Goal: Information Seeking & Learning: Learn about a topic

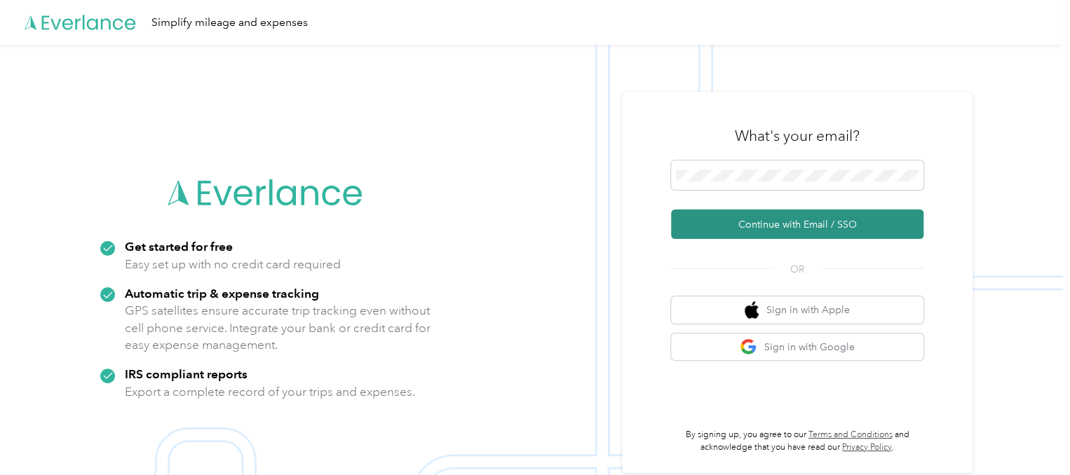
click at [806, 214] on button "Continue with Email / SSO" at bounding box center [797, 224] width 252 height 29
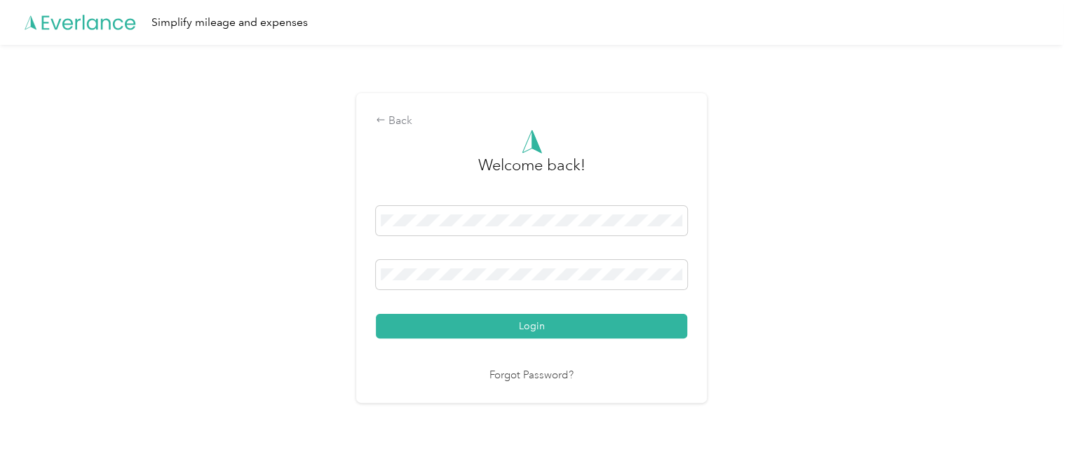
click at [806, 214] on div "Back Welcome back! Login Forgot Password?" at bounding box center [531, 254] width 1063 height 419
click at [376, 314] on button "Login" at bounding box center [531, 326] width 311 height 25
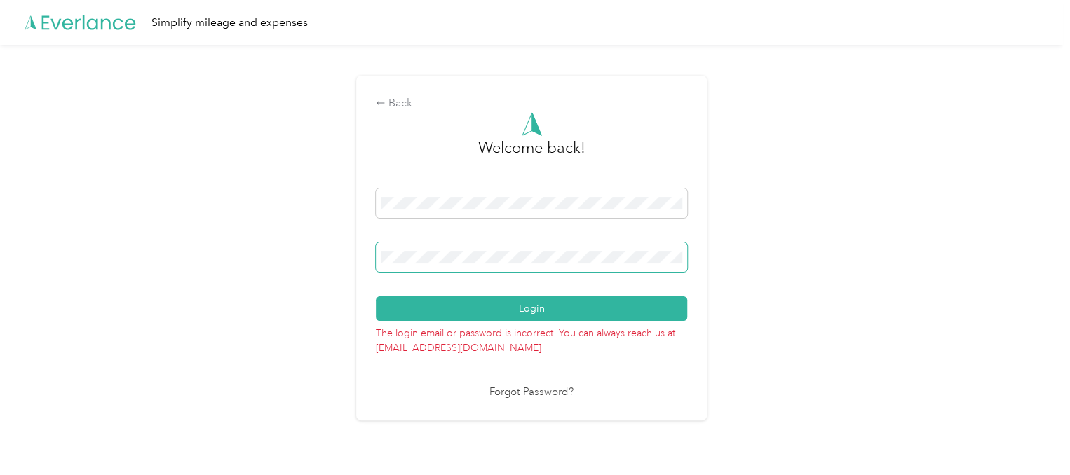
click at [682, 260] on div at bounding box center [682, 260] width 0 height 0
click at [346, 294] on div "Back Welcome back! Login The login email or password is incorrect. You can alwa…" at bounding box center [531, 254] width 1063 height 419
click at [478, 264] on span at bounding box center [531, 257] width 311 height 29
click at [475, 266] on span at bounding box center [531, 257] width 311 height 29
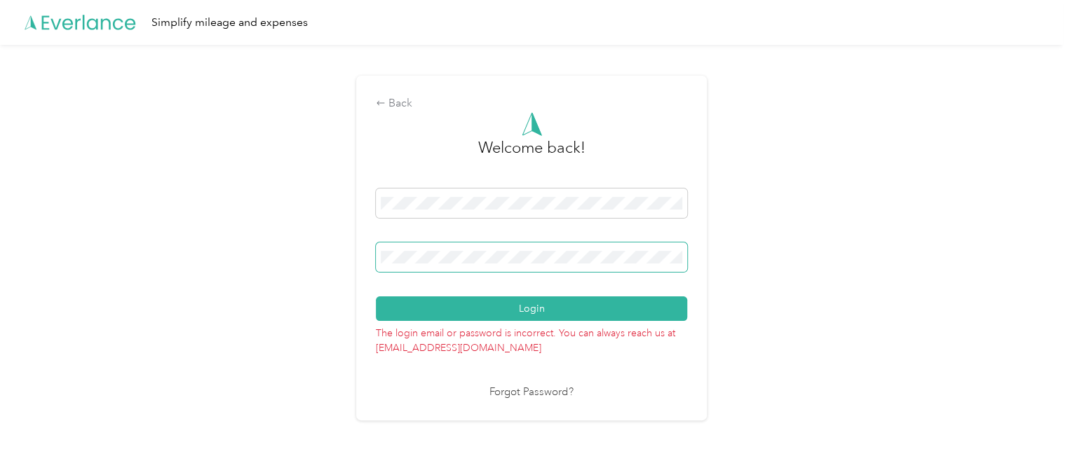
click at [256, 273] on div "Back Welcome back! Login The login email or password is incorrect. You can alwa…" at bounding box center [531, 254] width 1063 height 419
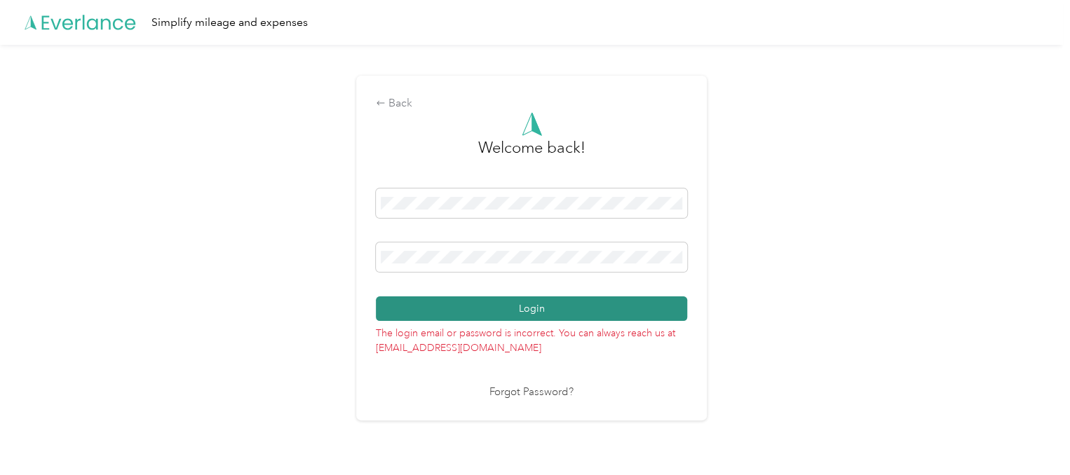
click at [541, 306] on button "Login" at bounding box center [531, 309] width 311 height 25
click at [376, 297] on button "Login" at bounding box center [531, 309] width 311 height 25
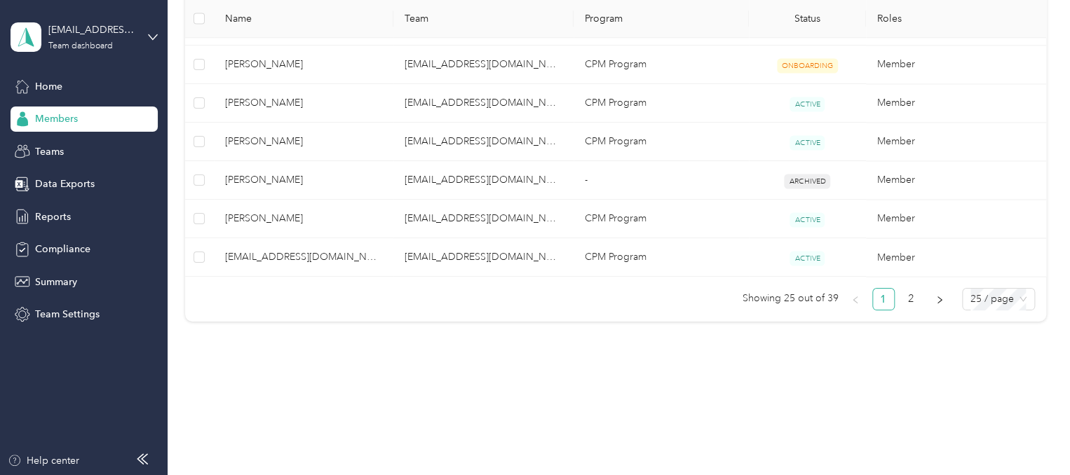
scroll to position [1098, 0]
click at [907, 301] on link "2" at bounding box center [911, 300] width 21 height 21
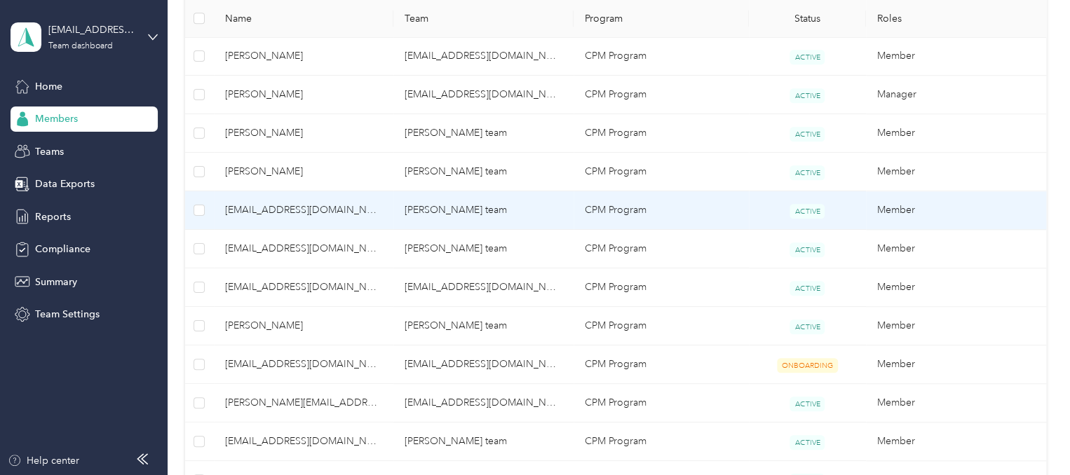
scroll to position [452, 0]
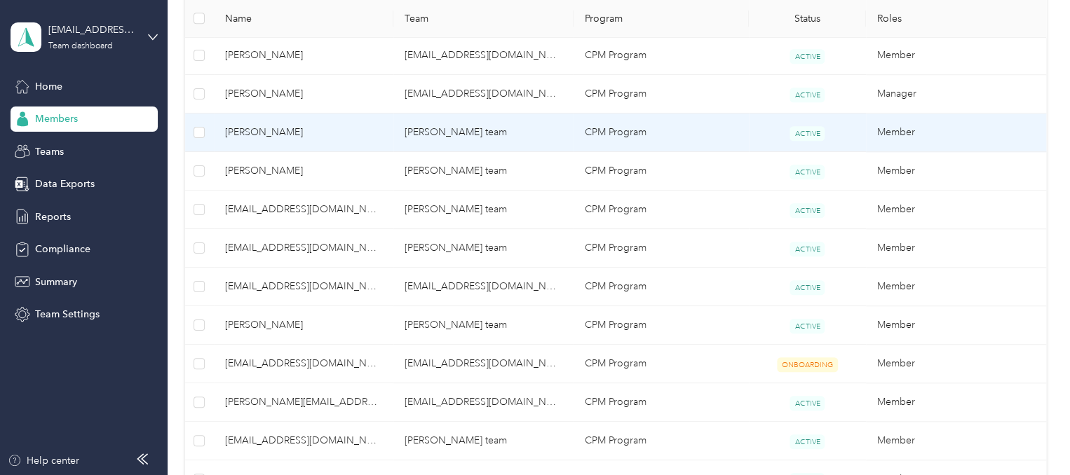
click at [443, 135] on td "[PERSON_NAME] team" at bounding box center [483, 133] width 180 height 39
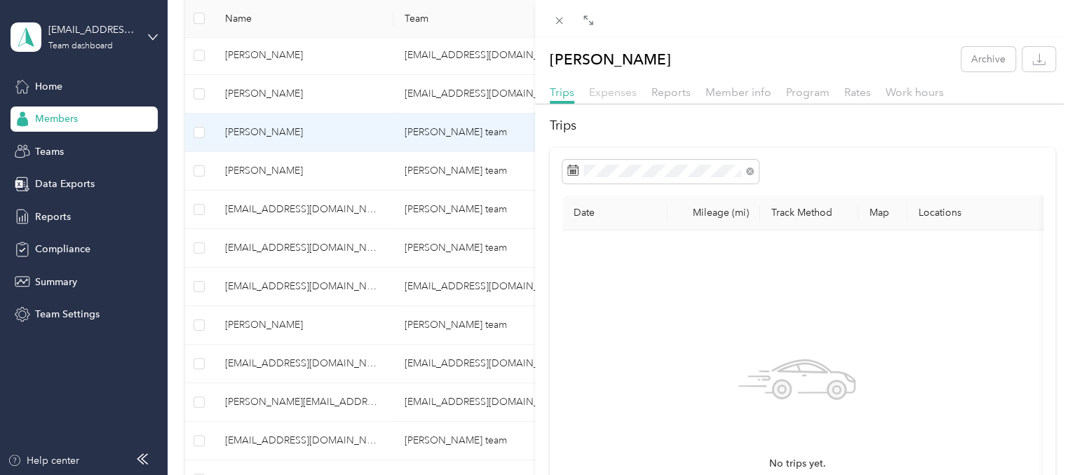
click at [625, 93] on span "Expenses" at bounding box center [613, 92] width 48 height 13
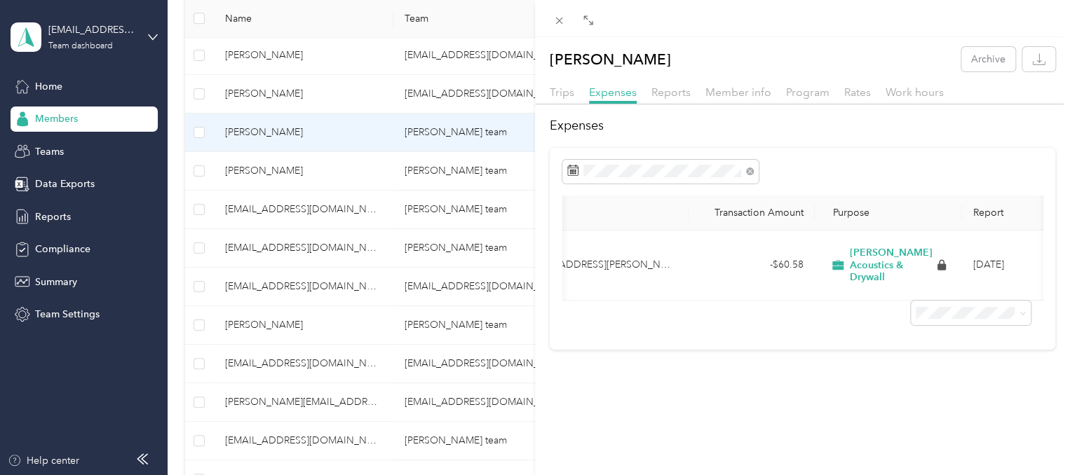
scroll to position [0, 166]
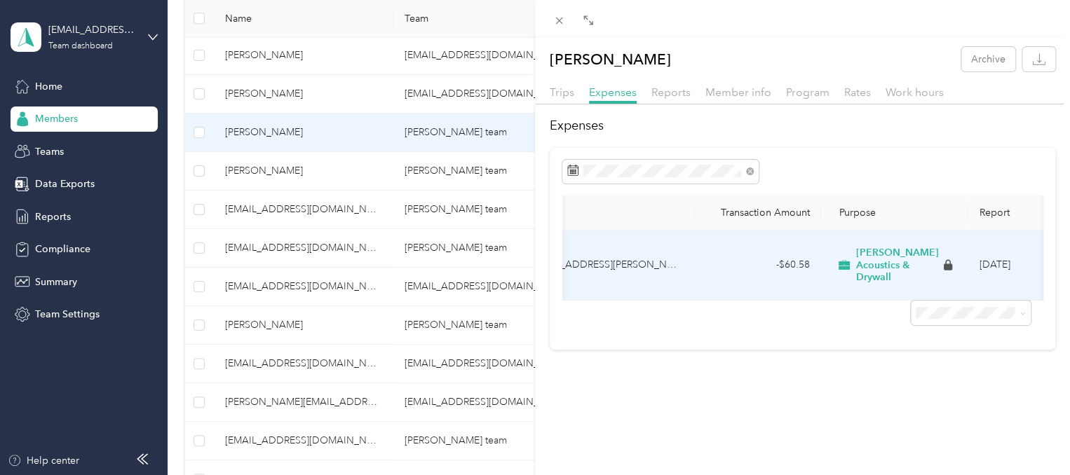
click at [868, 260] on span "[PERSON_NAME] Acoustics & Drywall" at bounding box center [898, 265] width 85 height 37
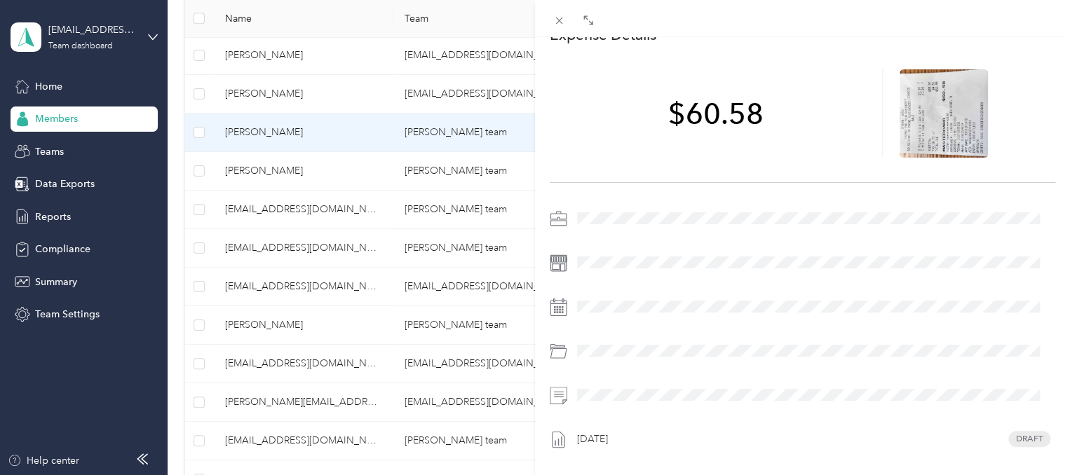
scroll to position [59, 0]
click at [561, 18] on icon at bounding box center [559, 21] width 12 height 12
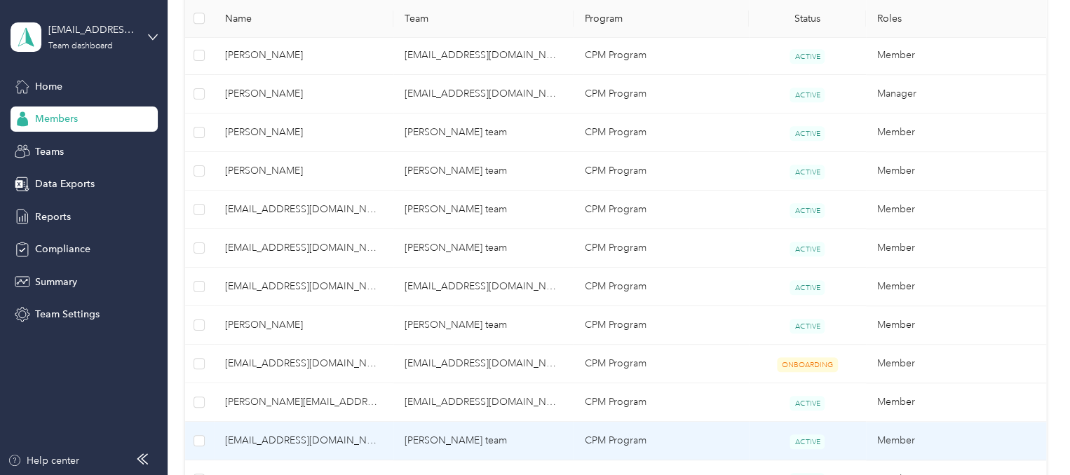
click at [383, 430] on td "[EMAIL_ADDRESS][DOMAIN_NAME]" at bounding box center [304, 441] width 180 height 39
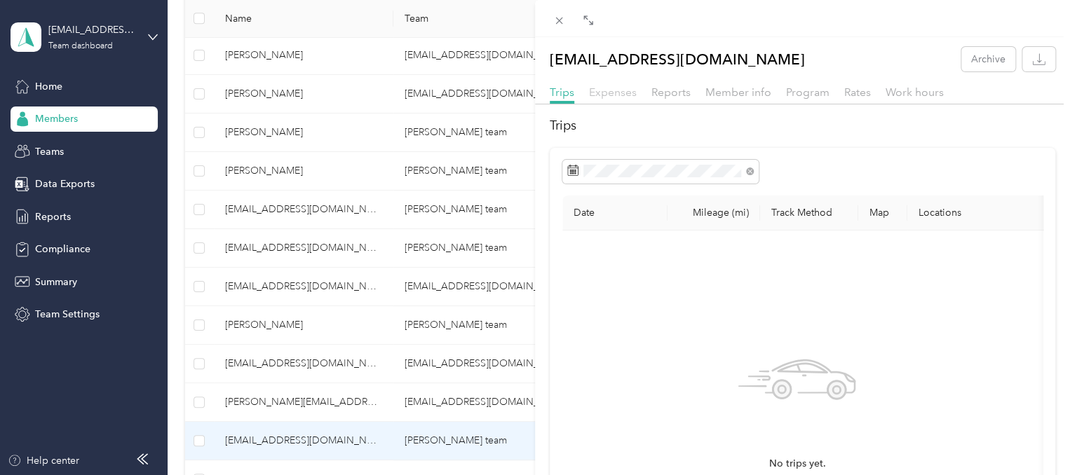
click at [612, 95] on span "Expenses" at bounding box center [613, 92] width 48 height 13
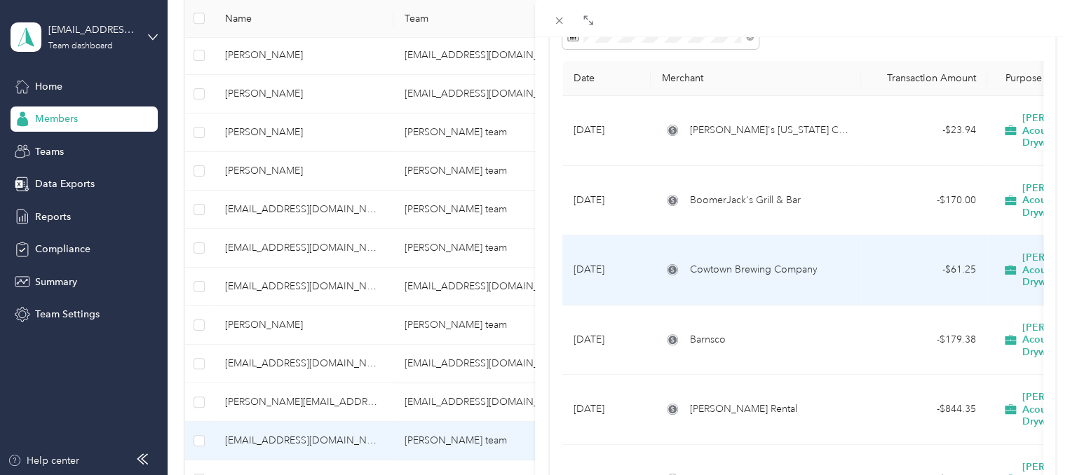
click at [799, 262] on span "Cowtown Brewing Company" at bounding box center [754, 269] width 128 height 15
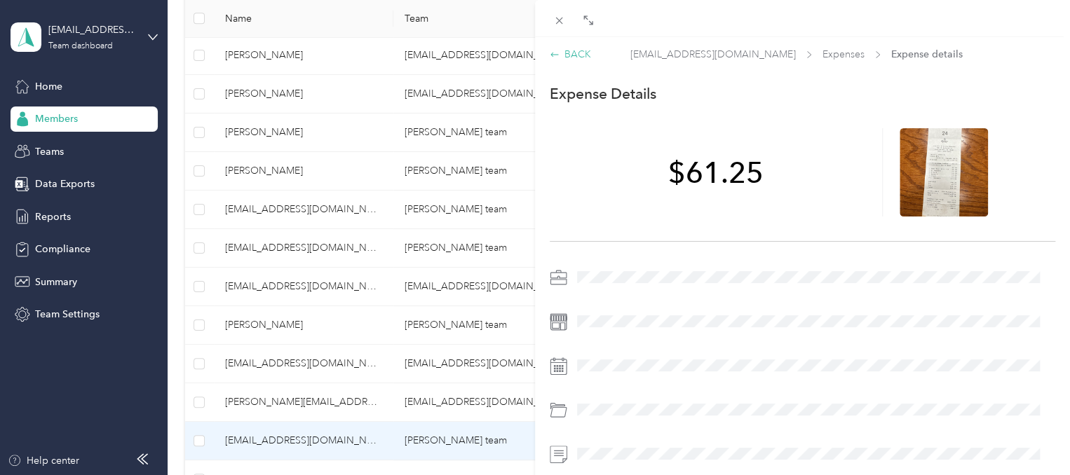
click at [561, 57] on div "BACK" at bounding box center [570, 54] width 41 height 15
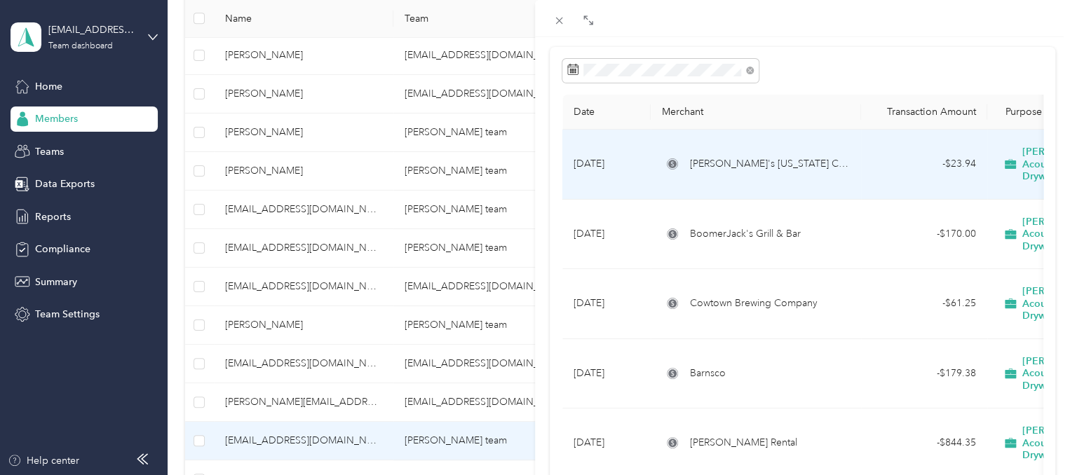
scroll to position [101, 0]
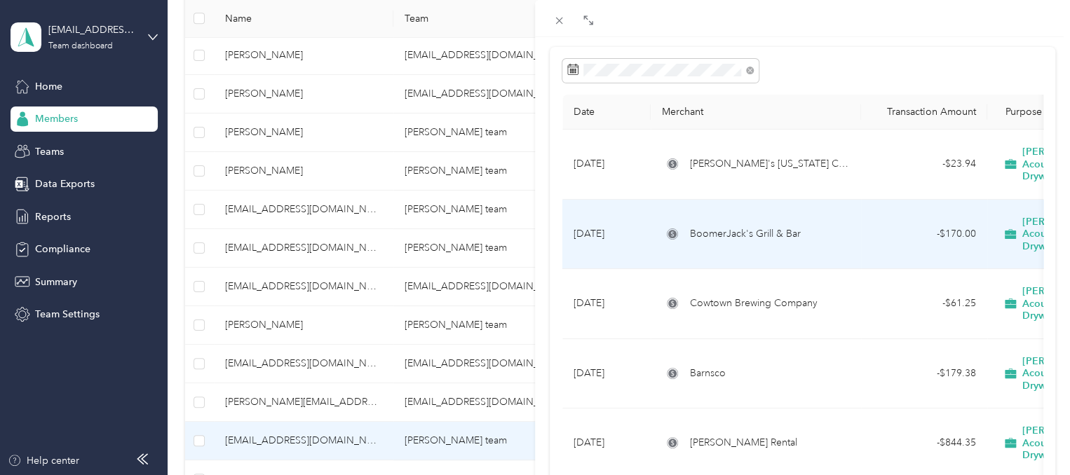
click at [755, 226] on span "BoomerJack's Grill & Bar" at bounding box center [745, 233] width 111 height 15
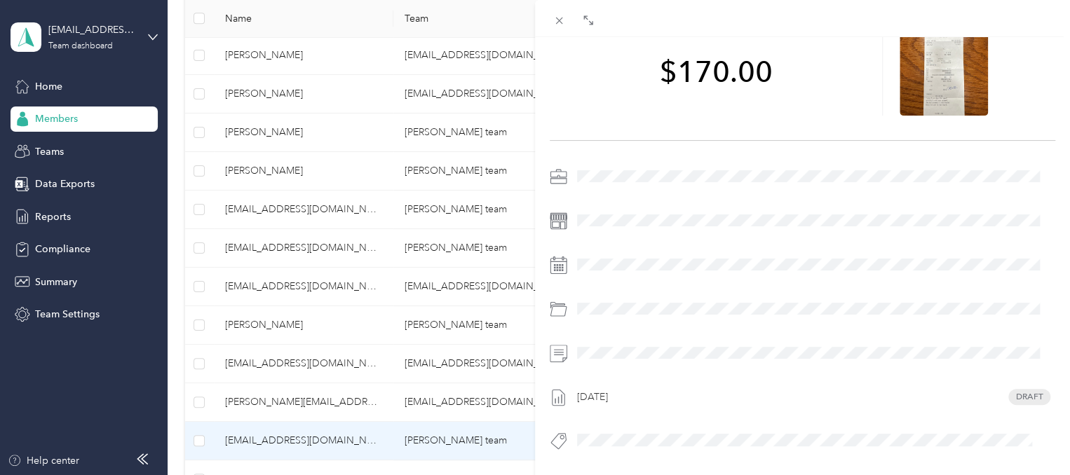
click at [315, 245] on div "BACK [EMAIL_ADDRESS][DOMAIN_NAME] Expenses Expense details This expense cannot …" at bounding box center [535, 237] width 1070 height 475
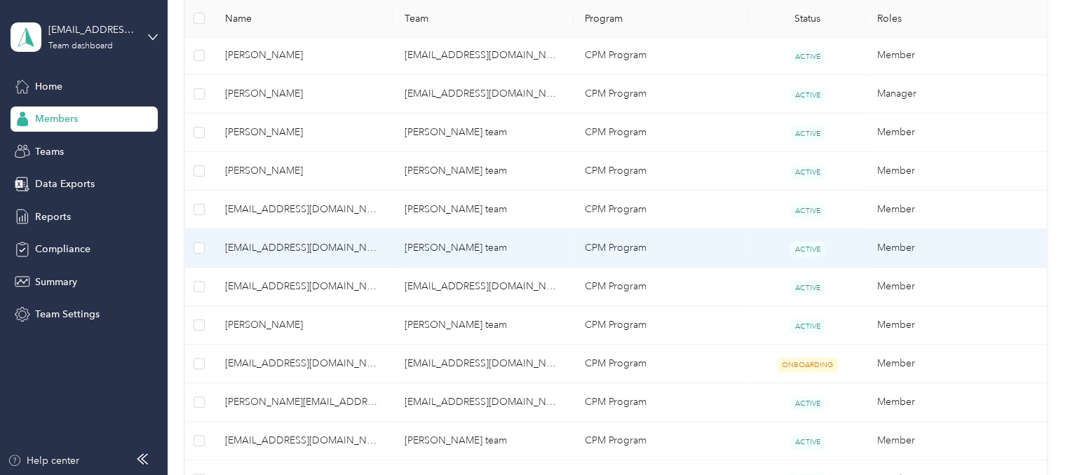
click at [422, 250] on td "[PERSON_NAME] team" at bounding box center [483, 248] width 180 height 39
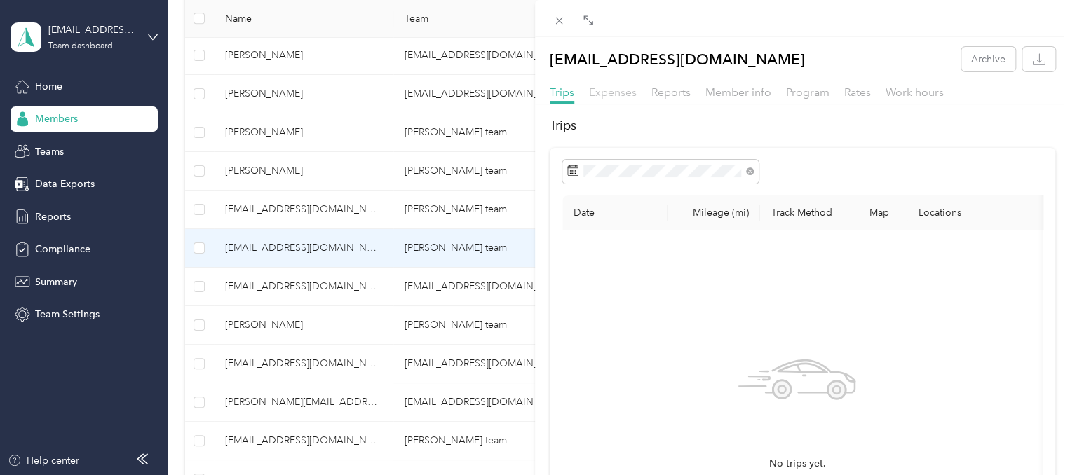
click at [599, 95] on span "Expenses" at bounding box center [613, 92] width 48 height 13
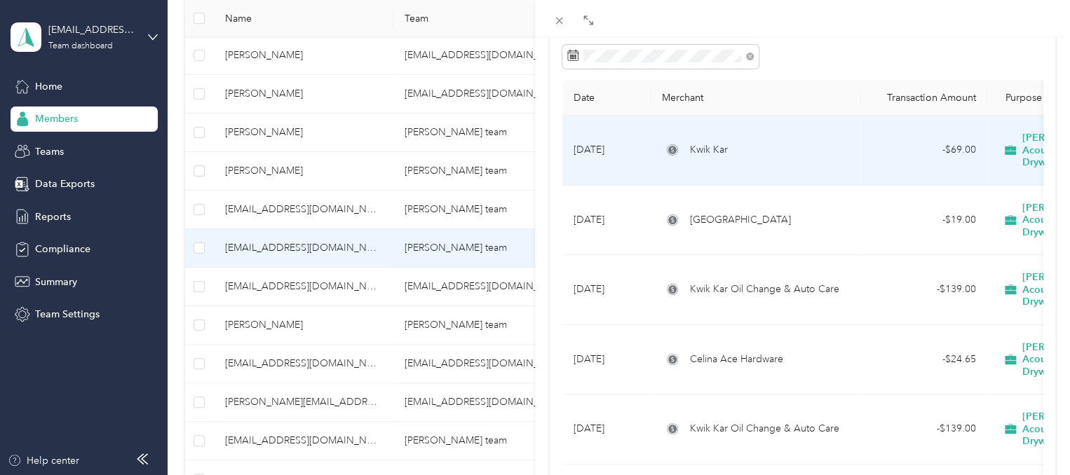
scroll to position [115, 0]
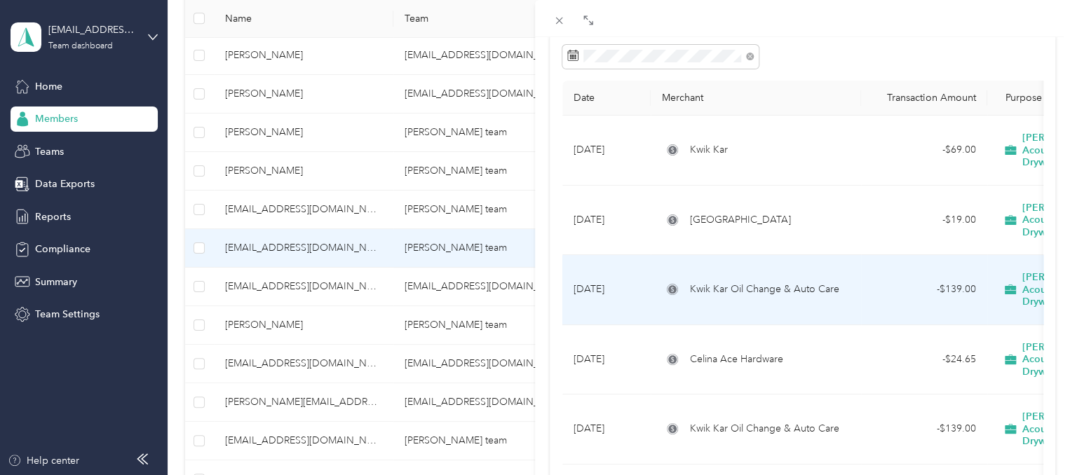
click at [756, 282] on span "Kwik Kar Oil Change & Auto Care" at bounding box center [764, 289] width 149 height 15
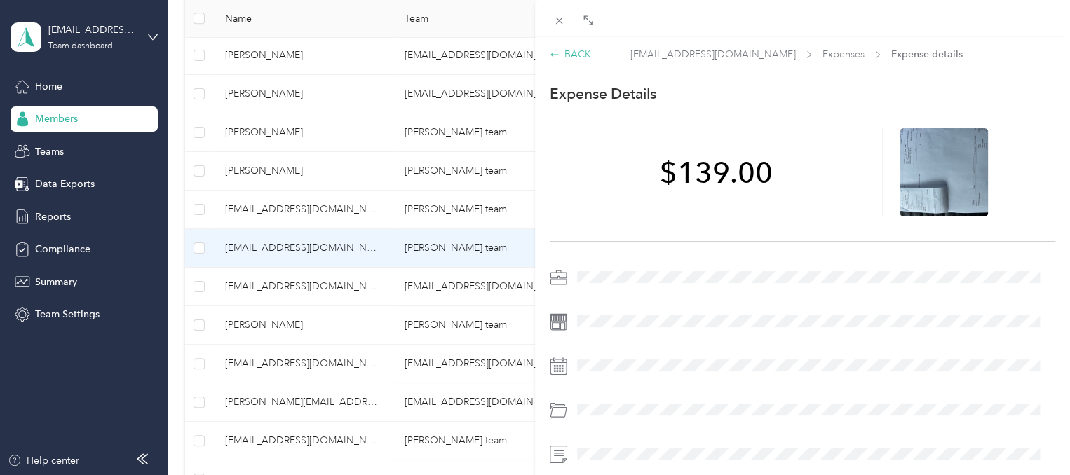
click at [575, 55] on div "BACK" at bounding box center [570, 54] width 41 height 15
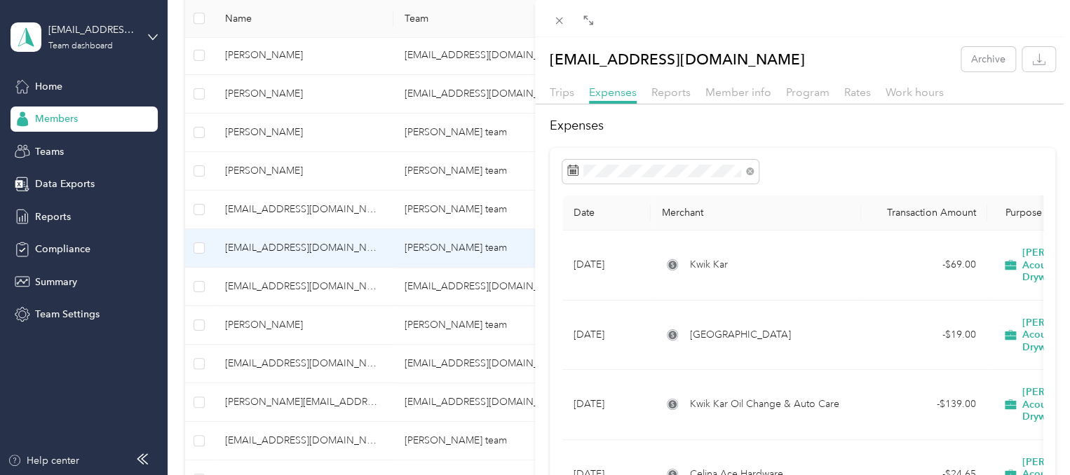
click at [575, 55] on p "[EMAIL_ADDRESS][DOMAIN_NAME]" at bounding box center [677, 59] width 255 height 25
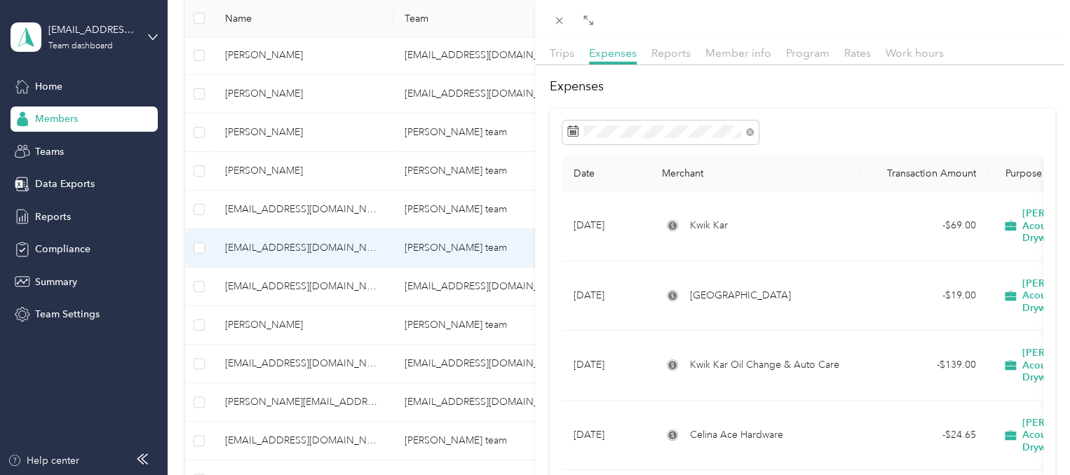
scroll to position [45, 0]
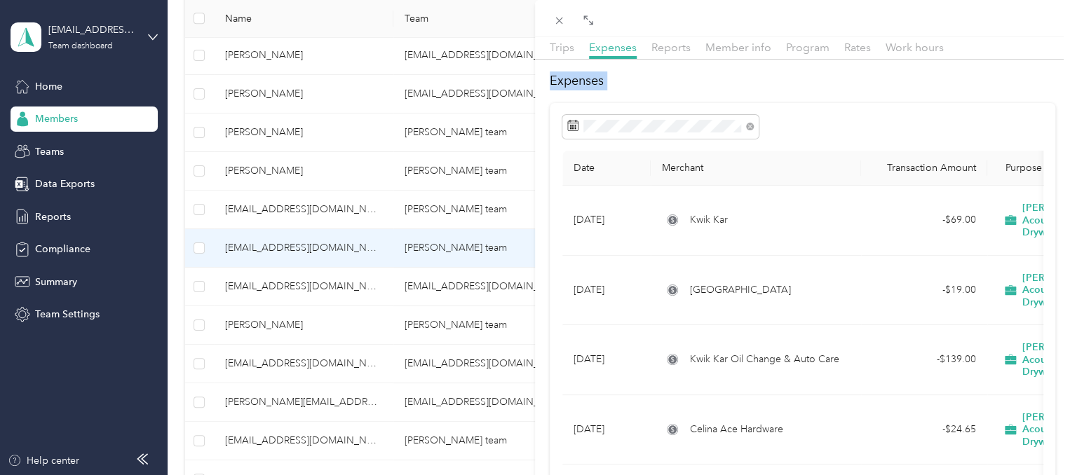
drag, startPoint x: 575, startPoint y: 55, endPoint x: 586, endPoint y: 261, distance: 205.7
click at [586, 261] on div "Trips Expenses Reports Member info Program Rates Work hours Expenses Date Merch…" at bounding box center [802, 451] width 535 height 824
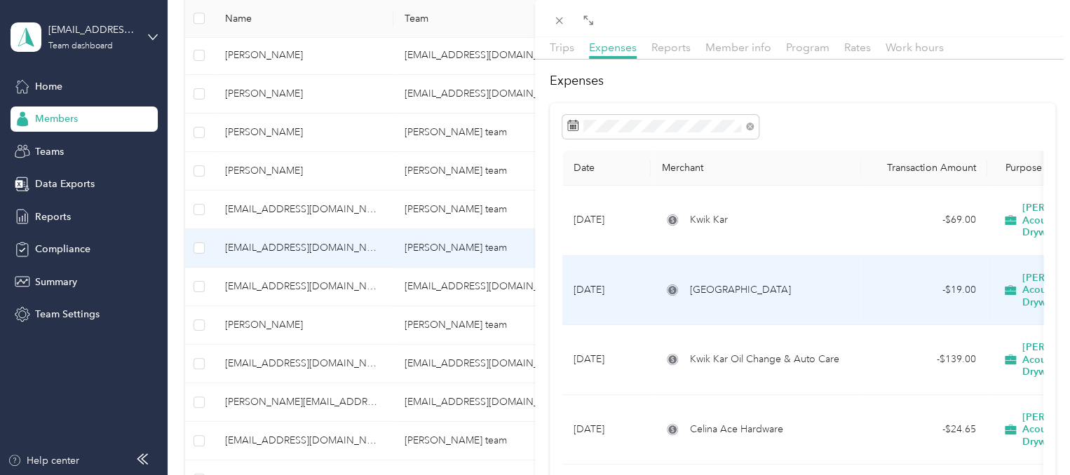
click at [709, 283] on span "[GEOGRAPHIC_DATA]" at bounding box center [740, 290] width 101 height 15
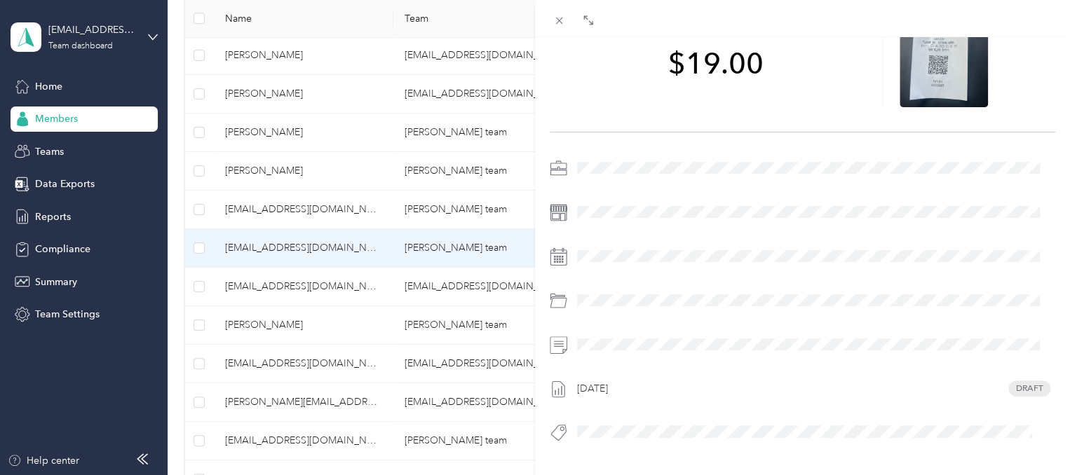
scroll to position [109, 0]
click at [559, 17] on icon at bounding box center [559, 21] width 12 height 12
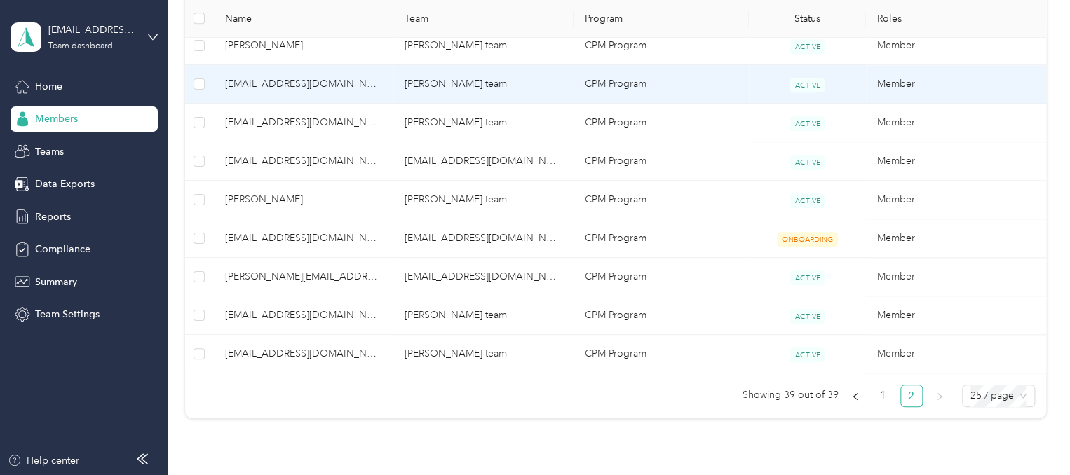
scroll to position [639, 0]
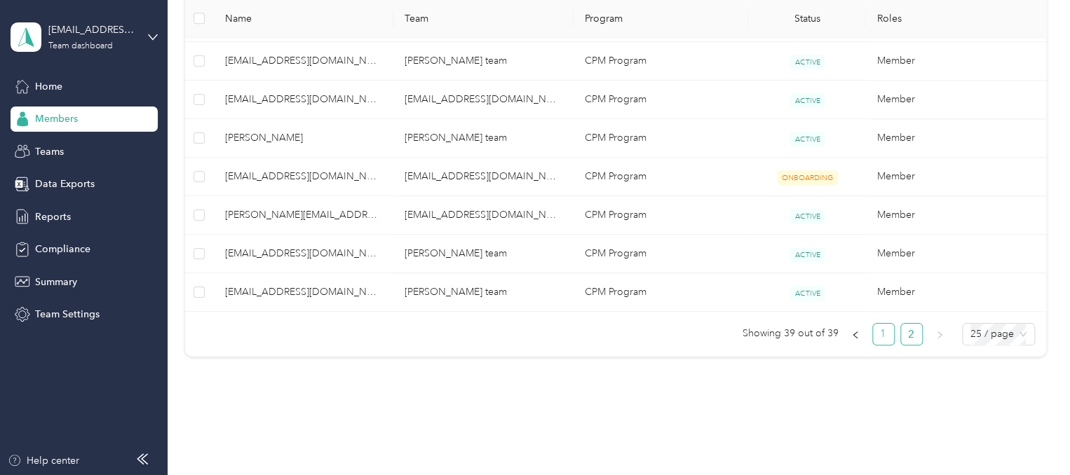
click at [878, 329] on link "1" at bounding box center [883, 334] width 21 height 21
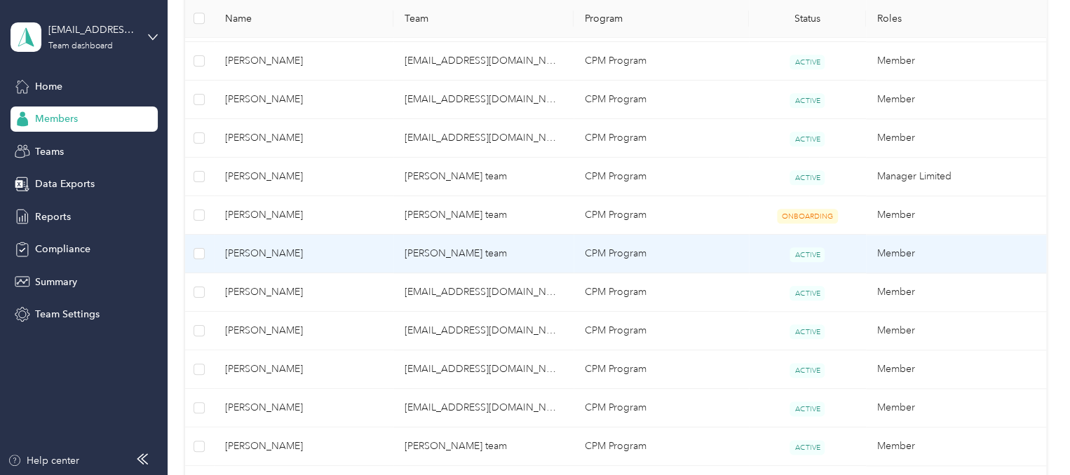
click at [405, 251] on td "[PERSON_NAME] team" at bounding box center [483, 254] width 180 height 39
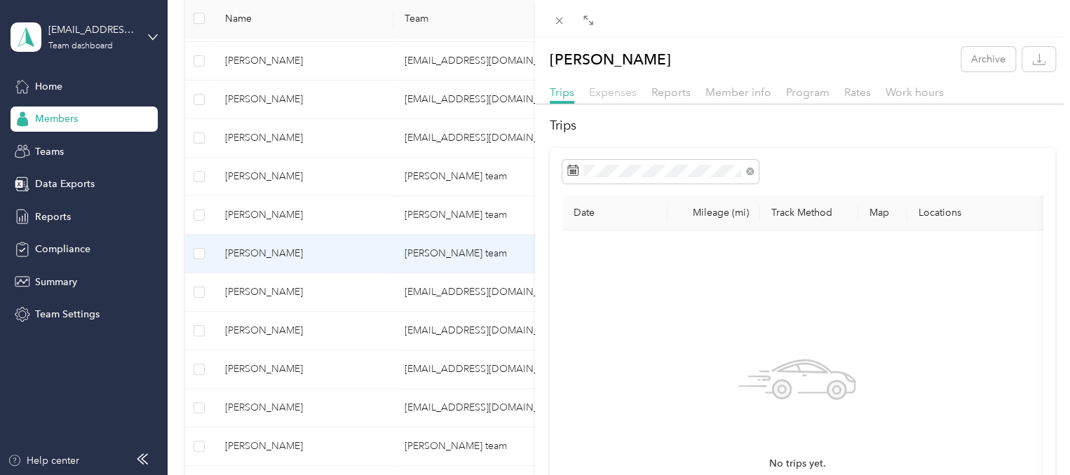
click at [615, 91] on span "Expenses" at bounding box center [613, 92] width 48 height 13
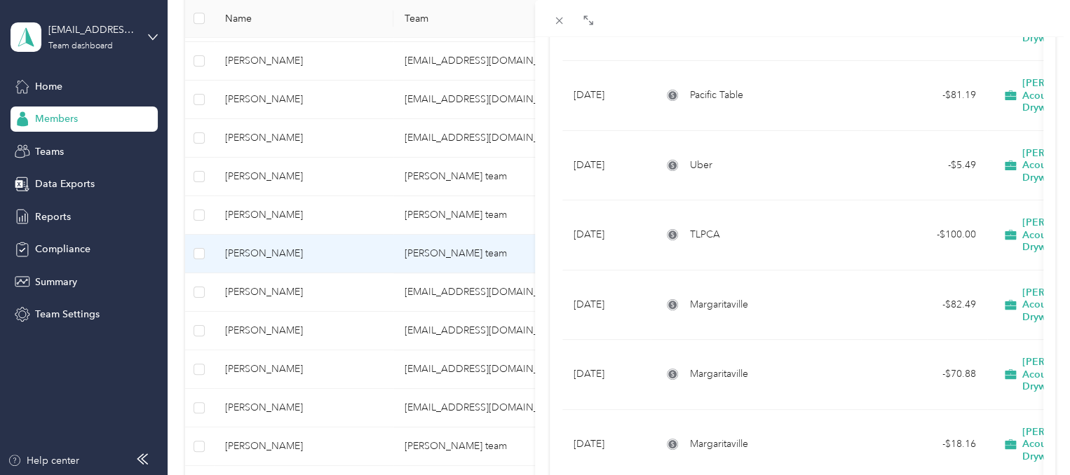
scroll to position [449, 0]
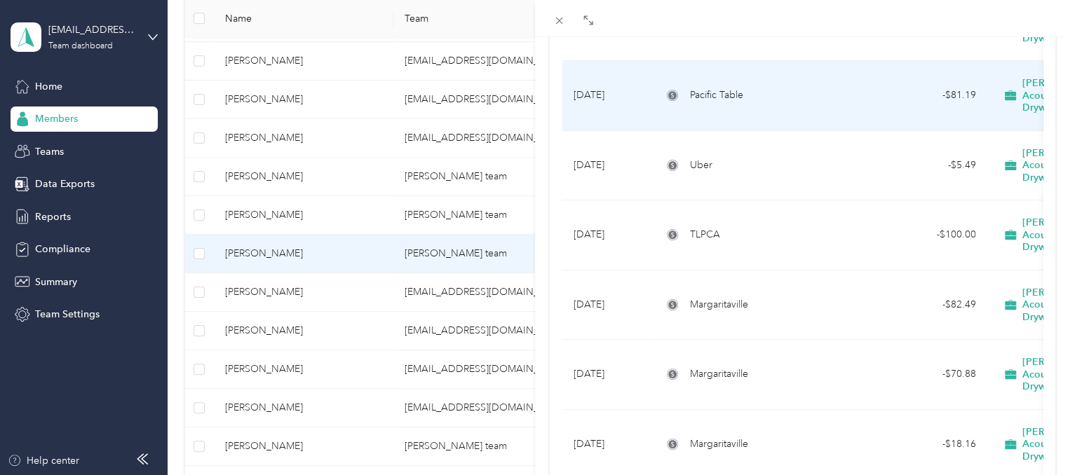
click at [875, 61] on td "- $81.19" at bounding box center [924, 96] width 126 height 70
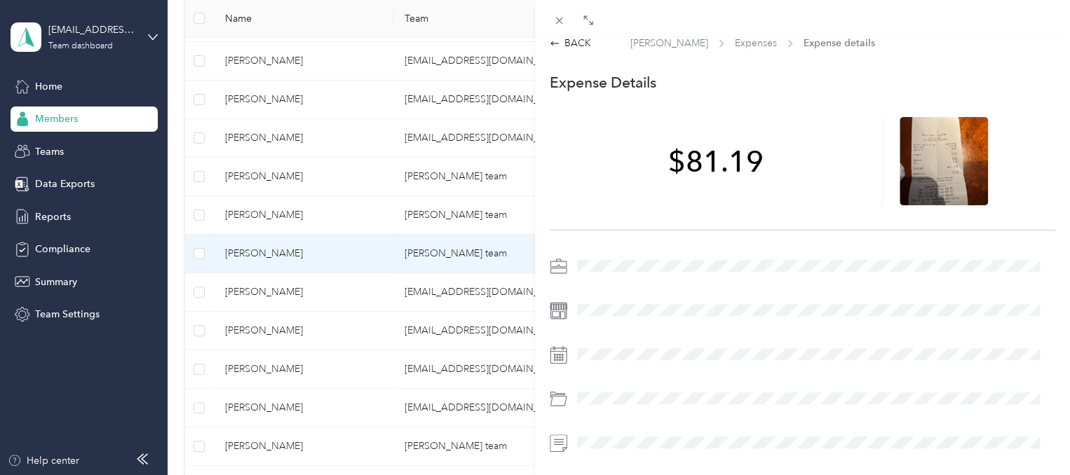
scroll to position [6, 0]
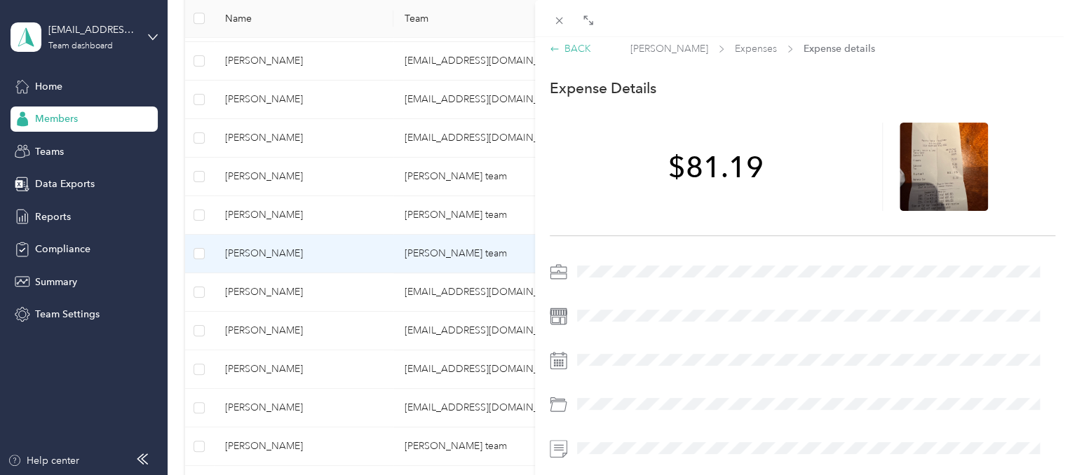
click at [580, 53] on div "BACK" at bounding box center [570, 48] width 41 height 15
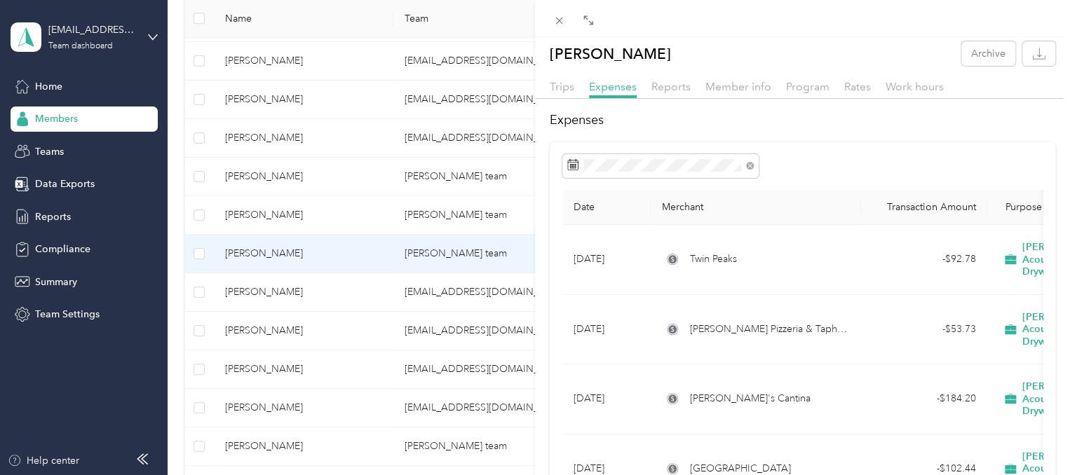
scroll to position [154, 0]
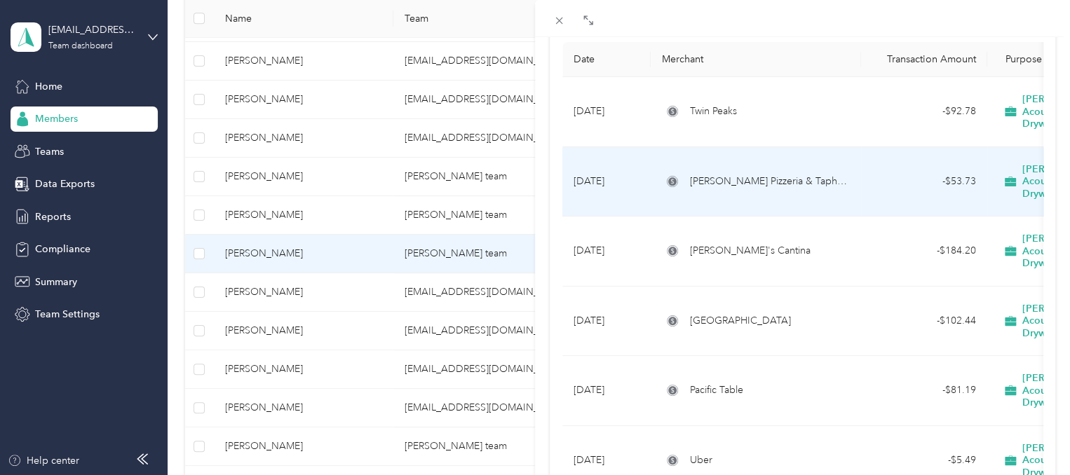
click at [776, 174] on span "[PERSON_NAME] Pizzeria & Taphouse" at bounding box center [770, 181] width 160 height 15
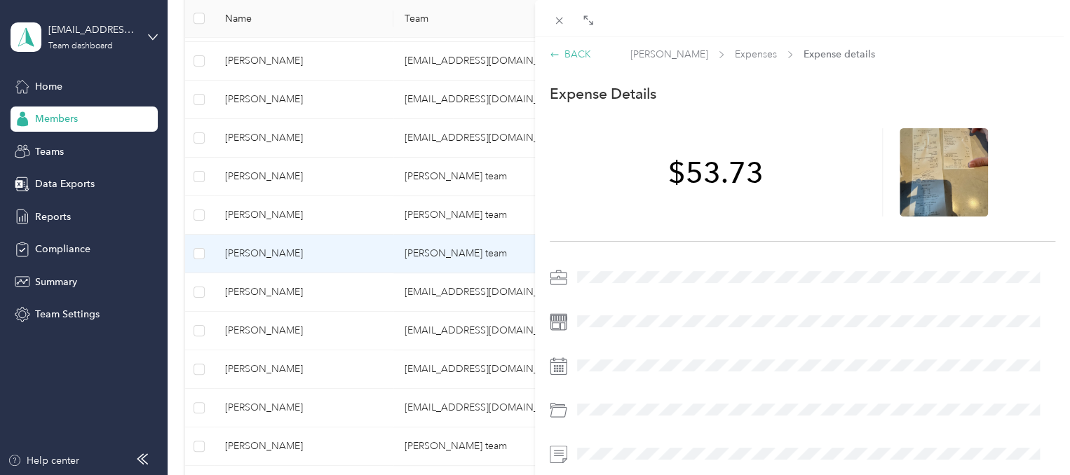
click at [570, 57] on div "BACK" at bounding box center [570, 54] width 41 height 15
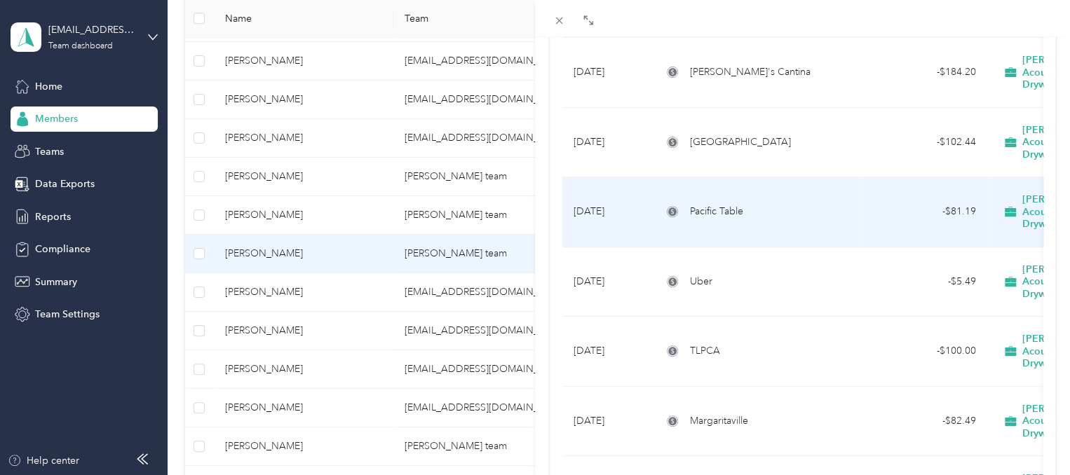
scroll to position [333, 0]
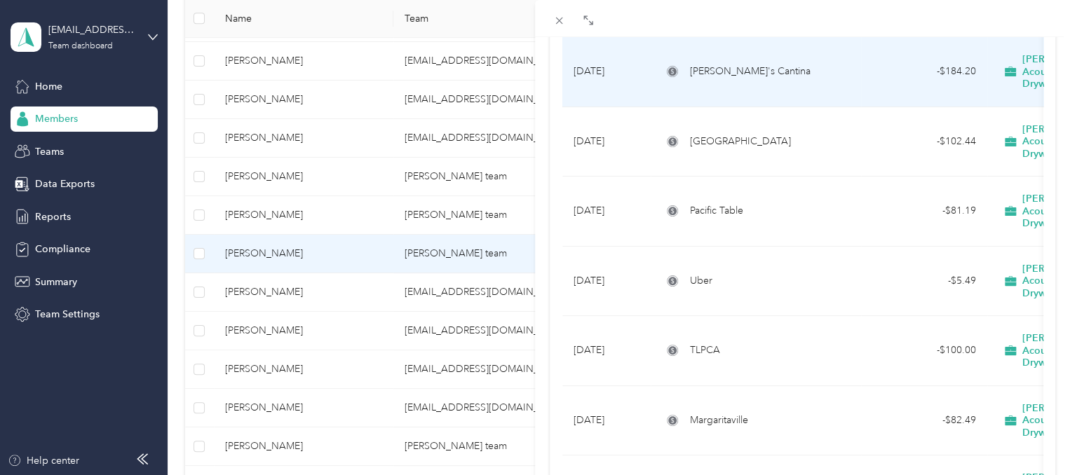
click at [803, 61] on td "[PERSON_NAME]'s Cantina" at bounding box center [756, 72] width 210 height 70
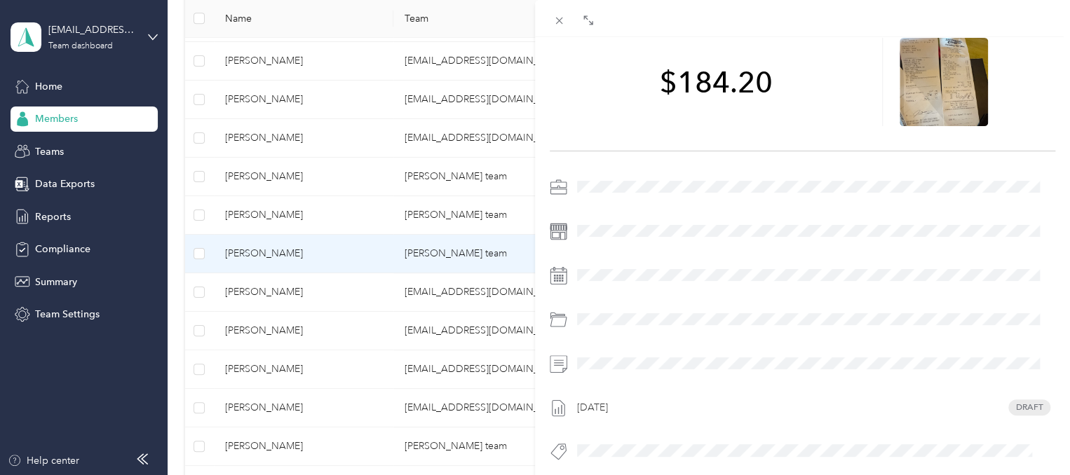
scroll to position [3, 0]
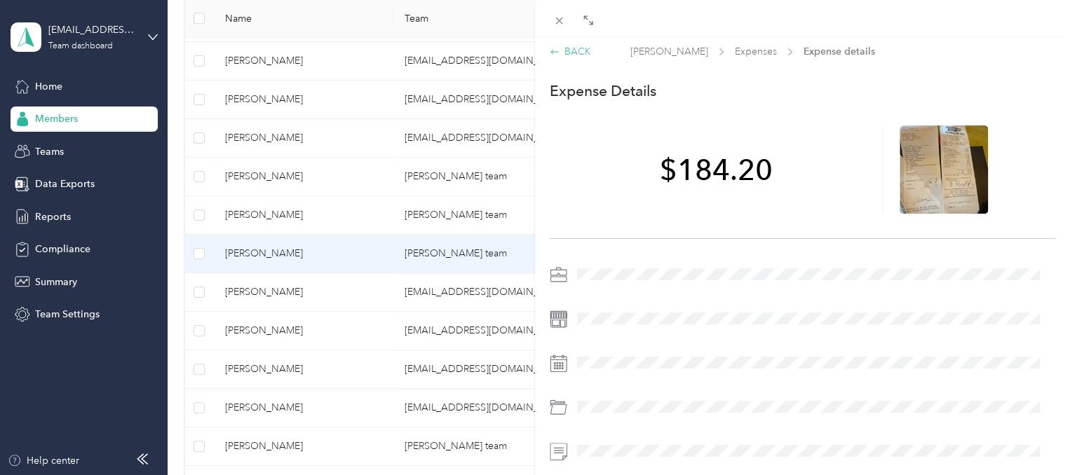
click at [562, 53] on div "BACK" at bounding box center [570, 51] width 41 height 15
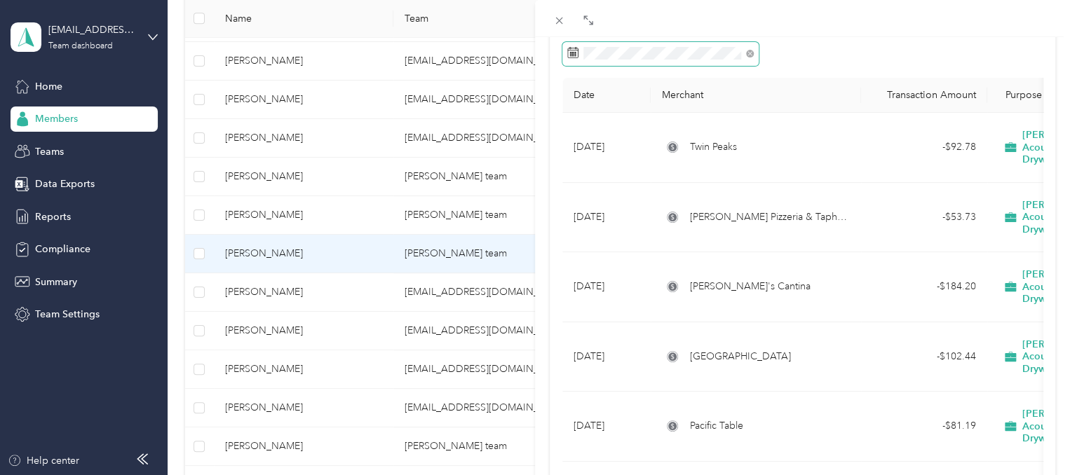
scroll to position [120, 0]
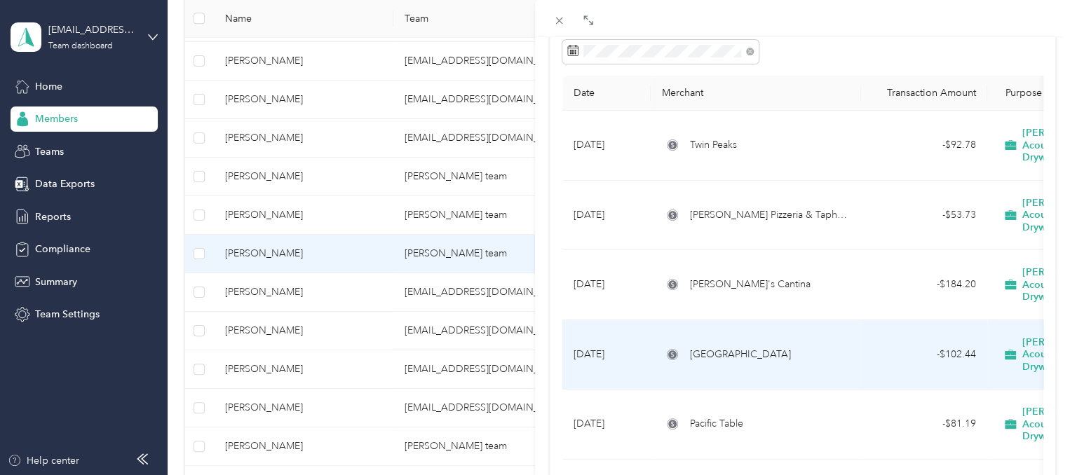
click at [758, 320] on td "[GEOGRAPHIC_DATA]" at bounding box center [756, 355] width 210 height 70
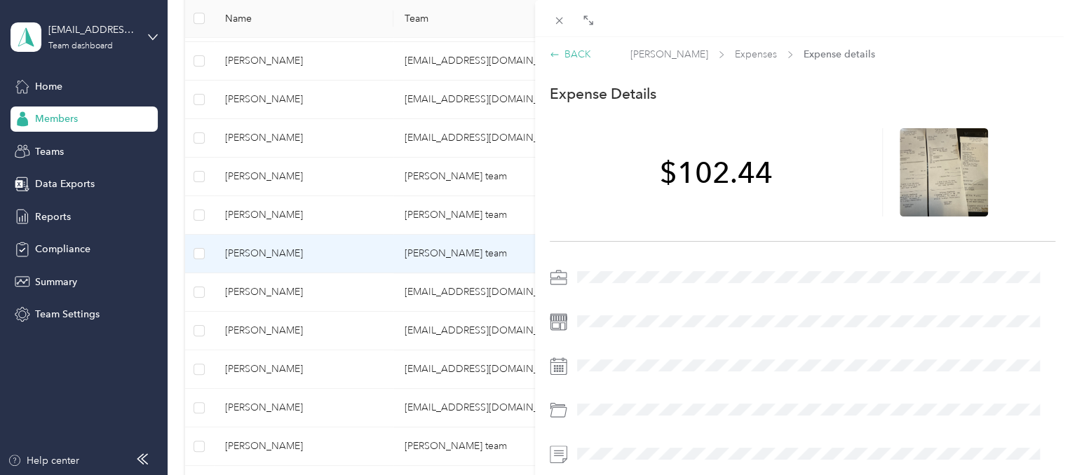
click at [583, 54] on div "BACK" at bounding box center [570, 54] width 41 height 15
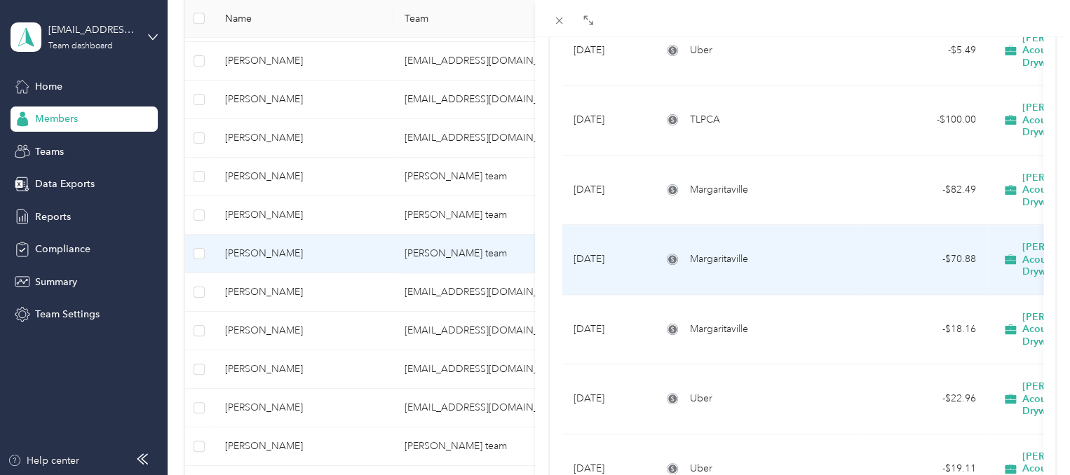
scroll to position [564, 0]
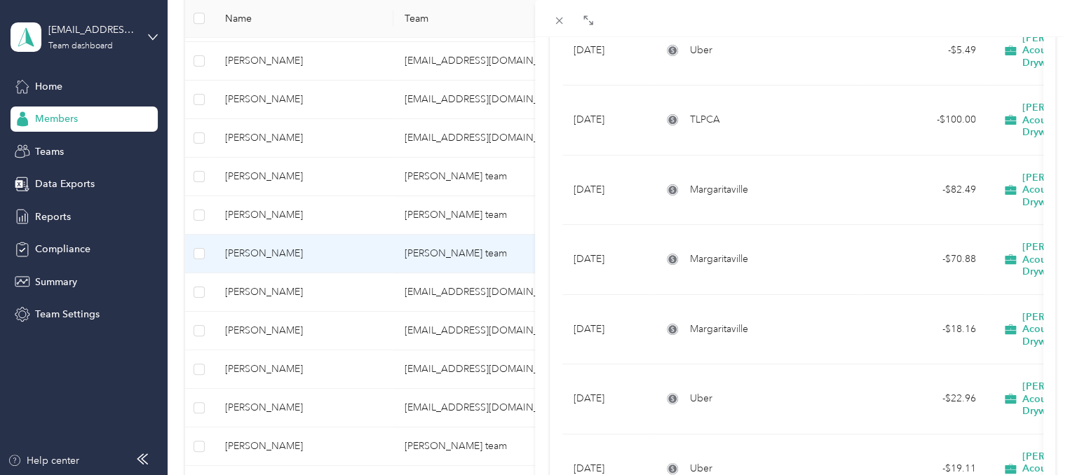
click at [342, 65] on div "[PERSON_NAME] Archive Trips Expenses Reports Member info Program Rates Work hou…" at bounding box center [535, 237] width 1070 height 475
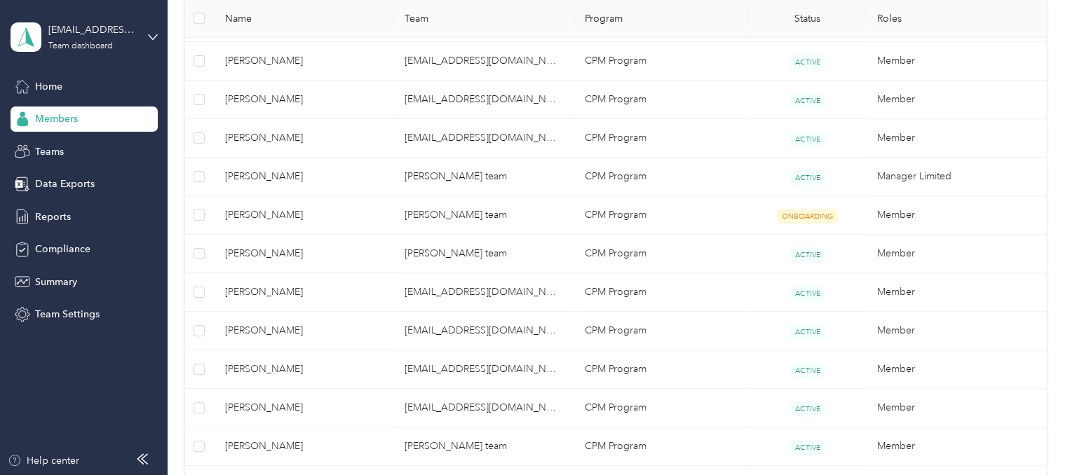
scroll to position [219, 0]
click at [342, 65] on div at bounding box center [535, 237] width 1070 height 475
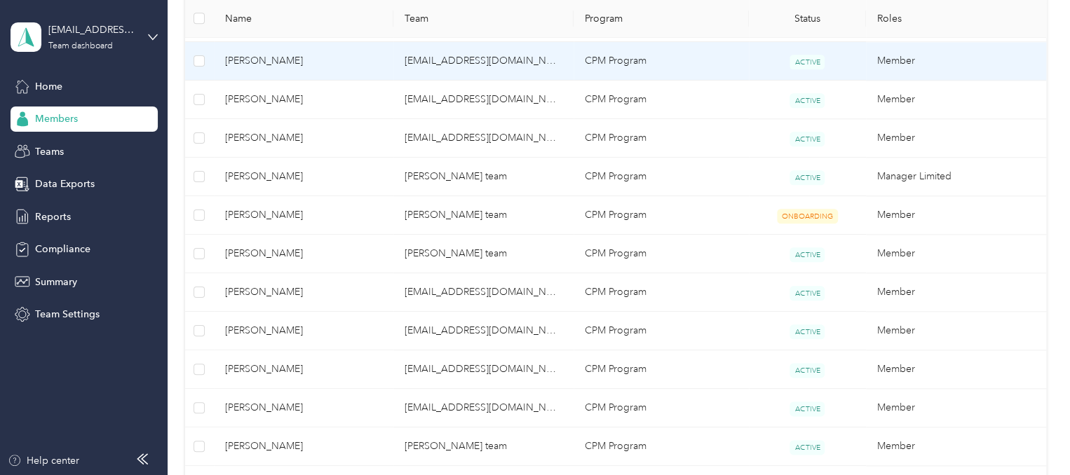
click at [287, 51] on td "[PERSON_NAME]" at bounding box center [304, 61] width 180 height 39
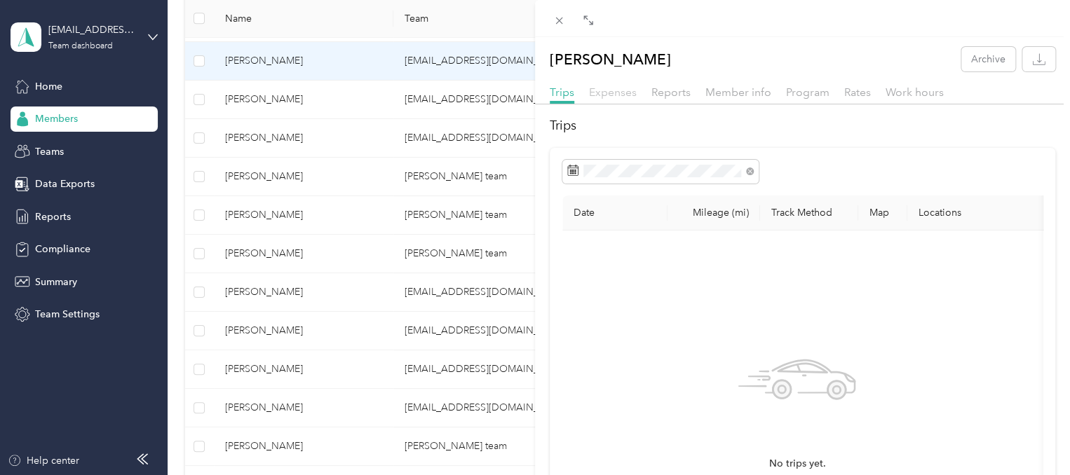
click at [597, 96] on span "Expenses" at bounding box center [613, 92] width 48 height 13
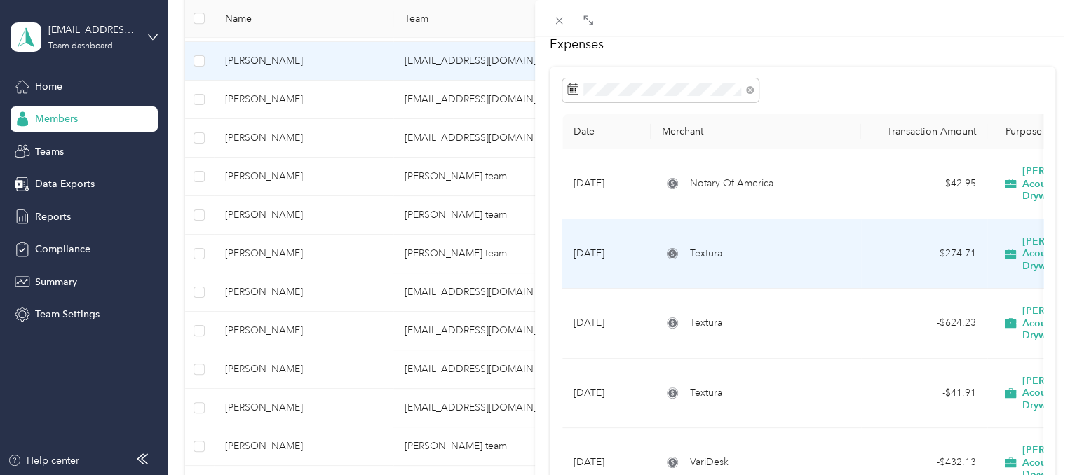
scroll to position [81, 0]
click at [857, 254] on td "Textura" at bounding box center [756, 254] width 210 height 70
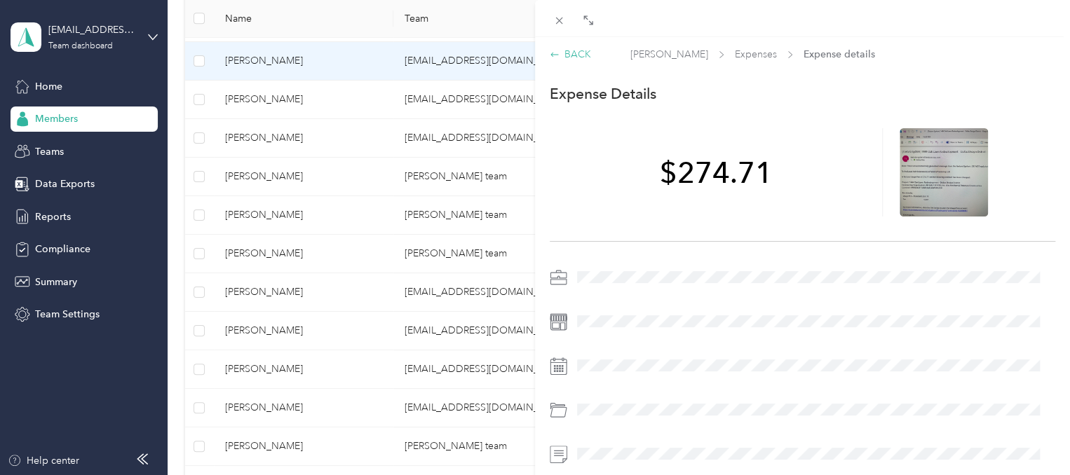
click at [569, 54] on div "BACK" at bounding box center [570, 54] width 41 height 15
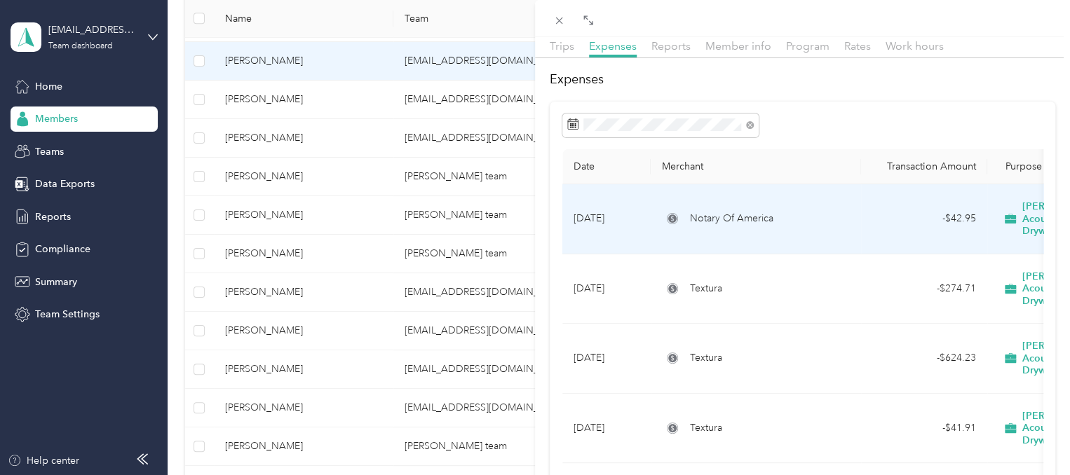
scroll to position [83, 0]
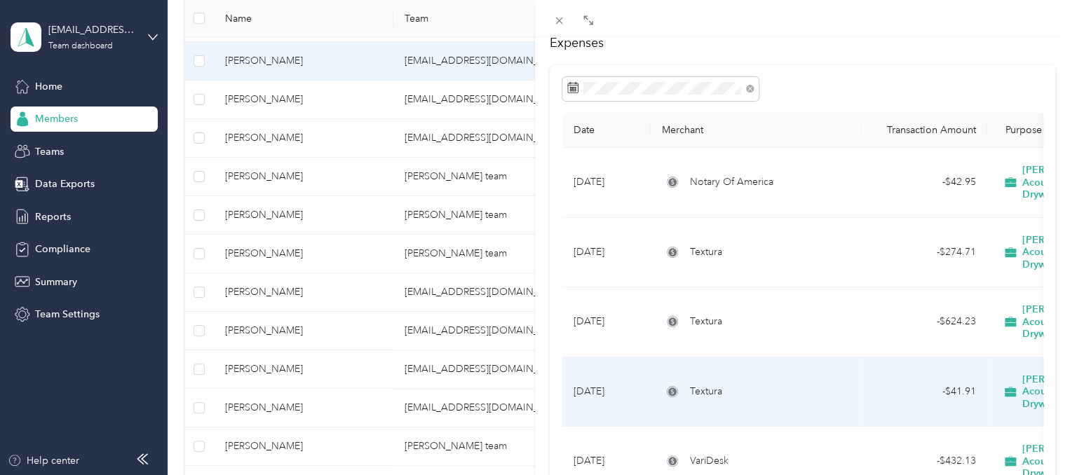
click at [745, 384] on div "Textura" at bounding box center [756, 391] width 188 height 15
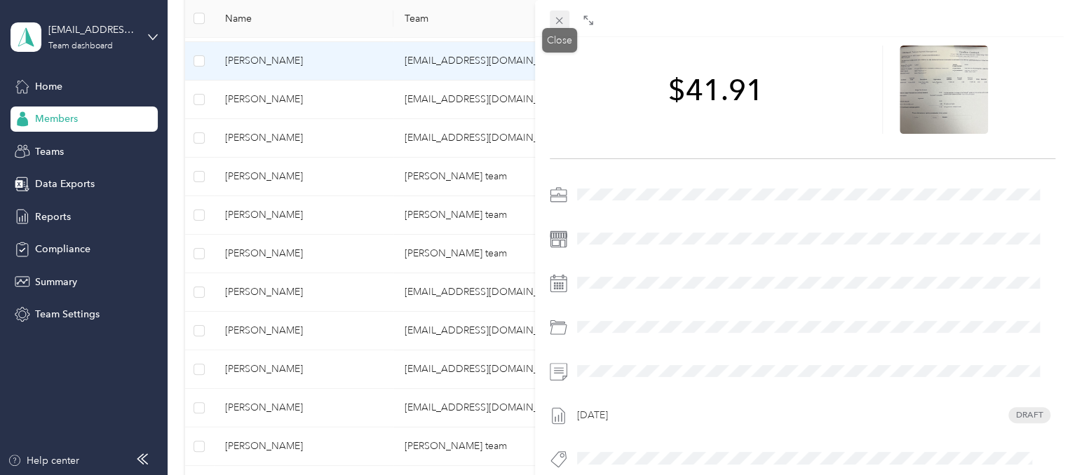
click at [553, 25] on icon at bounding box center [559, 21] width 12 height 12
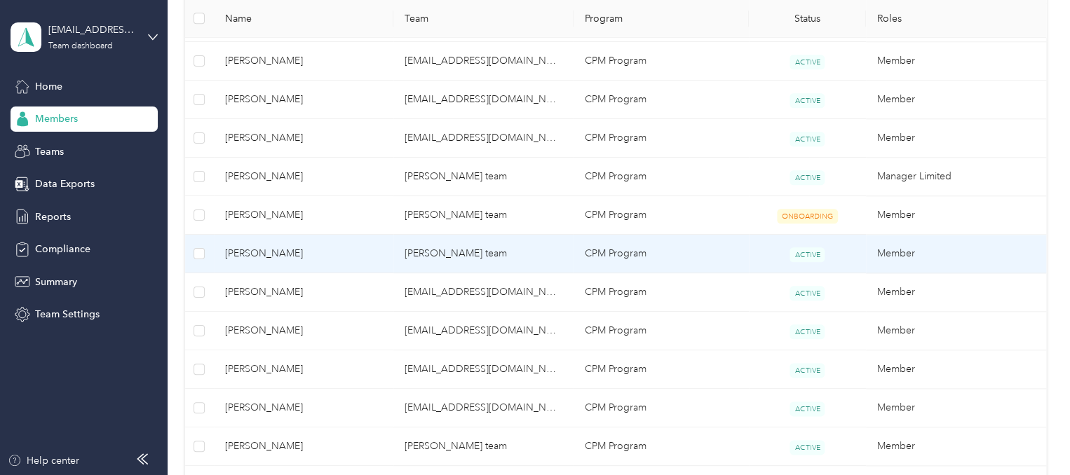
click at [298, 253] on span "[PERSON_NAME]" at bounding box center [304, 253] width 158 height 15
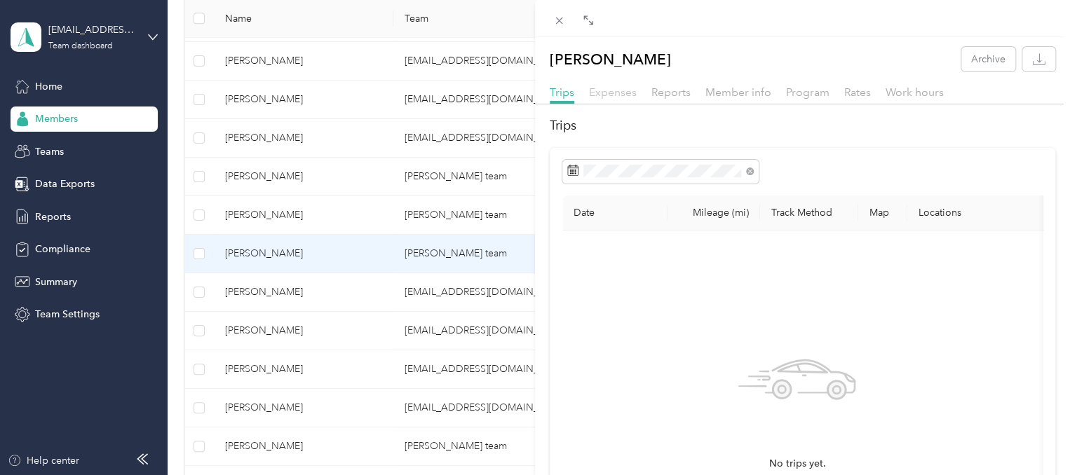
click at [624, 90] on span "Expenses" at bounding box center [613, 92] width 48 height 13
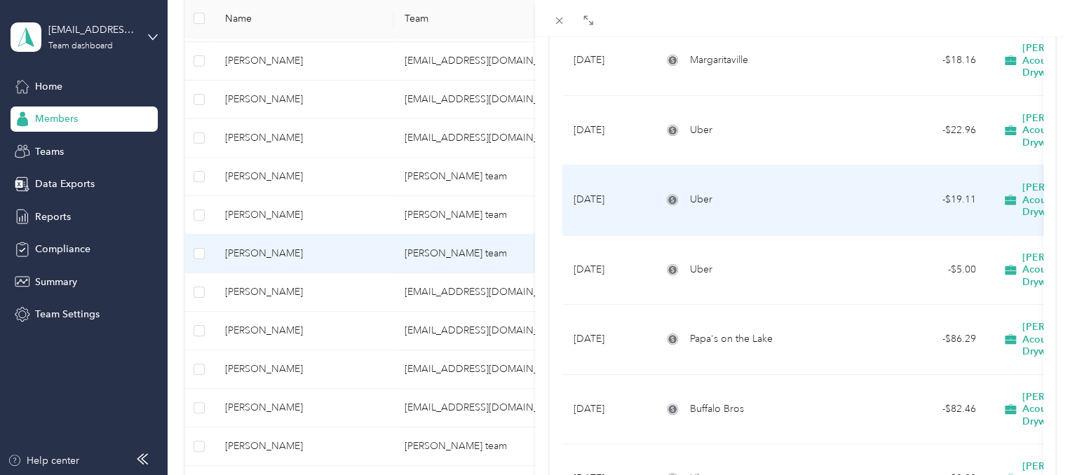
scroll to position [981, 0]
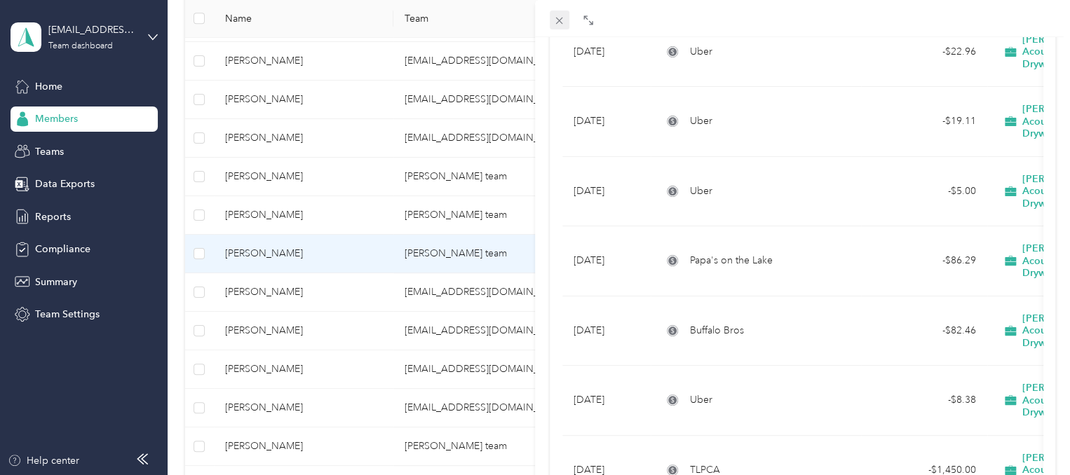
click at [553, 18] on icon at bounding box center [559, 21] width 12 height 12
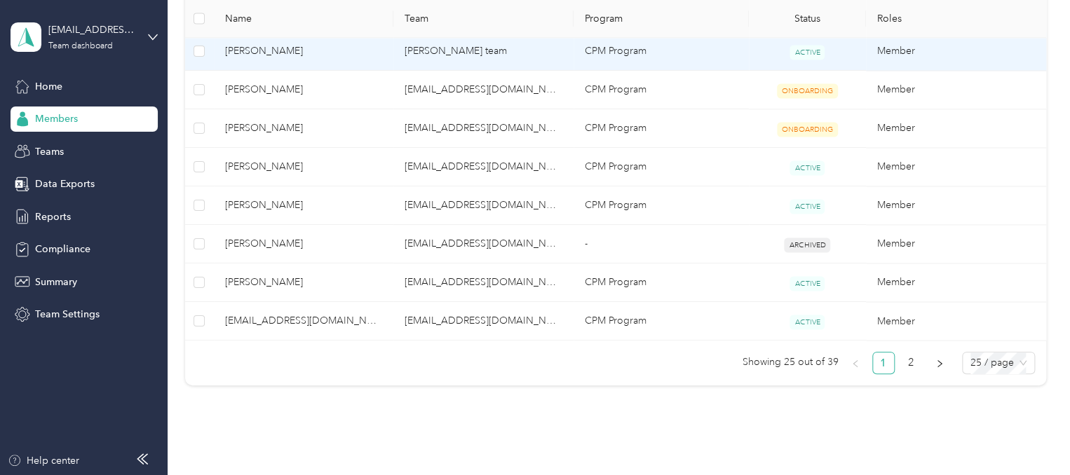
scroll to position [1035, 0]
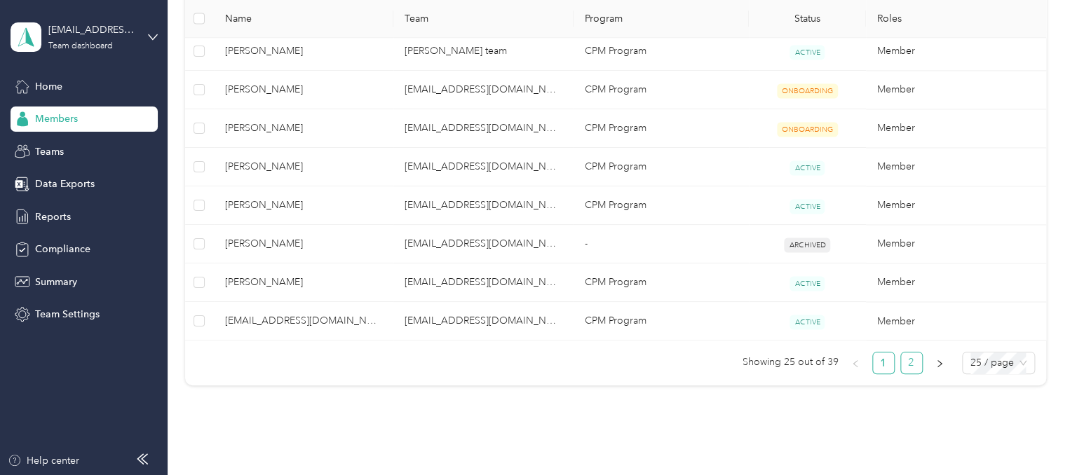
click at [913, 362] on link "2" at bounding box center [911, 363] width 21 height 21
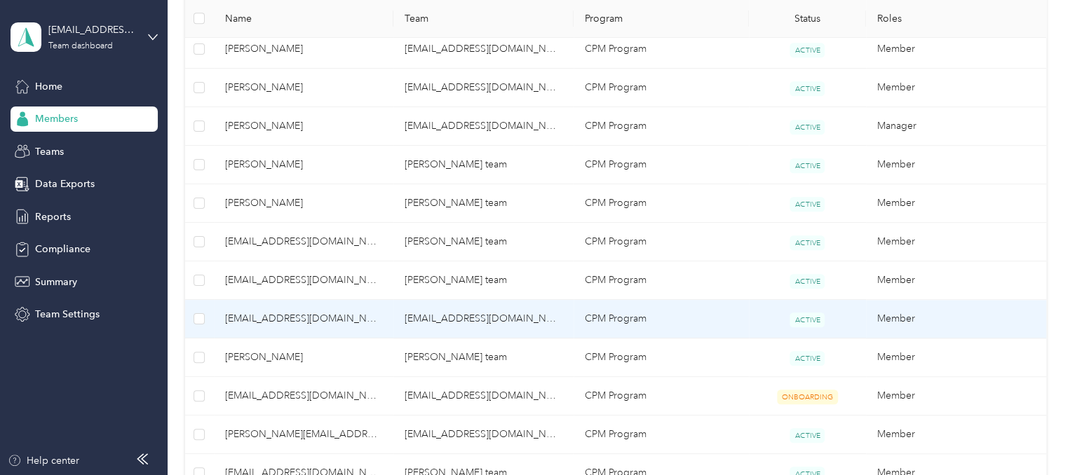
scroll to position [419, 0]
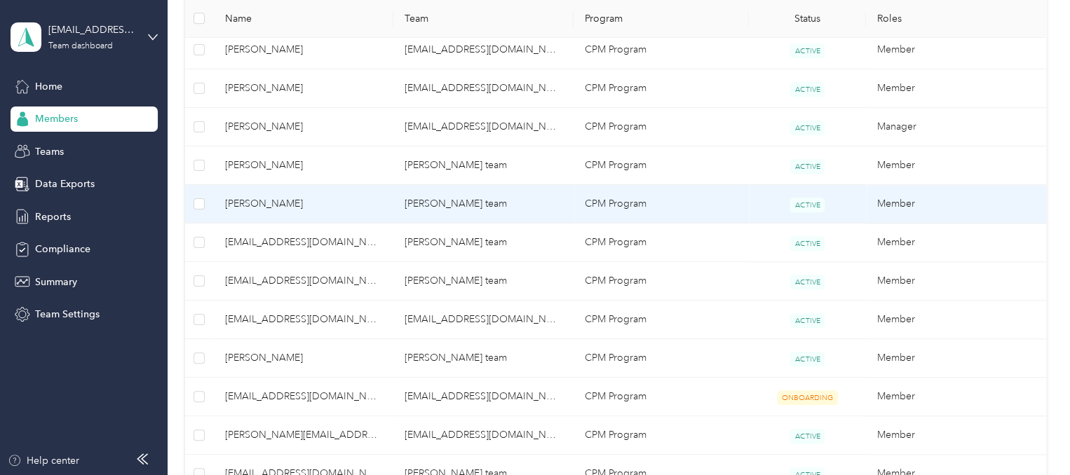
click at [444, 185] on td "[PERSON_NAME] team" at bounding box center [483, 204] width 180 height 39
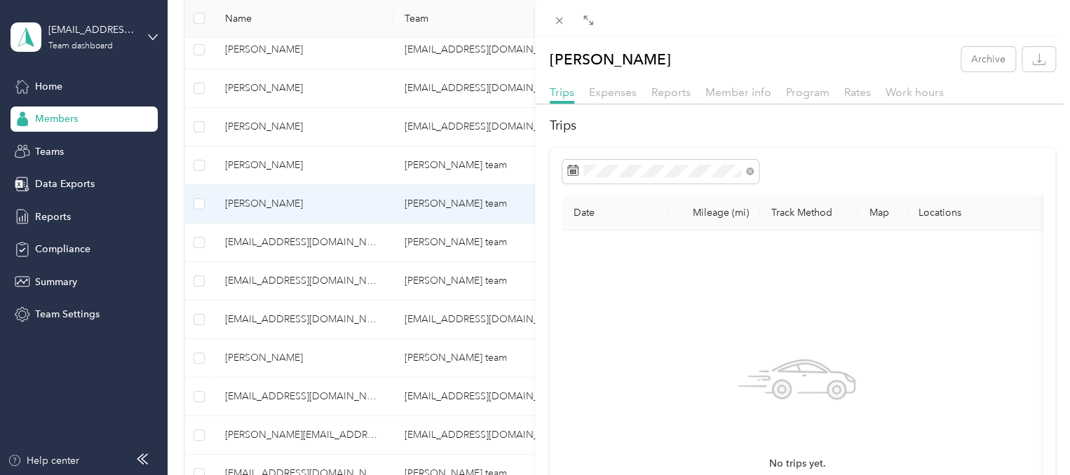
click at [444, 184] on div "[PERSON_NAME] Archive Trips Expenses Reports Member info Program Rates Work hou…" at bounding box center [535, 237] width 1070 height 475
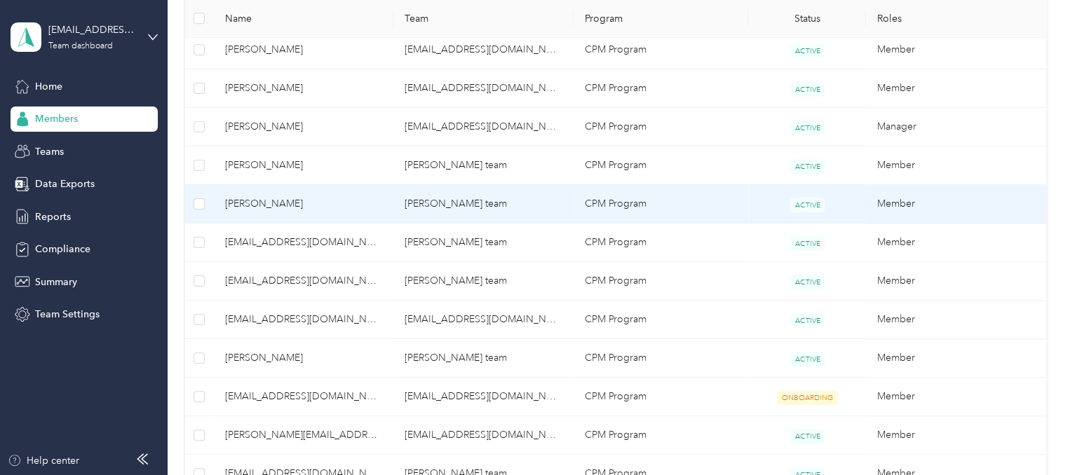
click at [444, 185] on td "[PERSON_NAME] team" at bounding box center [483, 204] width 180 height 39
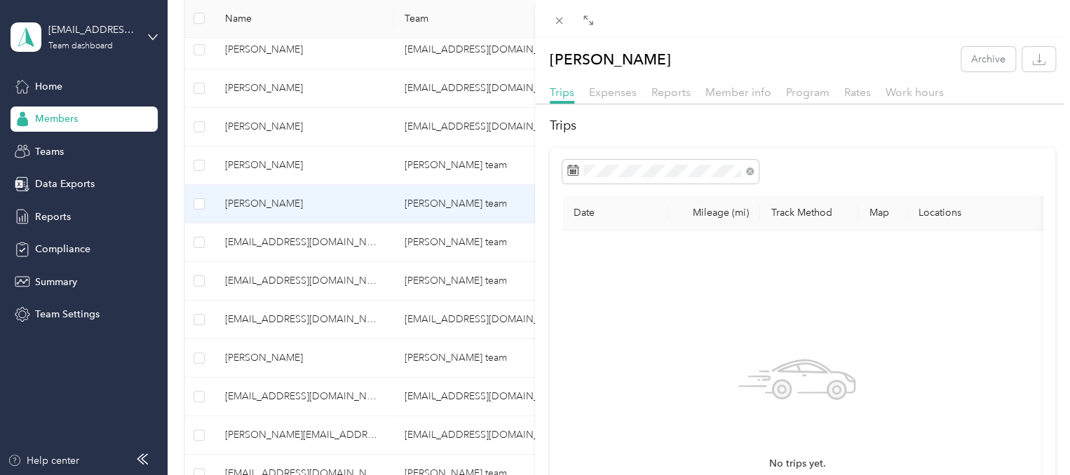
click at [617, 100] on div "Expenses" at bounding box center [613, 93] width 48 height 18
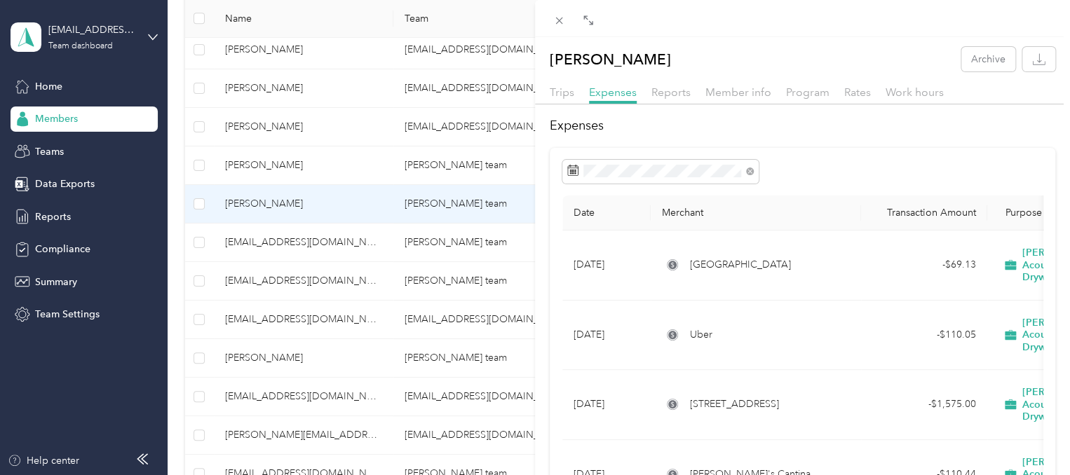
scroll to position [64, 0]
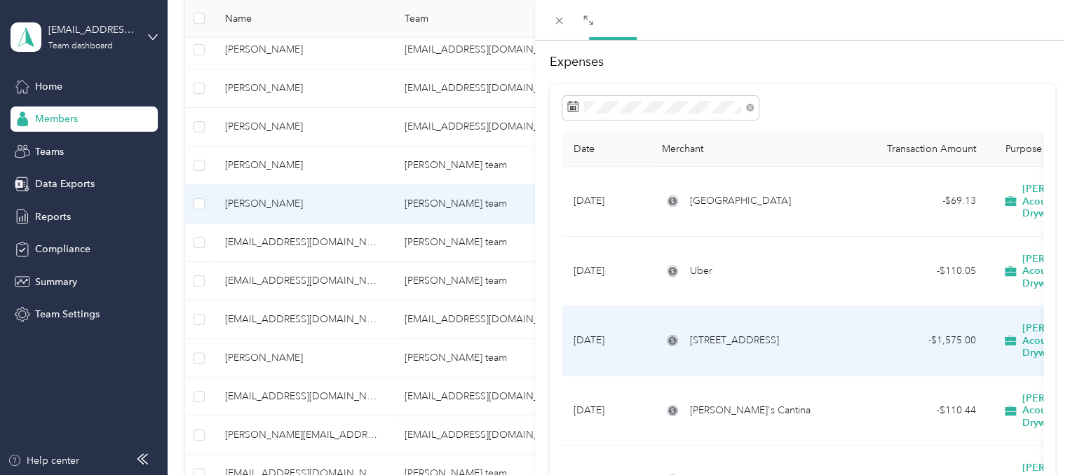
click at [729, 323] on td "[STREET_ADDRESS]" at bounding box center [756, 341] width 210 height 70
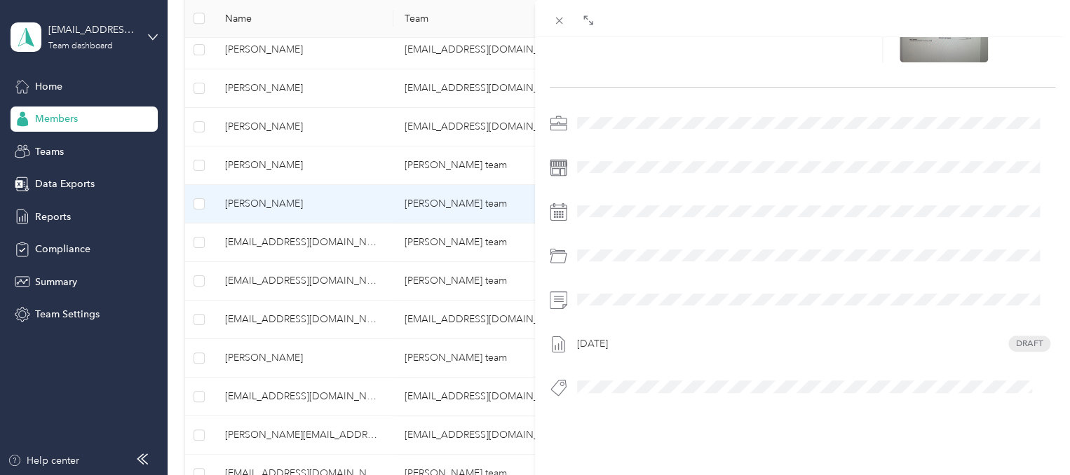
scroll to position [11, 0]
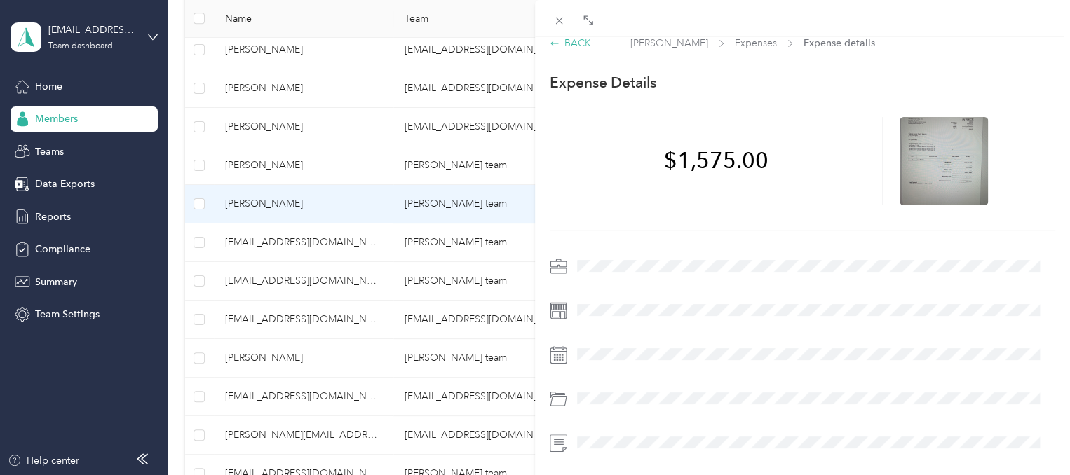
click at [577, 43] on div "BACK" at bounding box center [570, 43] width 41 height 15
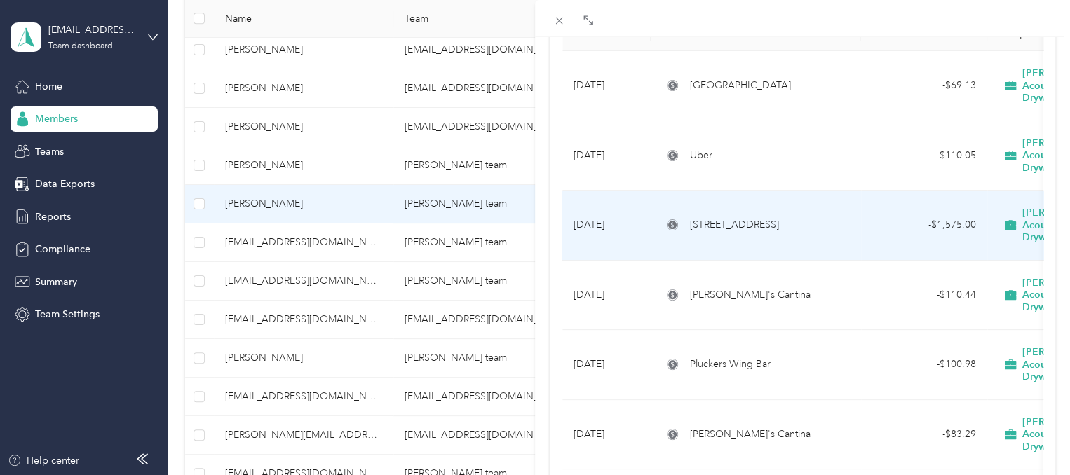
scroll to position [179, 0]
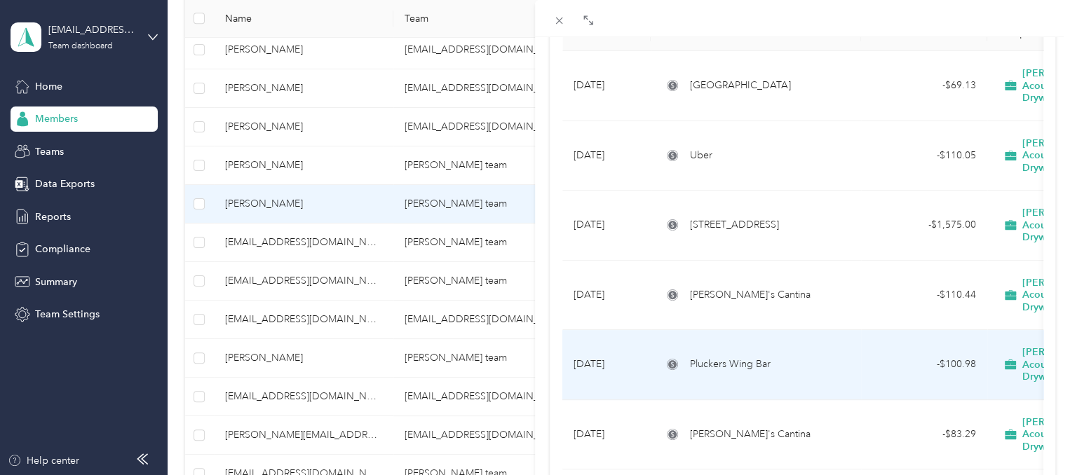
click at [803, 357] on div "Pluckers Wing Bar" at bounding box center [756, 364] width 188 height 15
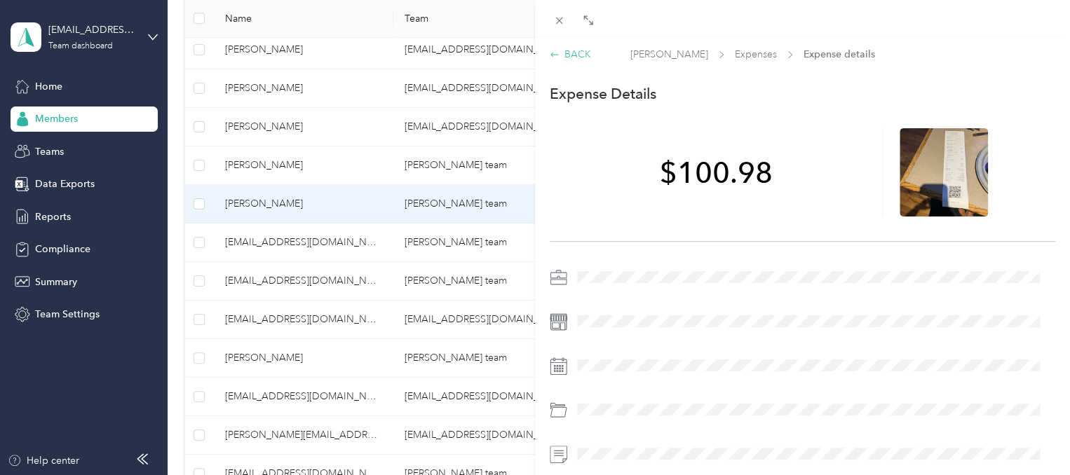
click at [583, 47] on div "BACK" at bounding box center [570, 54] width 41 height 15
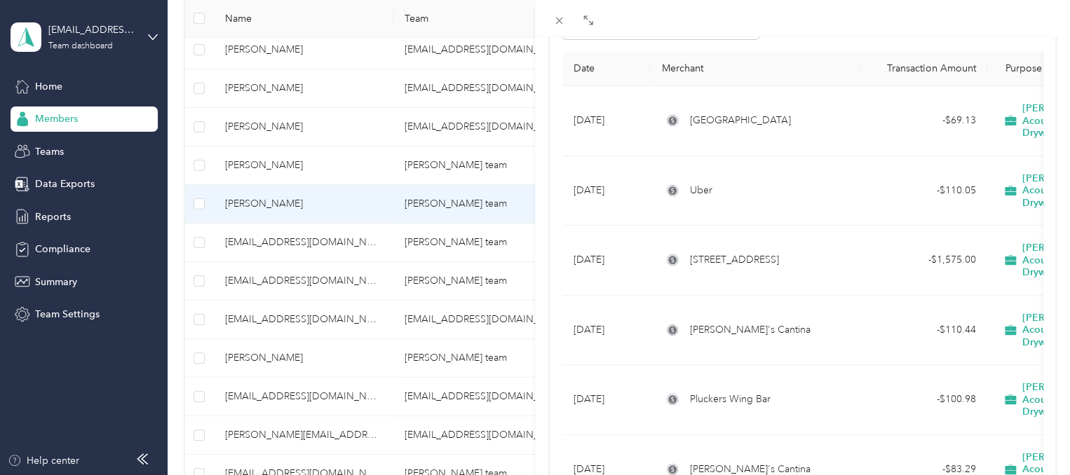
scroll to position [144, 0]
click at [557, 19] on icon at bounding box center [559, 21] width 7 height 7
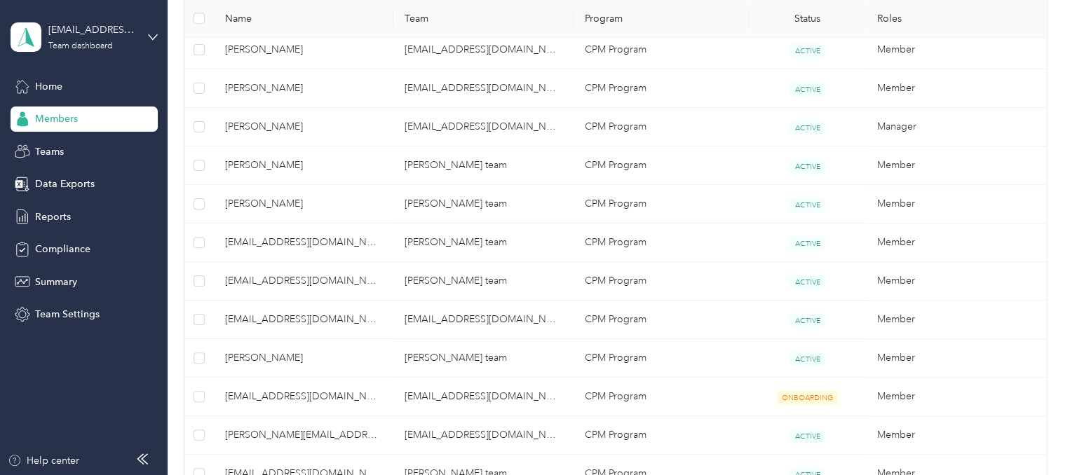
click at [557, 19] on th "Team" at bounding box center [483, 19] width 180 height 39
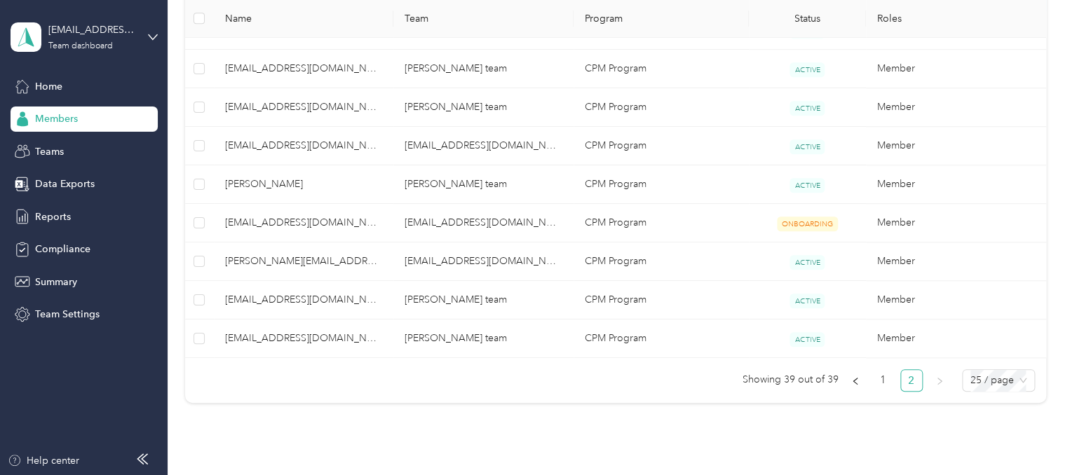
scroll to position [599, 0]
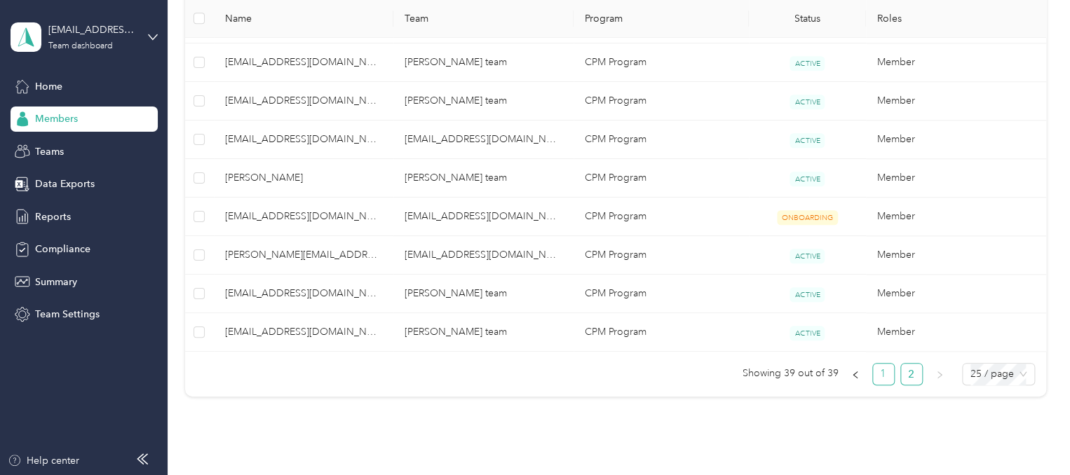
click at [877, 378] on link "1" at bounding box center [883, 374] width 21 height 21
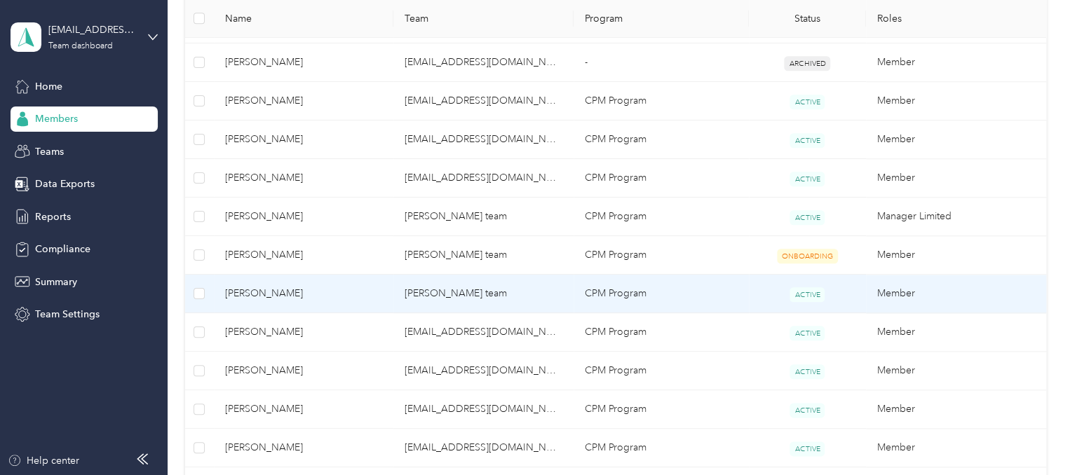
click at [332, 291] on span "[PERSON_NAME]" at bounding box center [304, 293] width 158 height 15
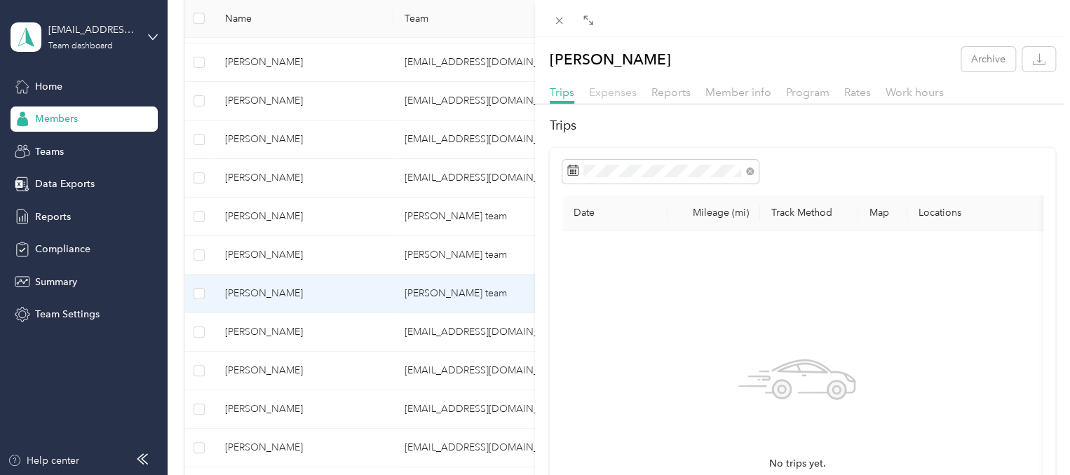
click at [617, 90] on span "Expenses" at bounding box center [613, 92] width 48 height 13
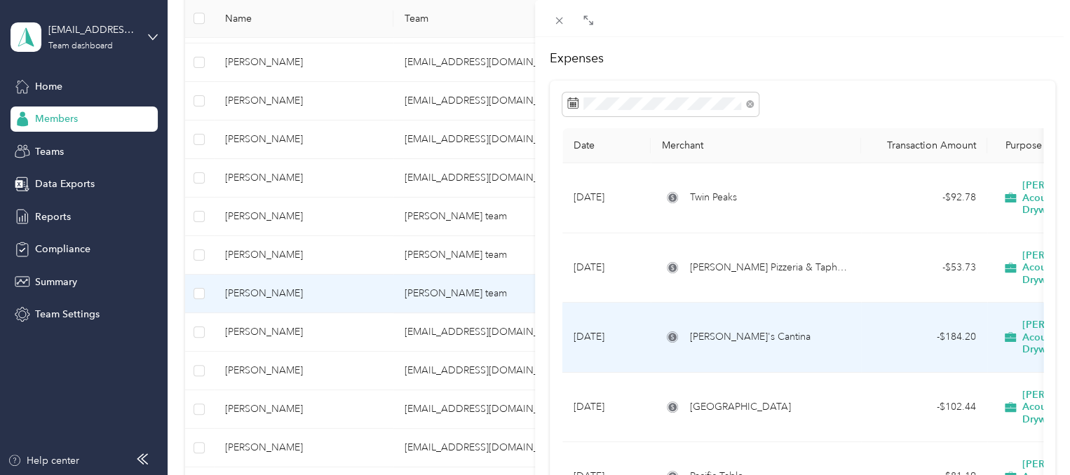
scroll to position [67, 0]
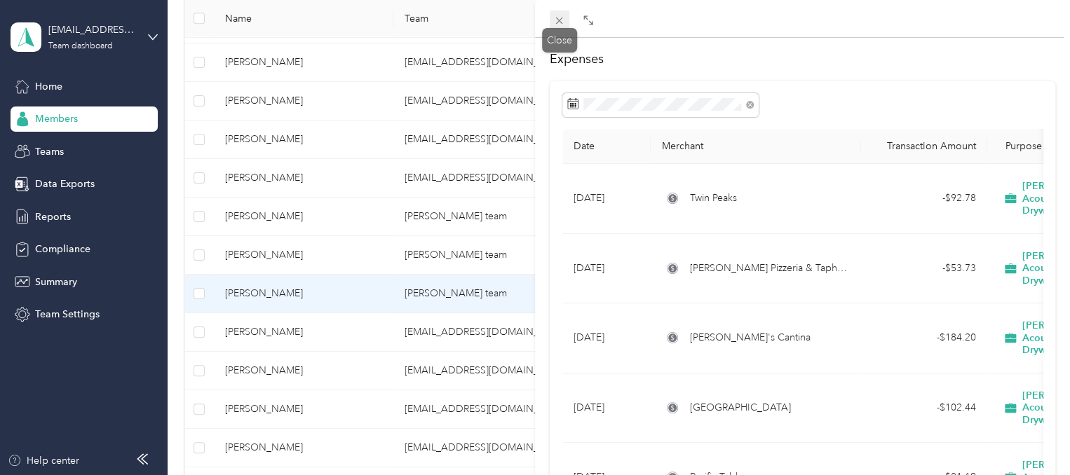
click at [558, 22] on icon at bounding box center [559, 21] width 12 height 12
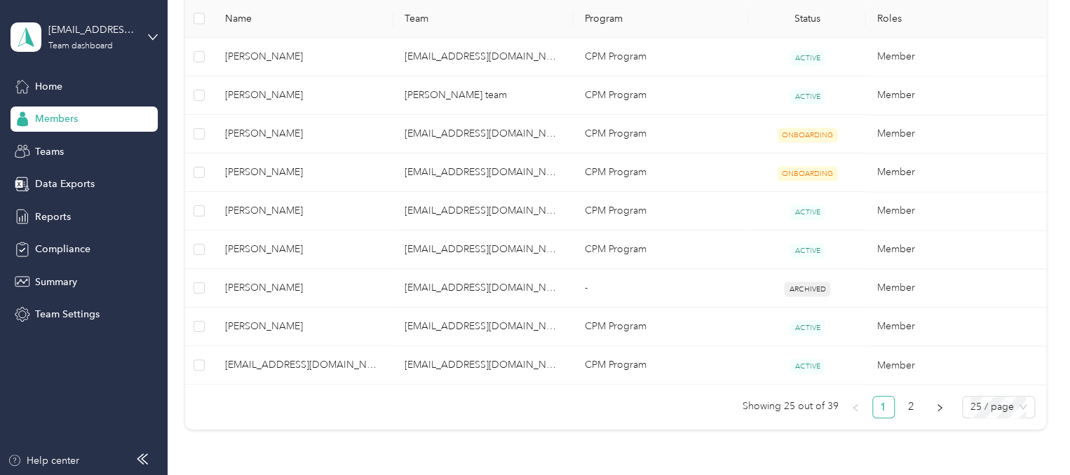
scroll to position [993, 0]
click at [911, 405] on link "2" at bounding box center [911, 405] width 21 height 21
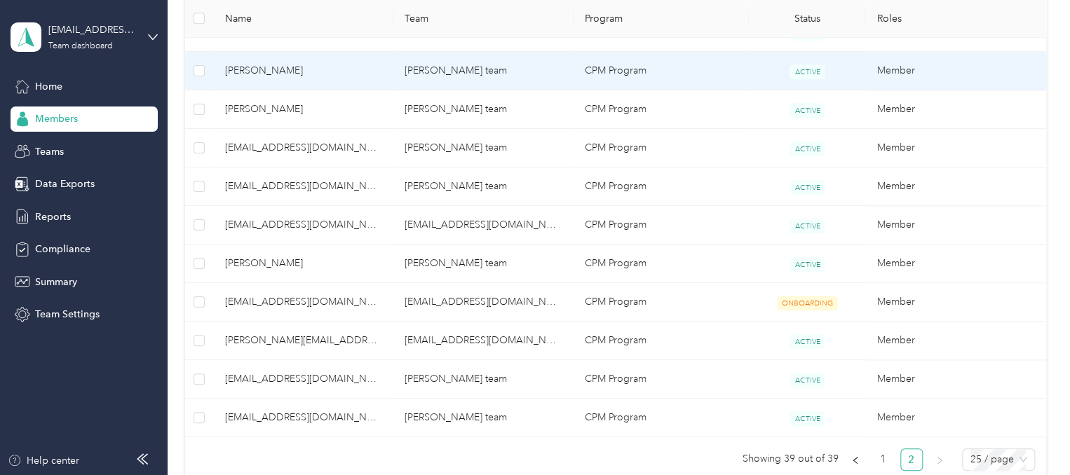
scroll to position [522, 0]
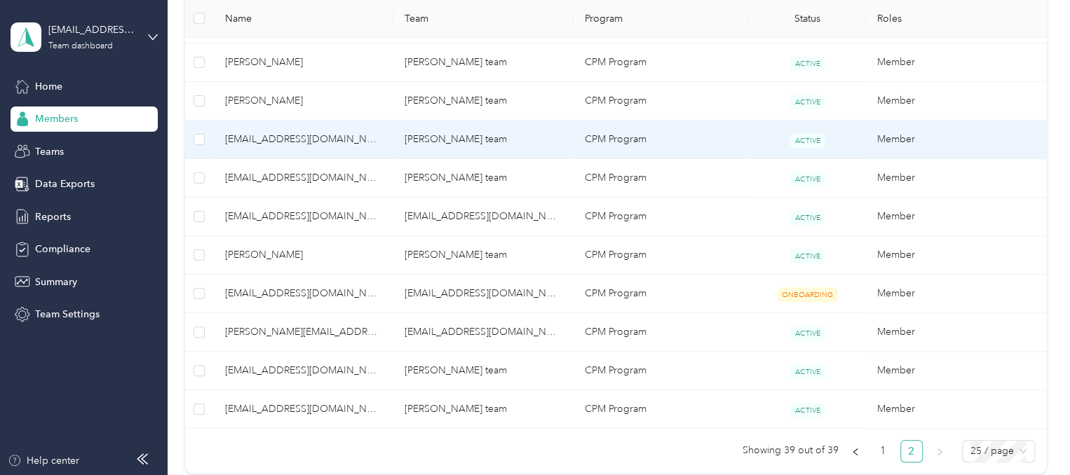
click at [586, 138] on td "CPM Program" at bounding box center [660, 140] width 175 height 39
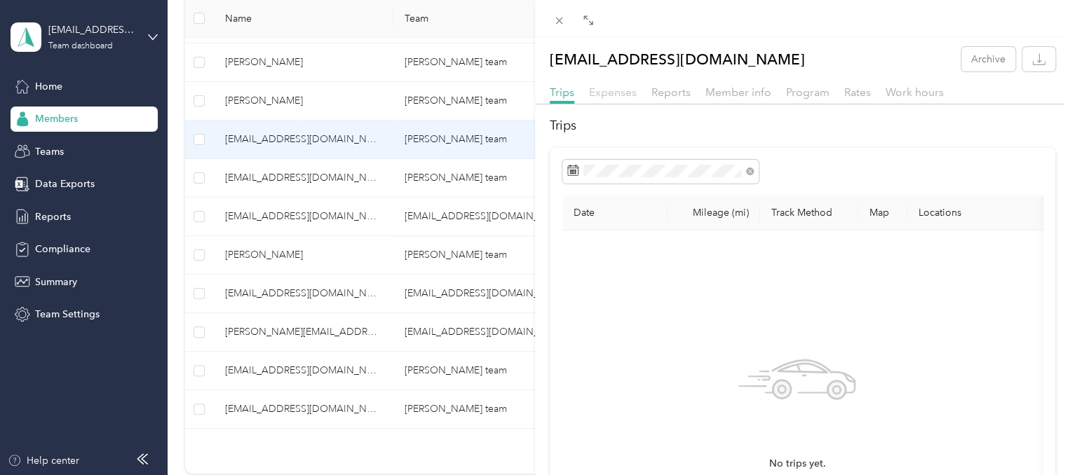
click at [620, 92] on span "Expenses" at bounding box center [613, 92] width 48 height 13
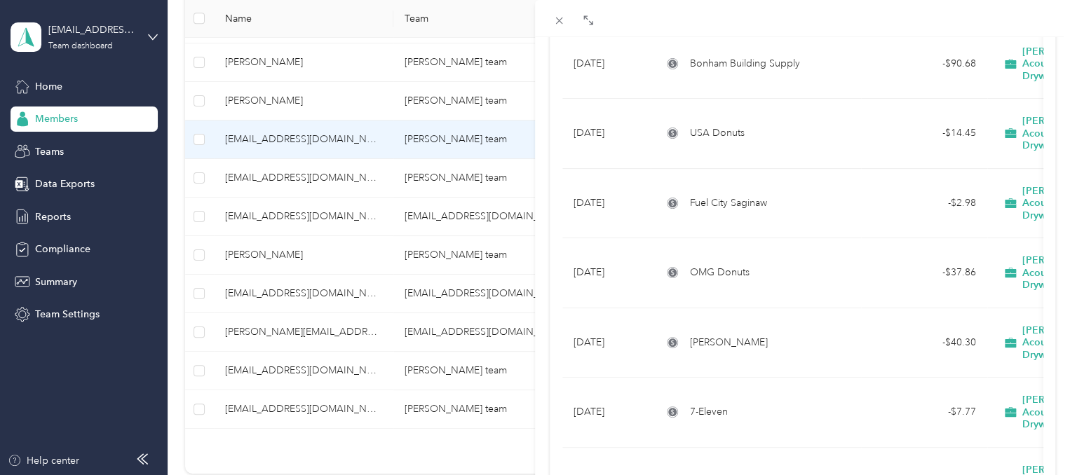
scroll to position [1296, 0]
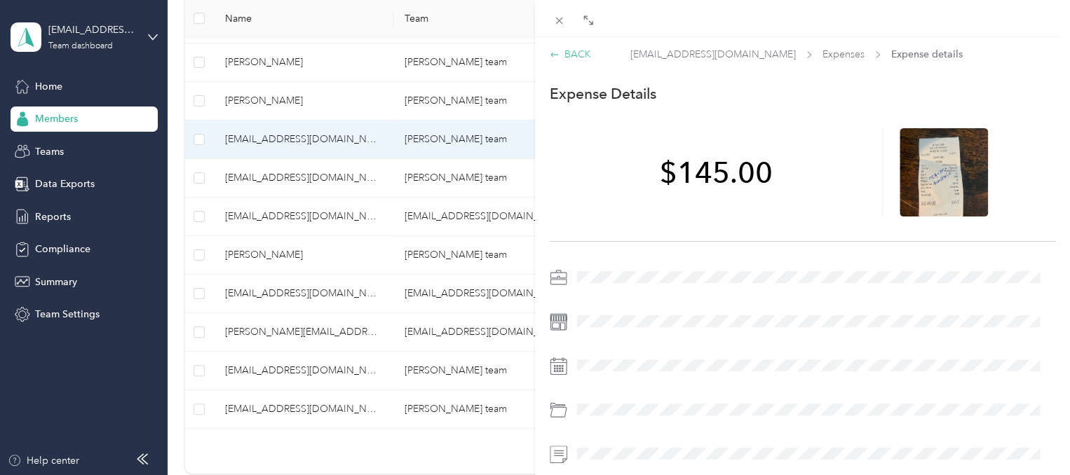
click at [564, 54] on div "BACK" at bounding box center [570, 54] width 41 height 15
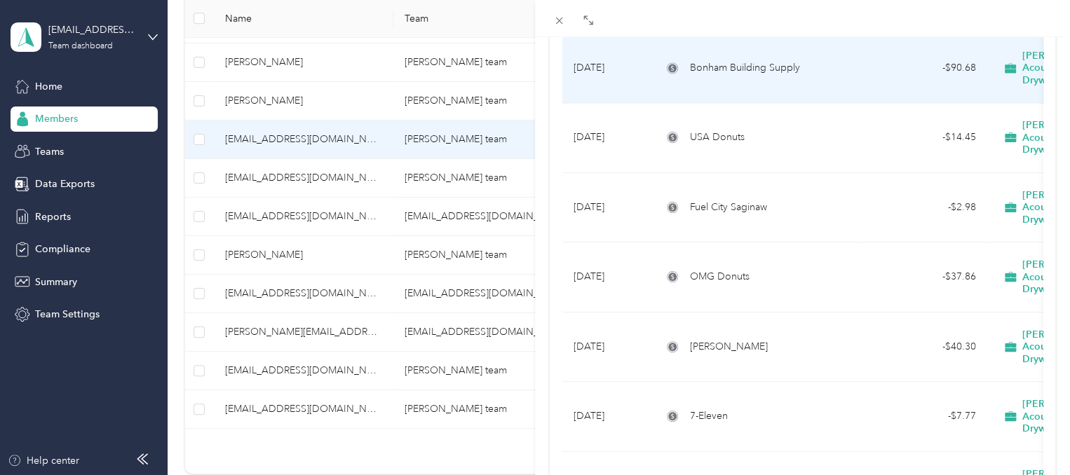
scroll to position [1296, 0]
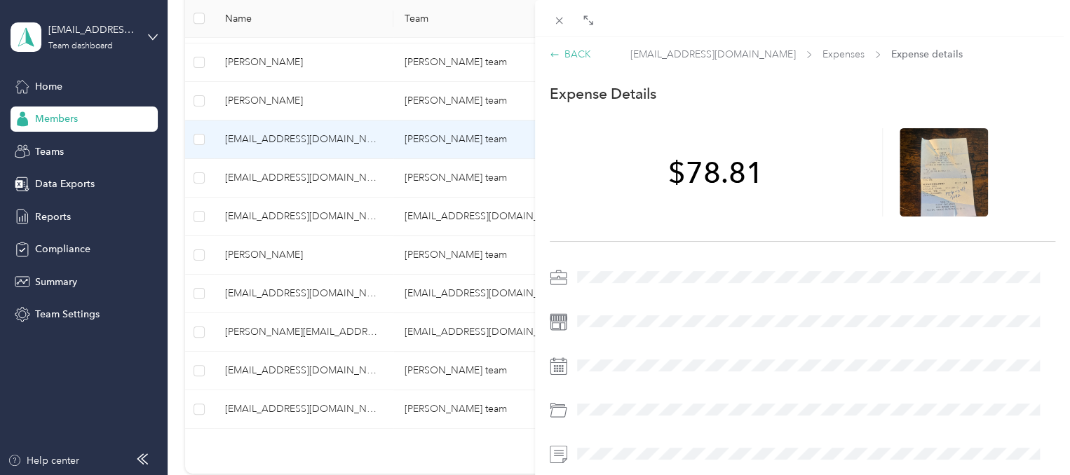
click at [590, 48] on div "BACK" at bounding box center [570, 54] width 41 height 15
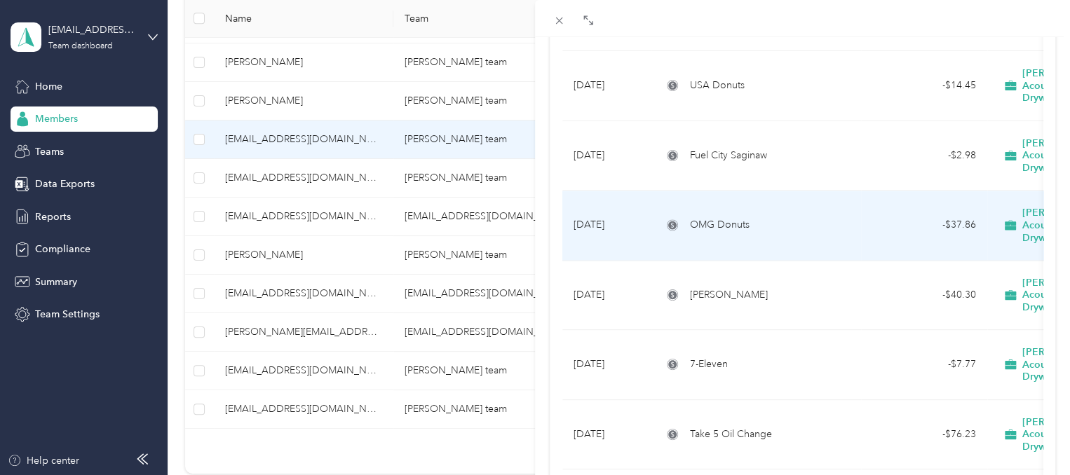
scroll to position [1296, 0]
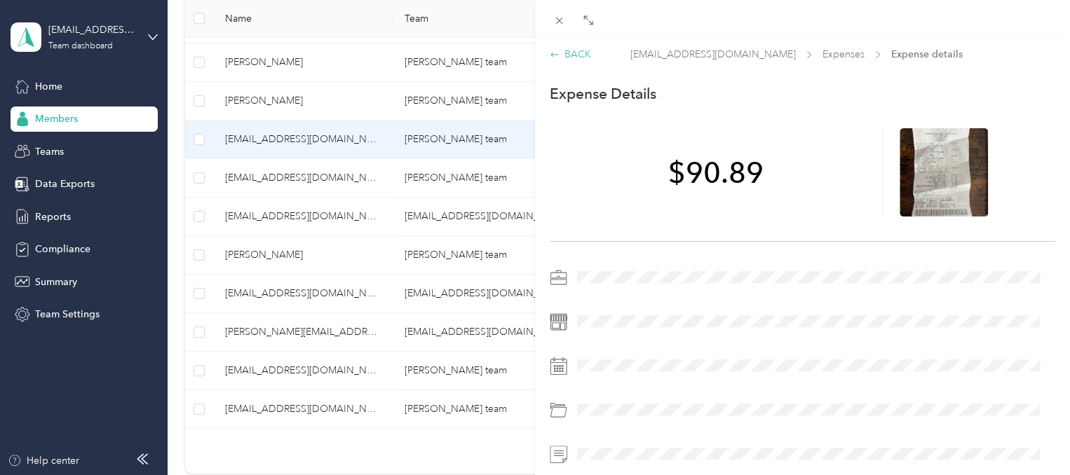
click at [564, 51] on div "BACK" at bounding box center [570, 54] width 41 height 15
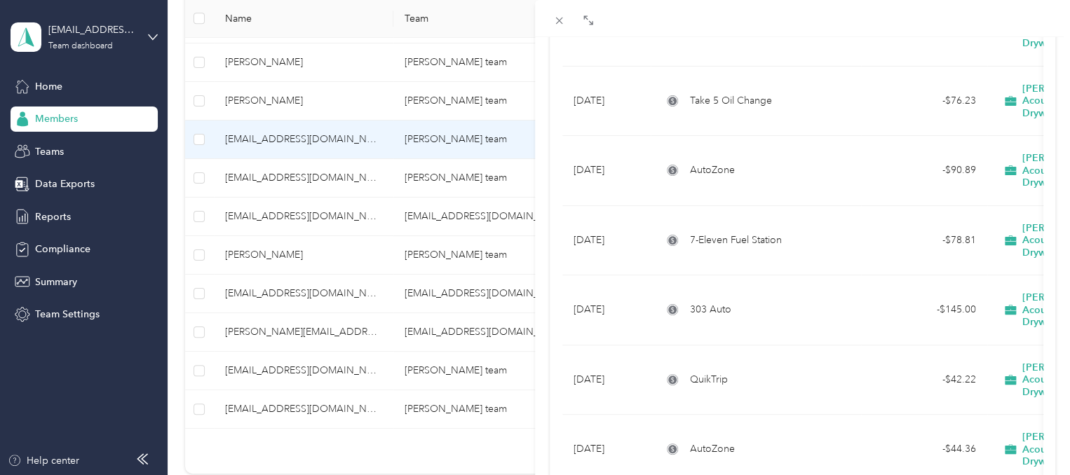
scroll to position [1620, 0]
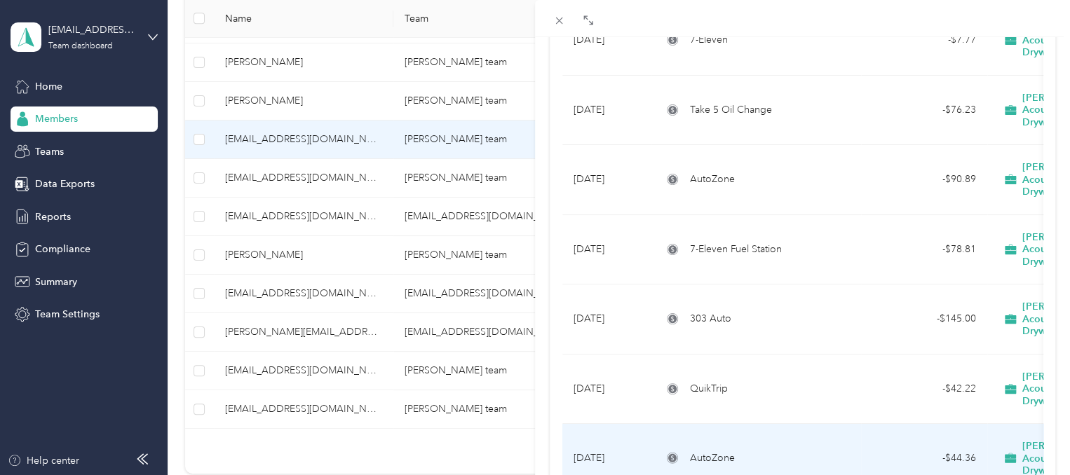
click at [942, 451] on div "- $44.36" at bounding box center [924, 458] width 104 height 15
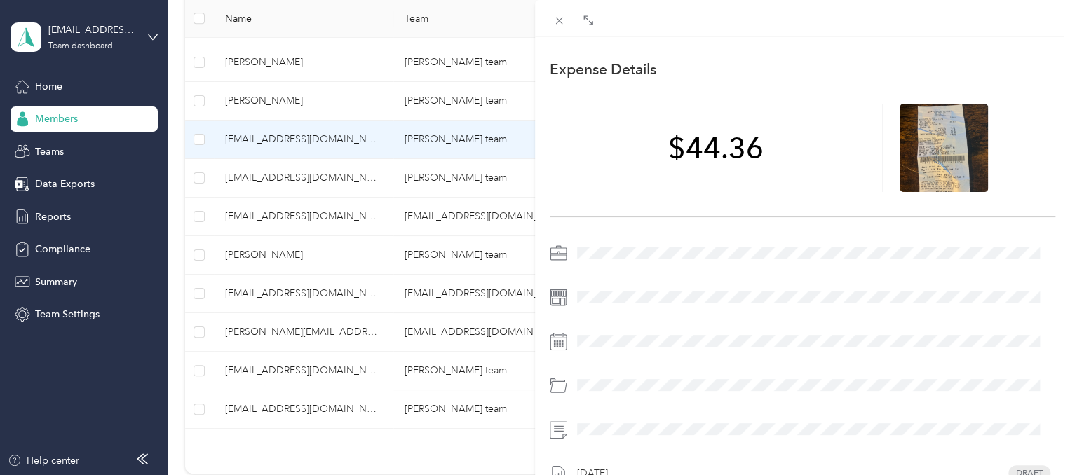
scroll to position [23, 0]
click at [575, 90] on div "$44.36" at bounding box center [802, 150] width 505 height 138
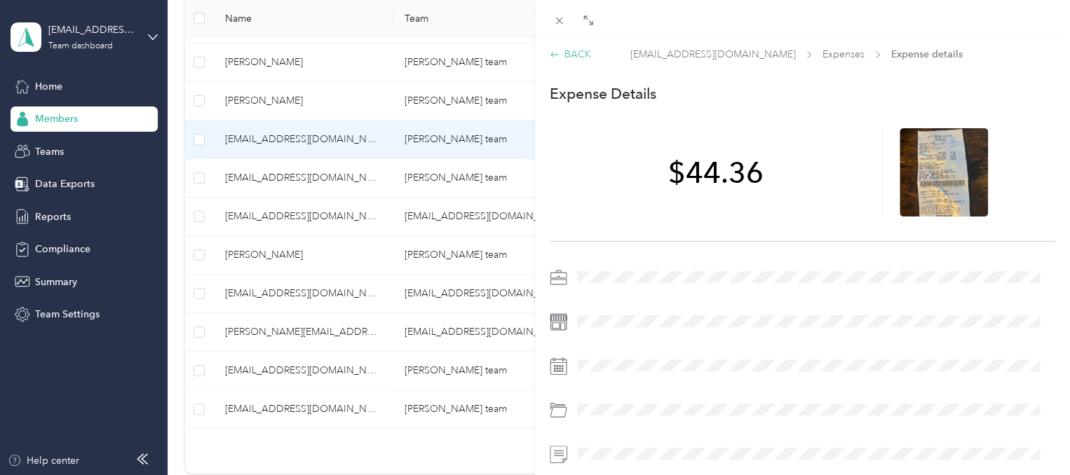
click at [558, 57] on icon at bounding box center [555, 55] width 10 height 10
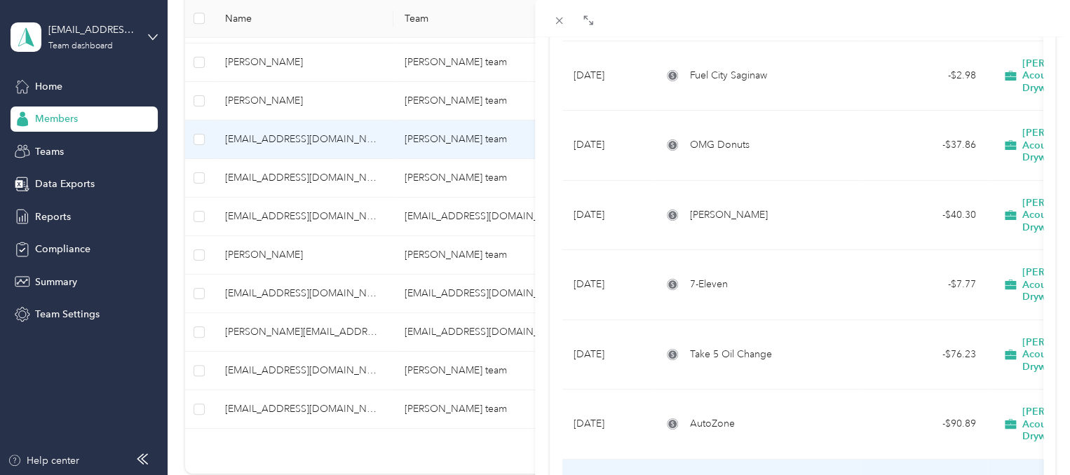
scroll to position [1402, 0]
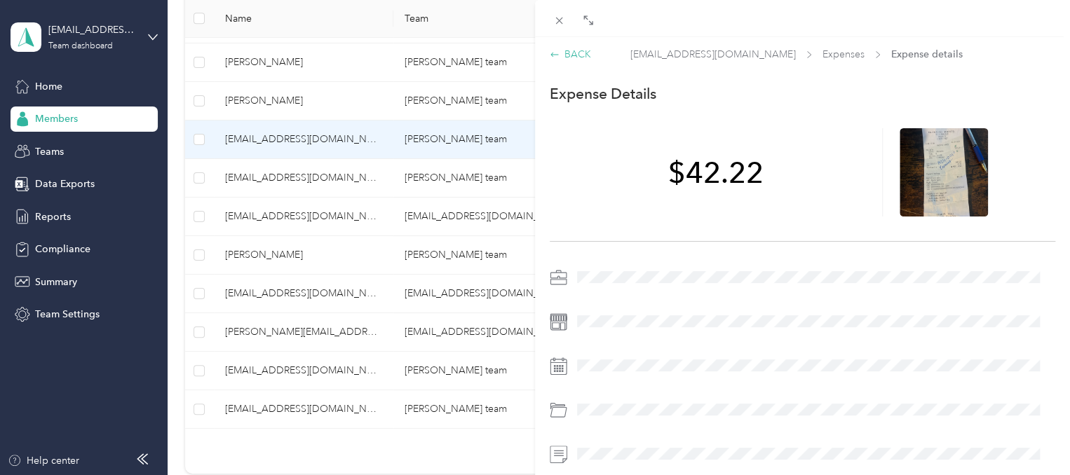
click at [575, 58] on div "BACK" at bounding box center [570, 54] width 41 height 15
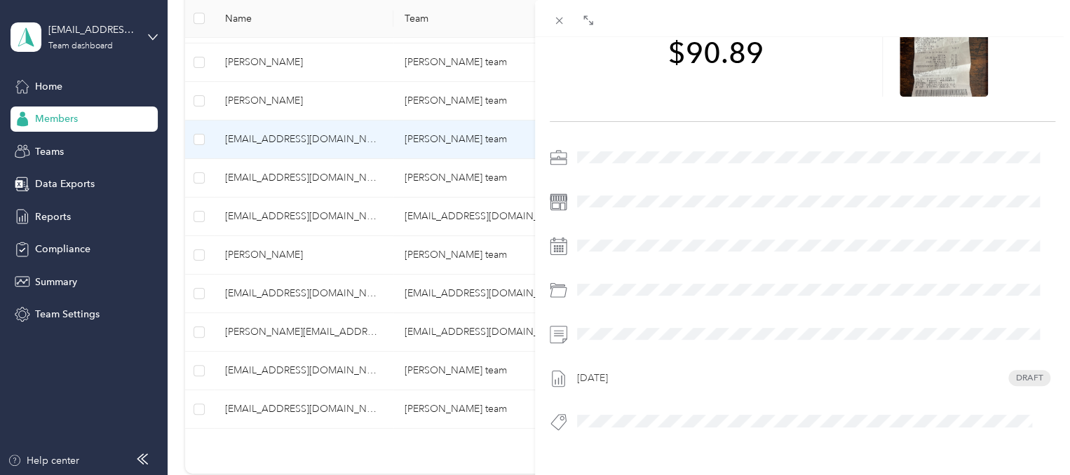
scroll to position [115, 0]
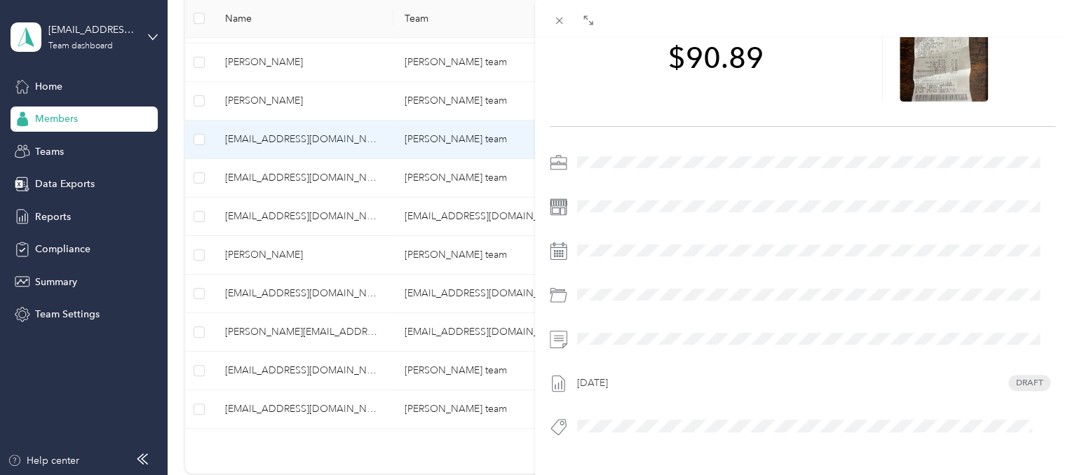
click at [590, 196] on span at bounding box center [813, 207] width 483 height 22
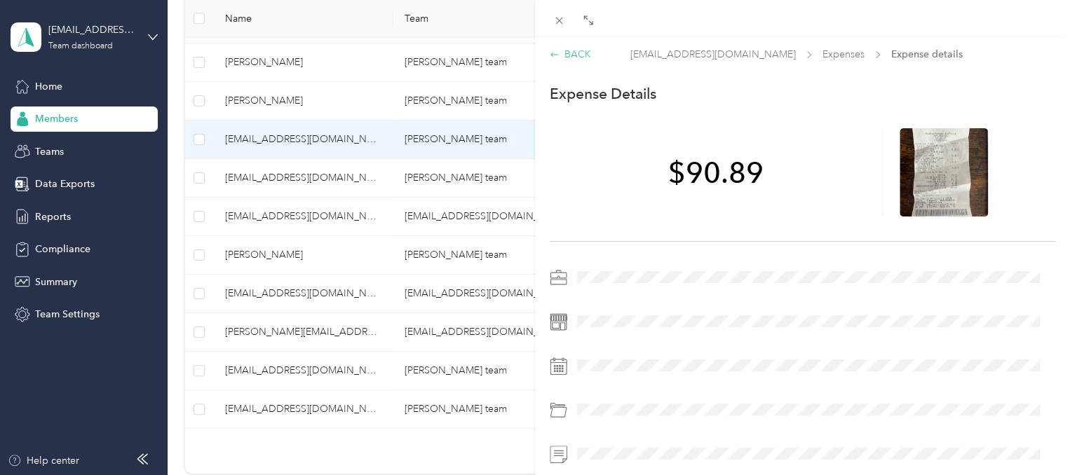
click at [563, 58] on div "BACK" at bounding box center [570, 54] width 41 height 15
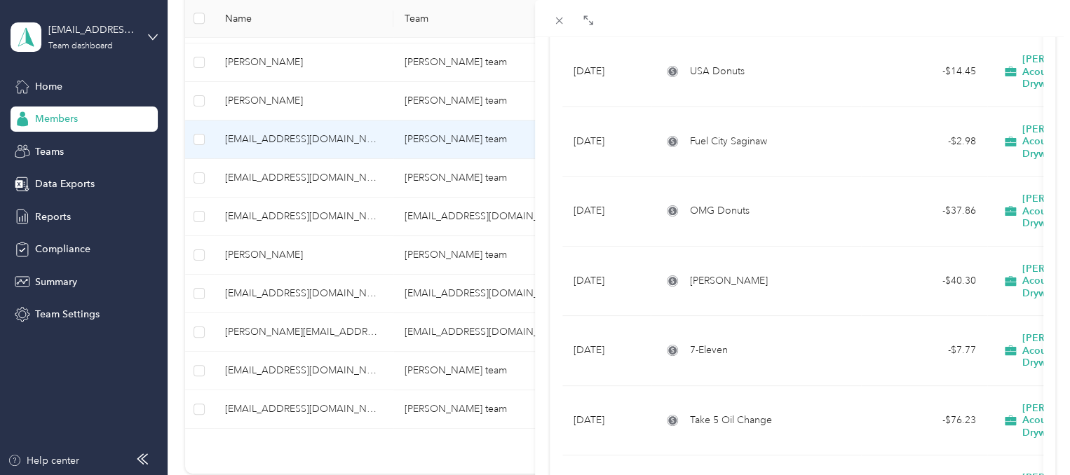
scroll to position [1309, 0]
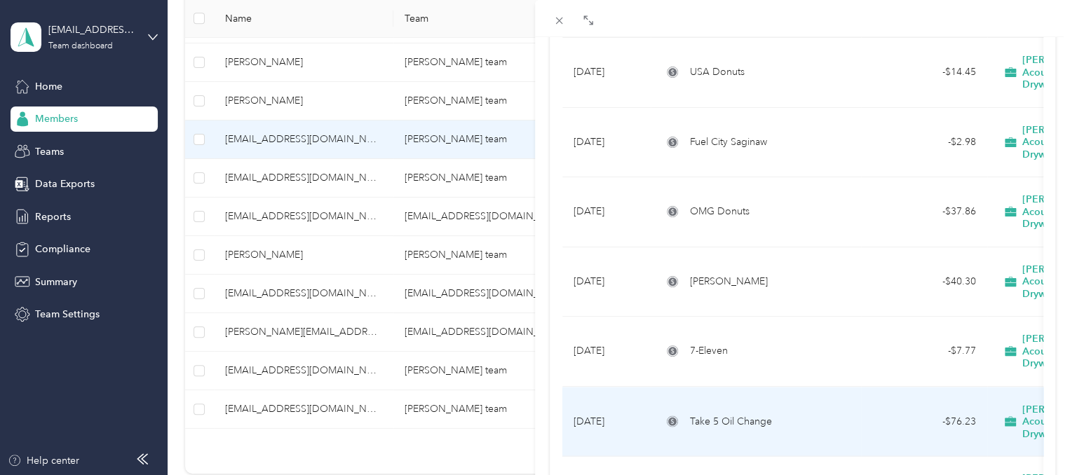
click at [878, 387] on td "- $76.23" at bounding box center [924, 422] width 126 height 70
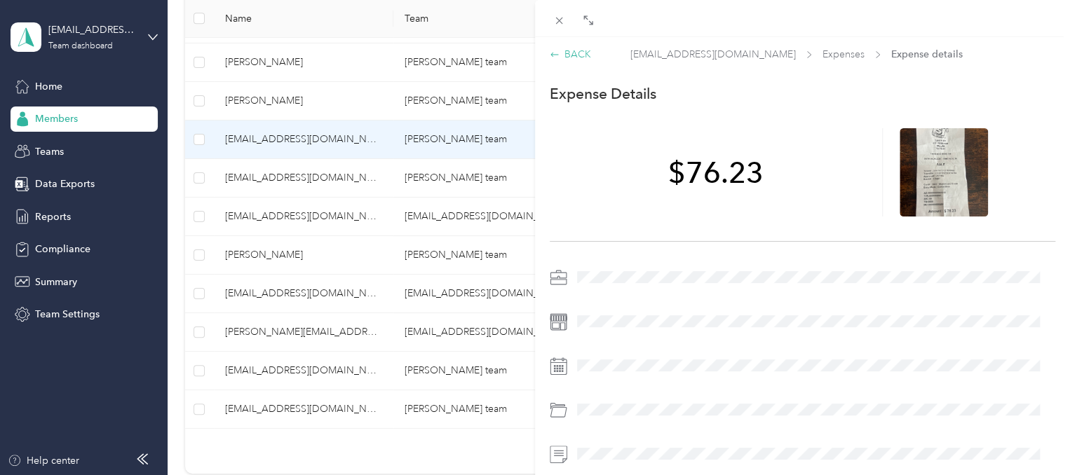
click at [573, 57] on div "BACK" at bounding box center [570, 54] width 41 height 15
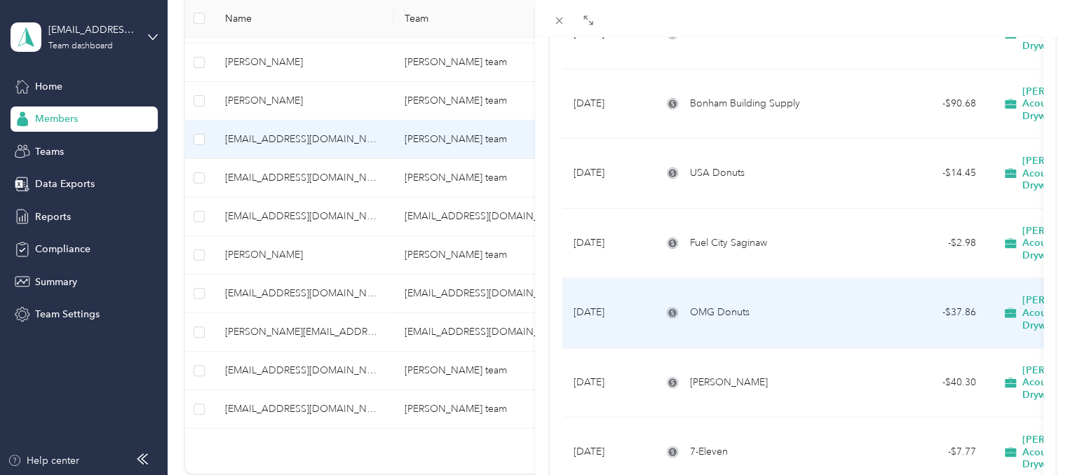
scroll to position [1208, 0]
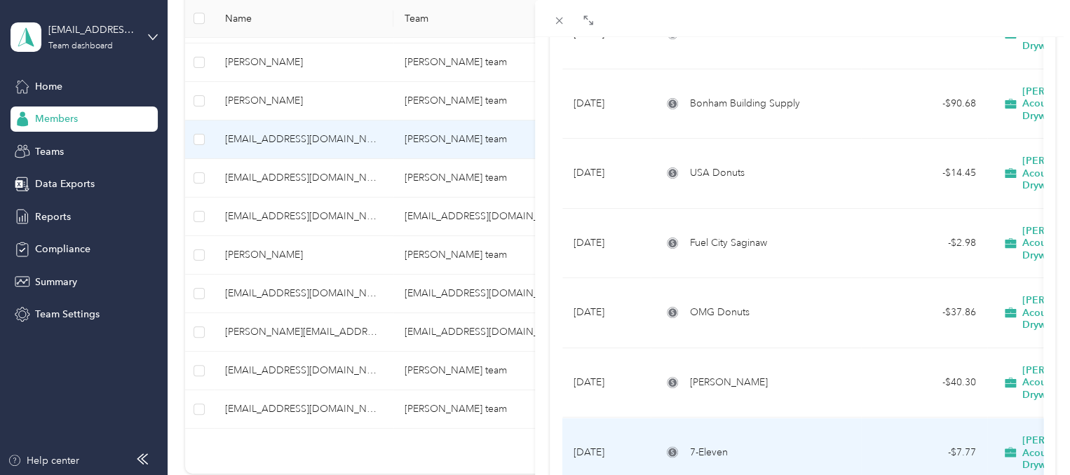
click at [732, 444] on div "7-Eleven" at bounding box center [756, 451] width 188 height 15
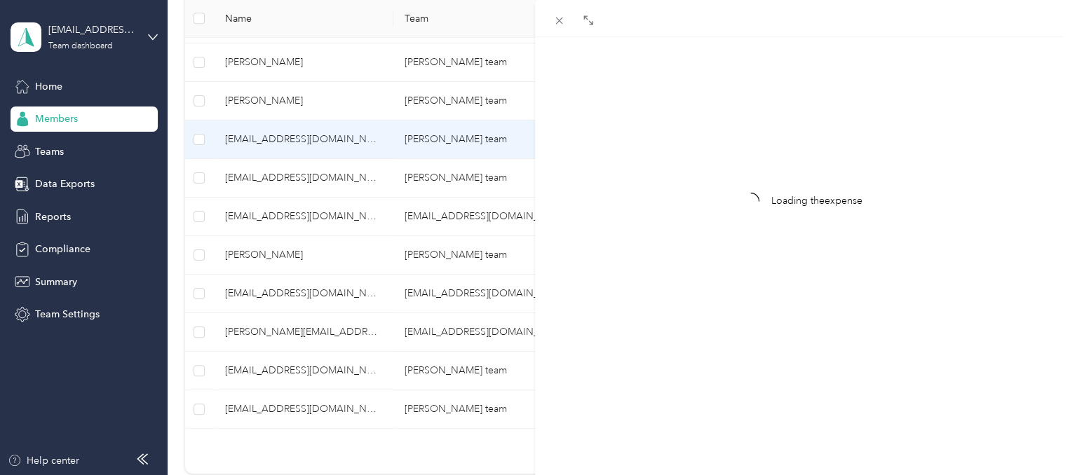
scroll to position [182, 0]
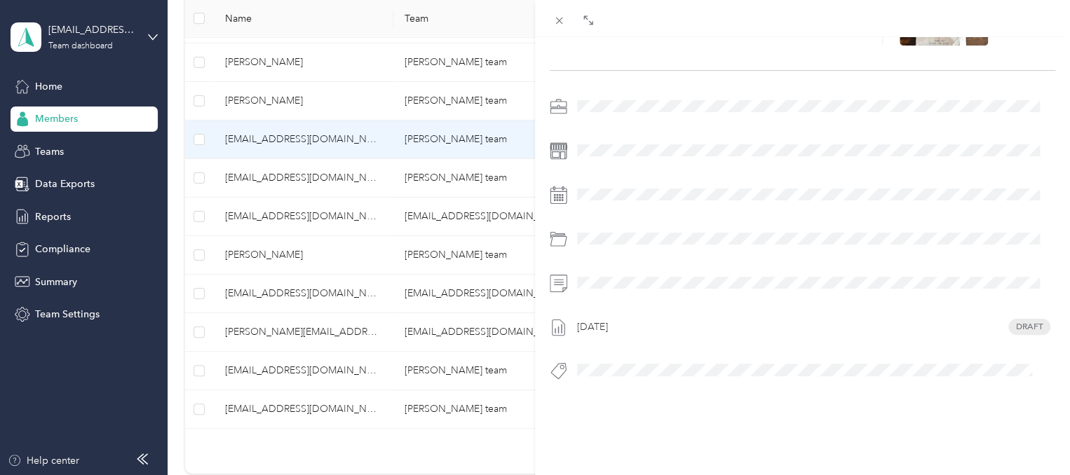
click at [652, 272] on span at bounding box center [813, 283] width 483 height 22
click at [562, 20] on icon at bounding box center [559, 21] width 12 height 12
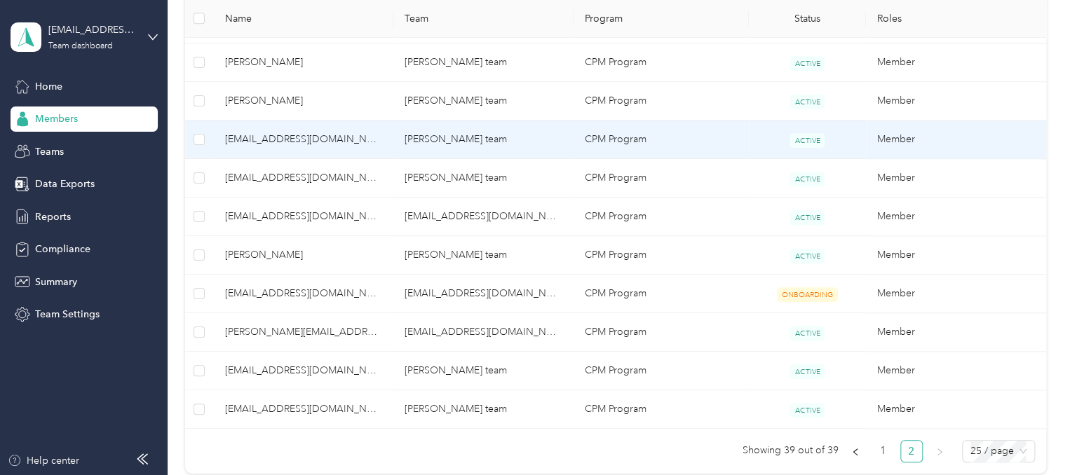
click at [326, 142] on span "[EMAIL_ADDRESS][DOMAIN_NAME]" at bounding box center [304, 139] width 158 height 15
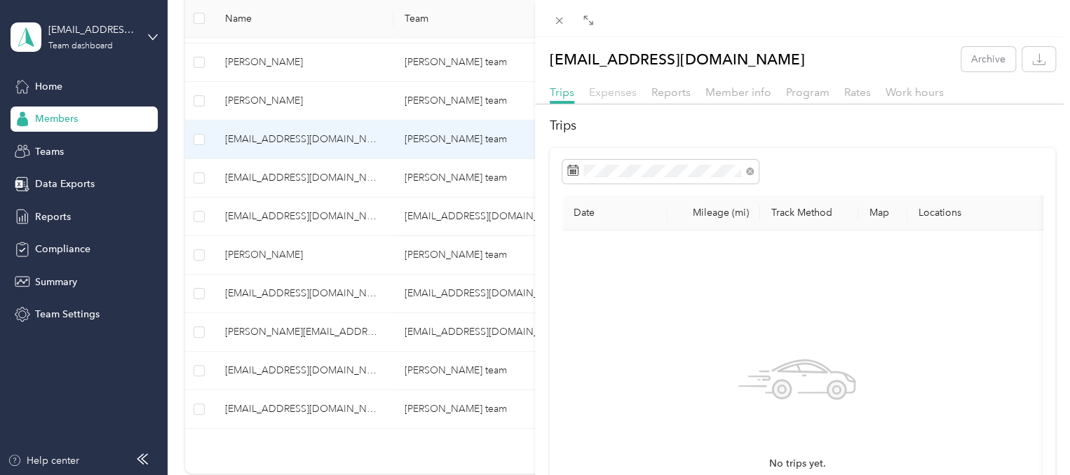
click at [619, 87] on span "Expenses" at bounding box center [613, 92] width 48 height 13
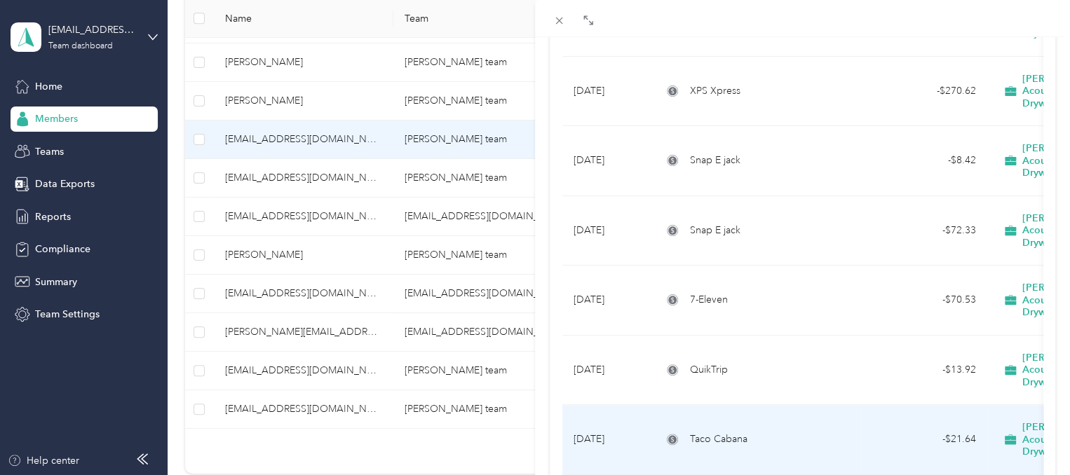
scroll to position [801, 0]
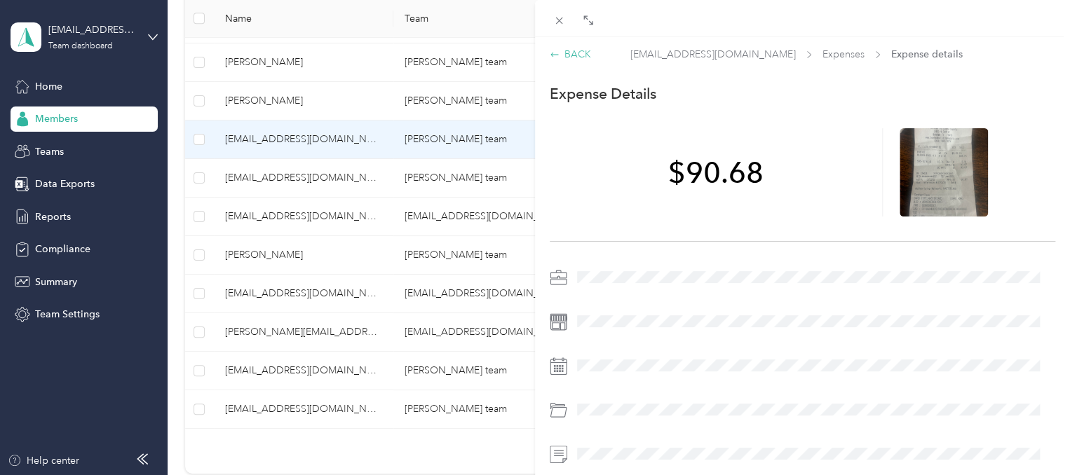
click at [566, 57] on div "BACK" at bounding box center [570, 54] width 41 height 15
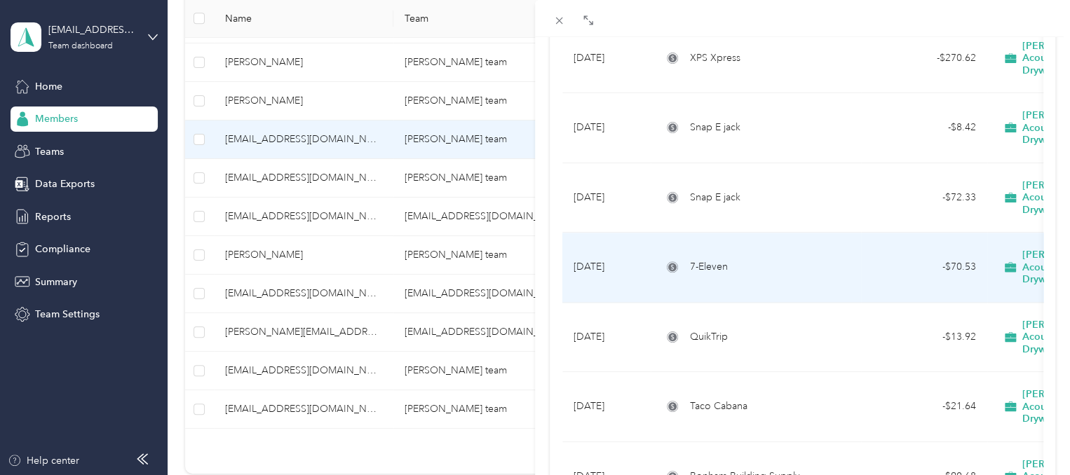
scroll to position [836, 0]
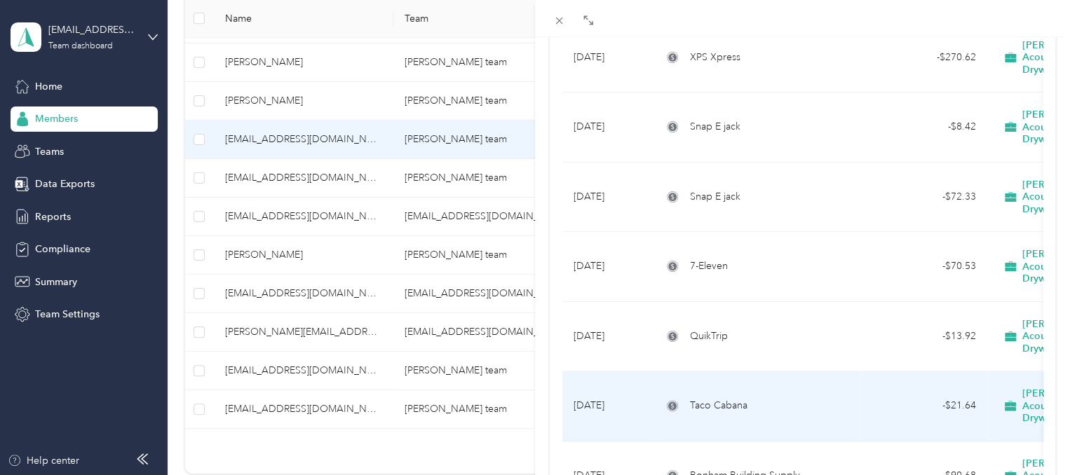
drag, startPoint x: 633, startPoint y: 254, endPoint x: 763, endPoint y: 215, distance: 135.7
click at [763, 372] on td "Taco Cabana" at bounding box center [756, 407] width 210 height 70
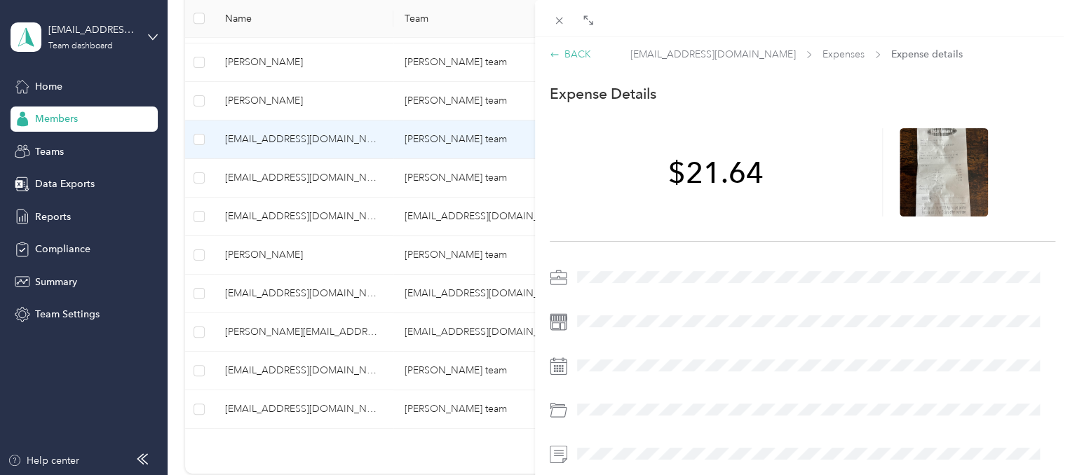
click at [578, 54] on div "BACK" at bounding box center [570, 54] width 41 height 15
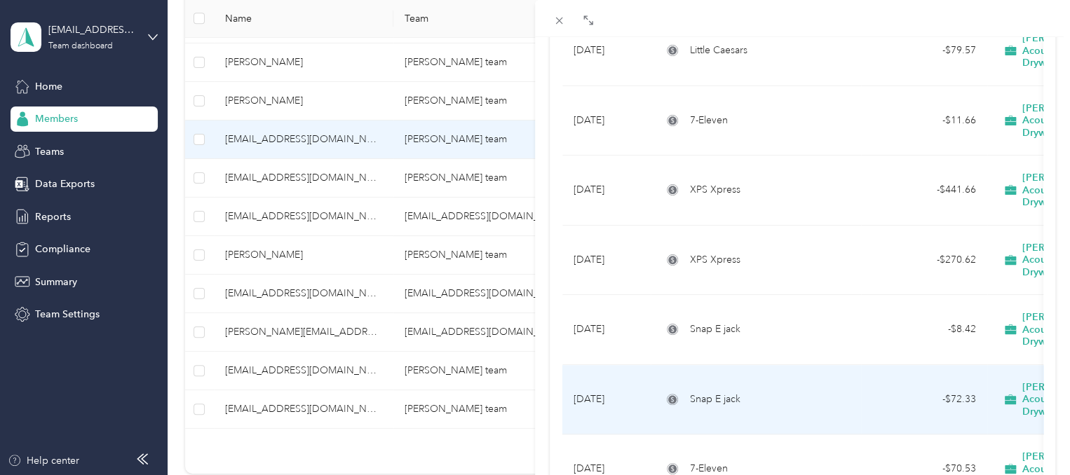
scroll to position [653, 0]
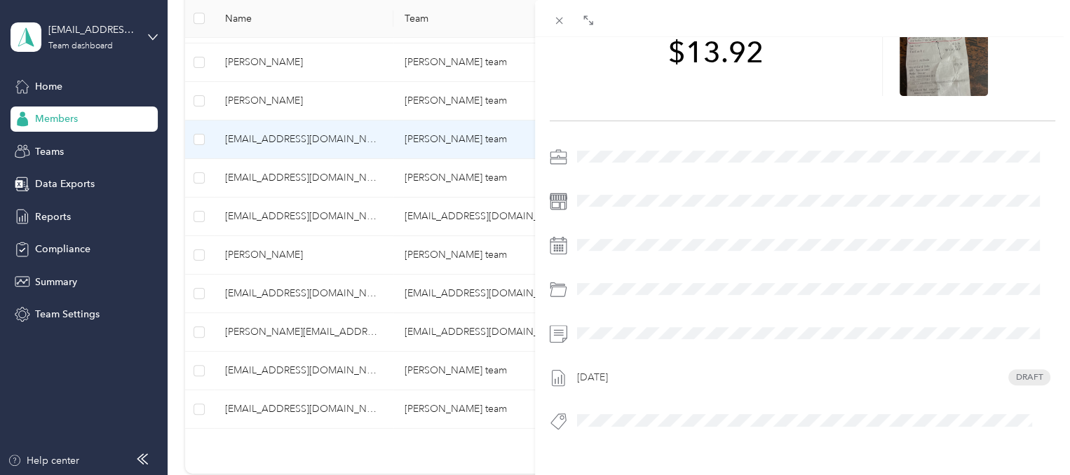
scroll to position [182, 0]
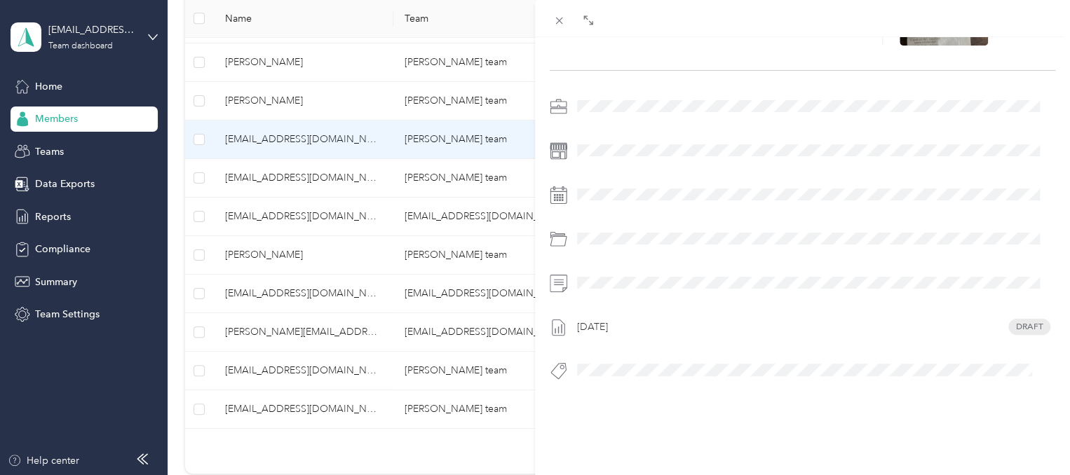
click at [679, 278] on span at bounding box center [813, 283] width 483 height 22
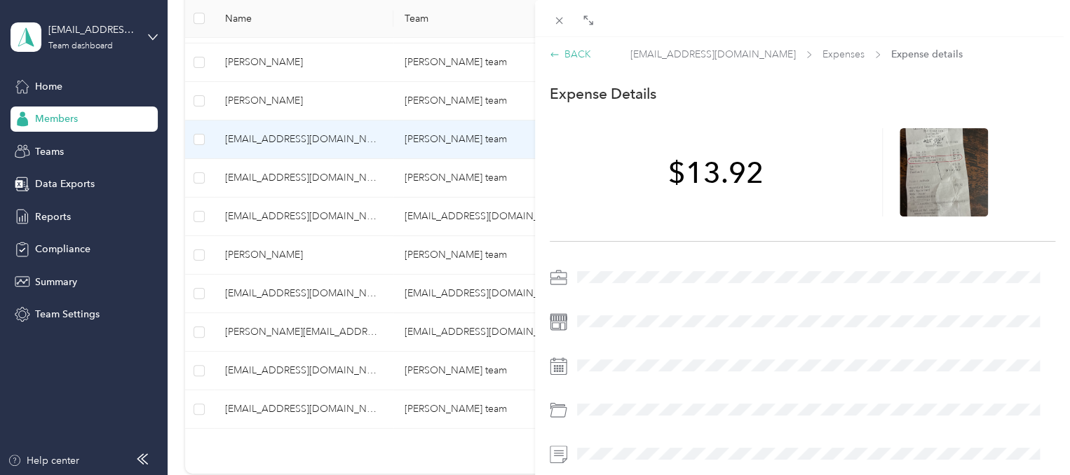
click at [564, 53] on div "BACK" at bounding box center [570, 54] width 41 height 15
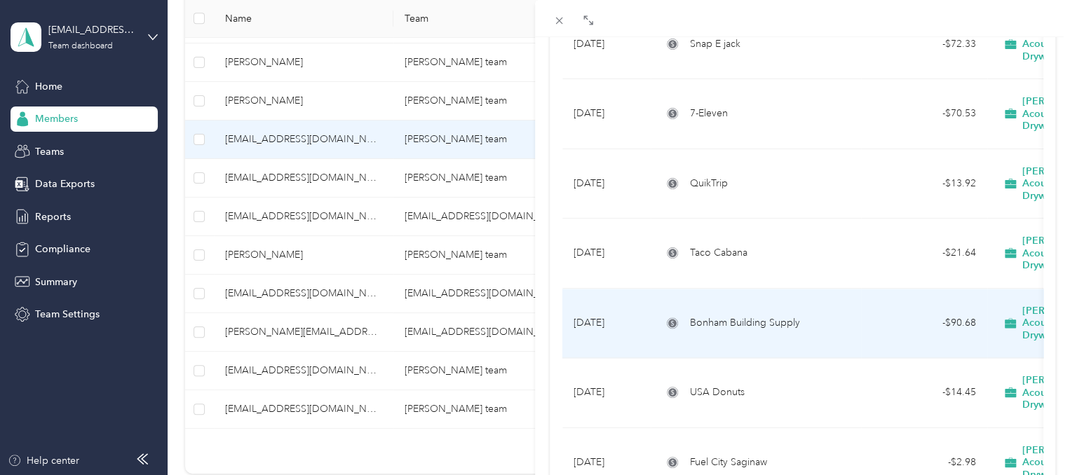
scroll to position [989, 0]
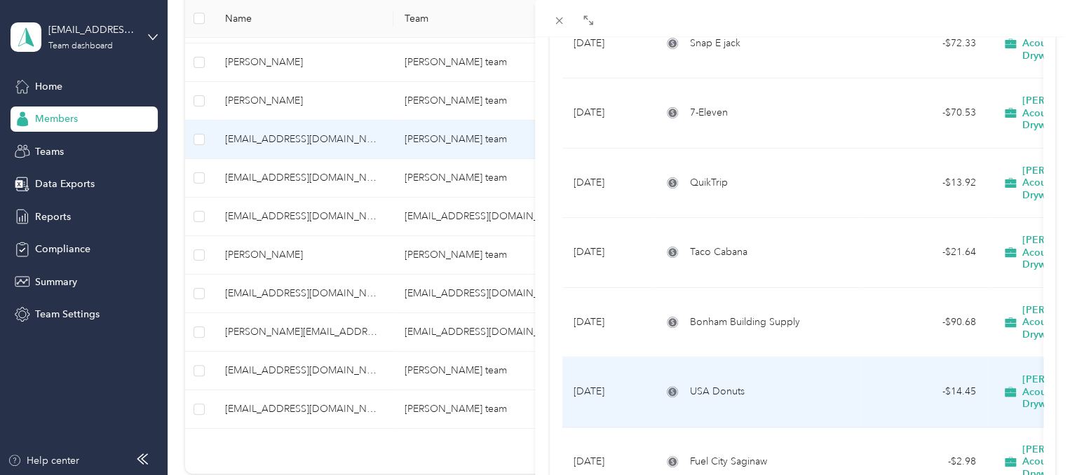
click at [869, 358] on td "- $14.45" at bounding box center [924, 393] width 126 height 70
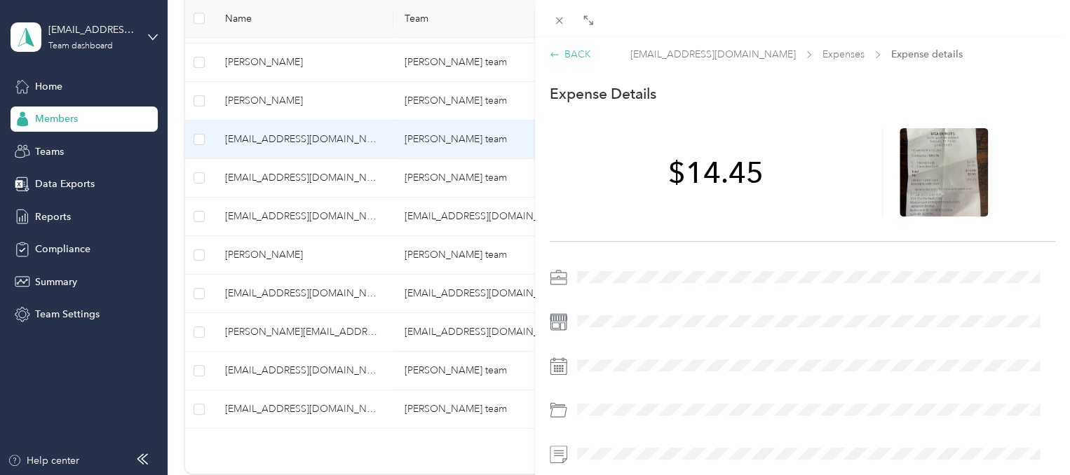
click at [577, 57] on div "BACK" at bounding box center [570, 54] width 41 height 15
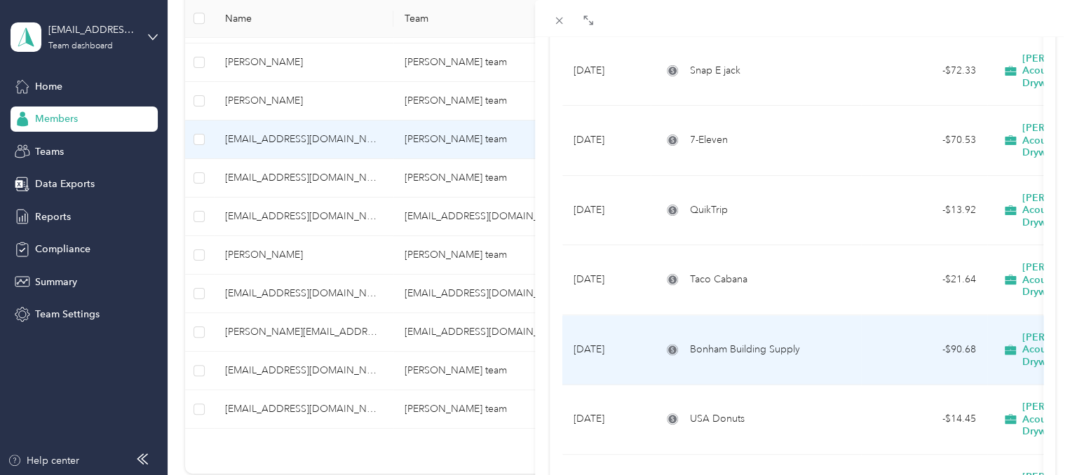
scroll to position [974, 0]
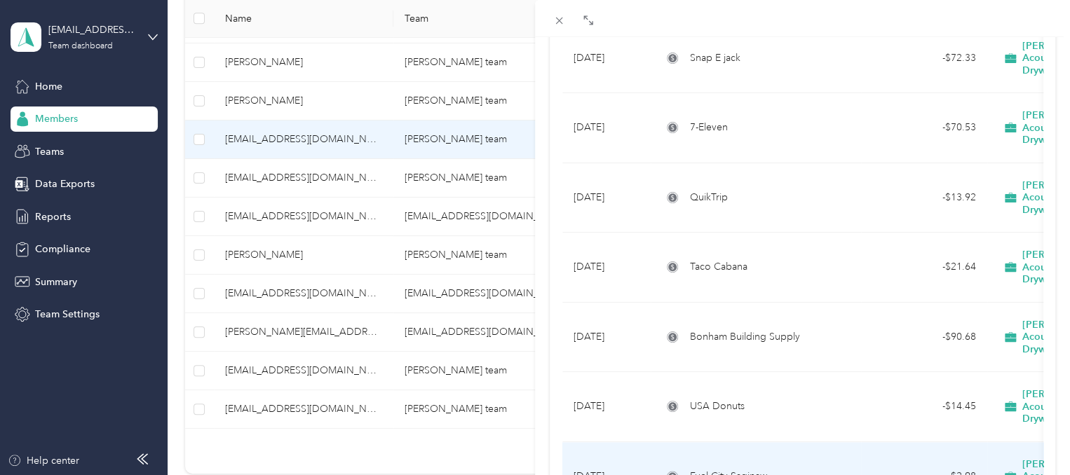
click at [733, 469] on span "Fuel City Saginaw" at bounding box center [728, 476] width 77 height 15
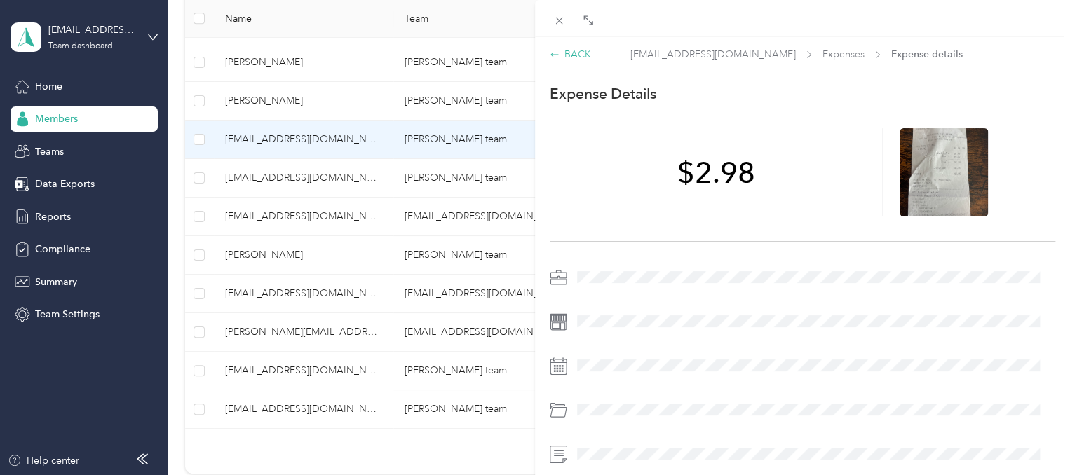
click at [576, 55] on div "BACK" at bounding box center [570, 54] width 41 height 15
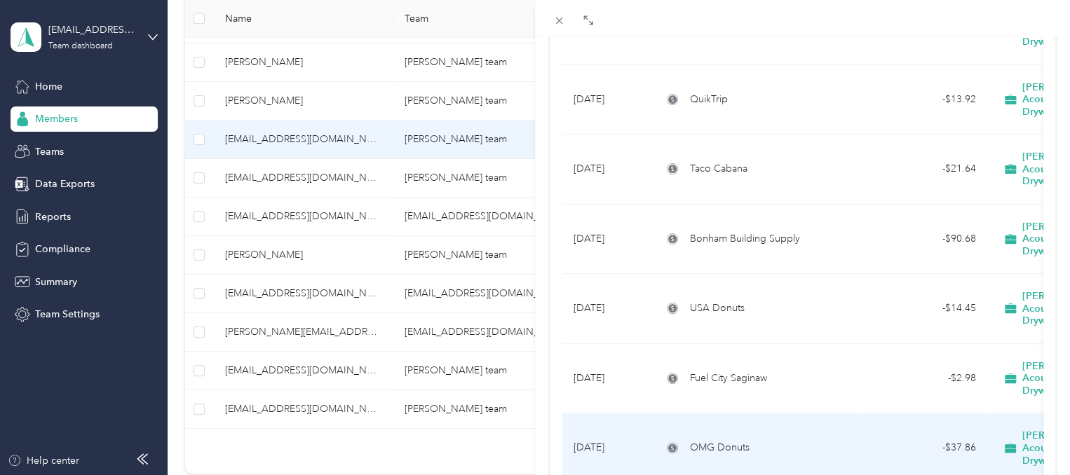
click at [766, 440] on div "OMG Donuts" at bounding box center [756, 447] width 188 height 15
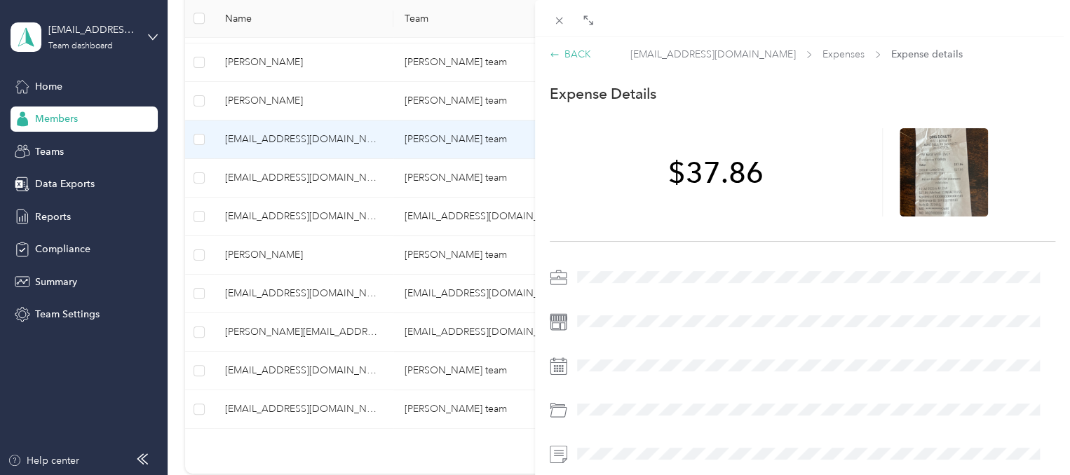
click at [578, 57] on div "BACK" at bounding box center [570, 54] width 41 height 15
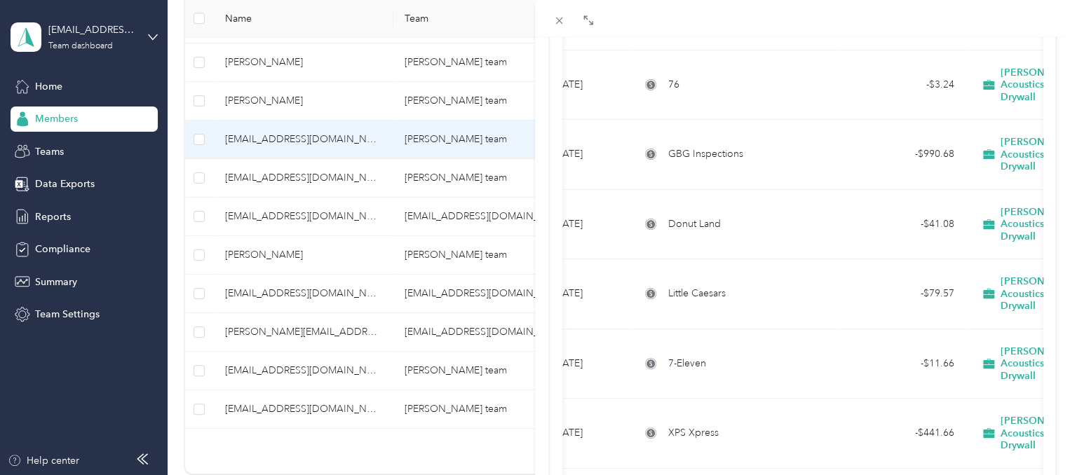
scroll to position [387, 0]
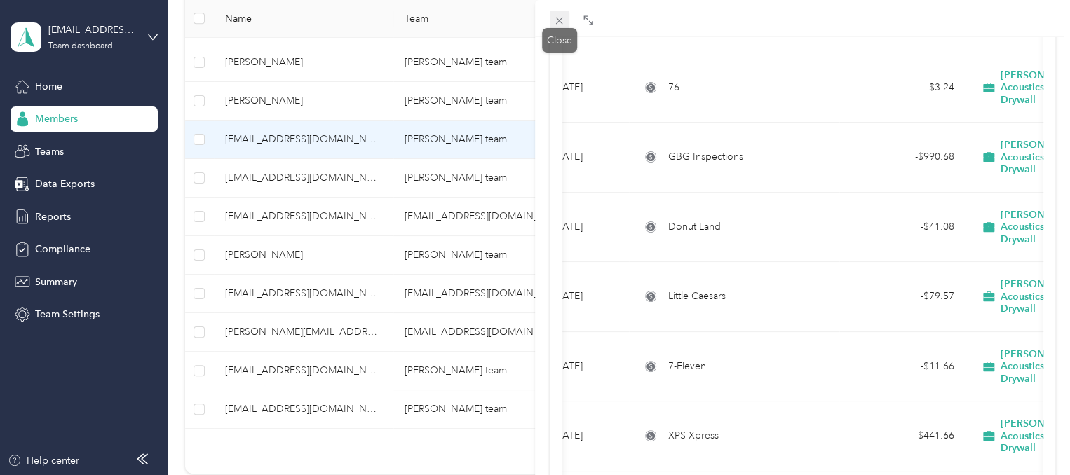
click at [558, 22] on icon at bounding box center [559, 21] width 12 height 12
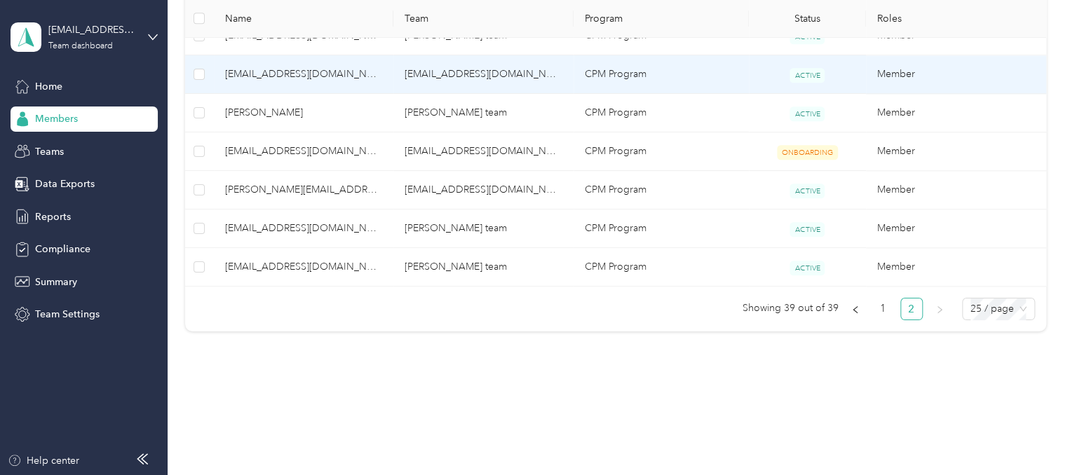
scroll to position [663, 0]
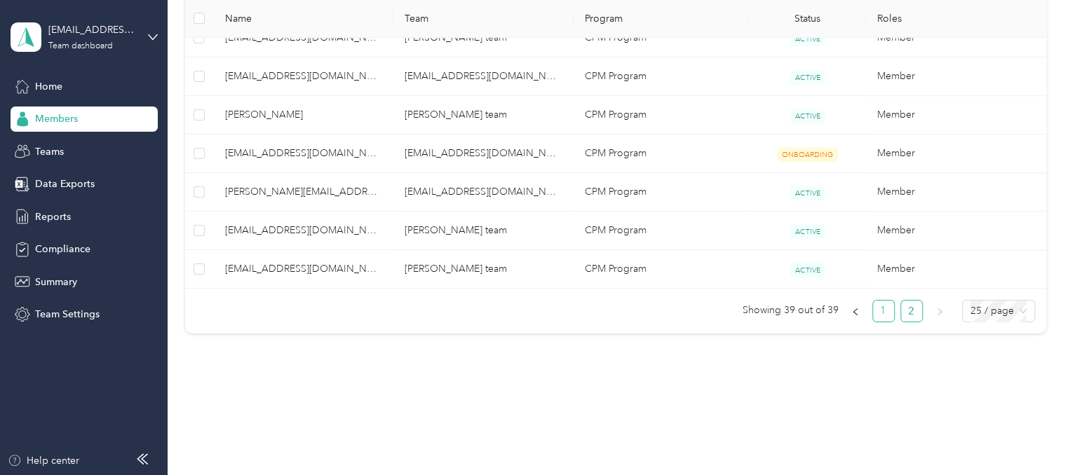
click at [878, 311] on link "1" at bounding box center [883, 311] width 21 height 21
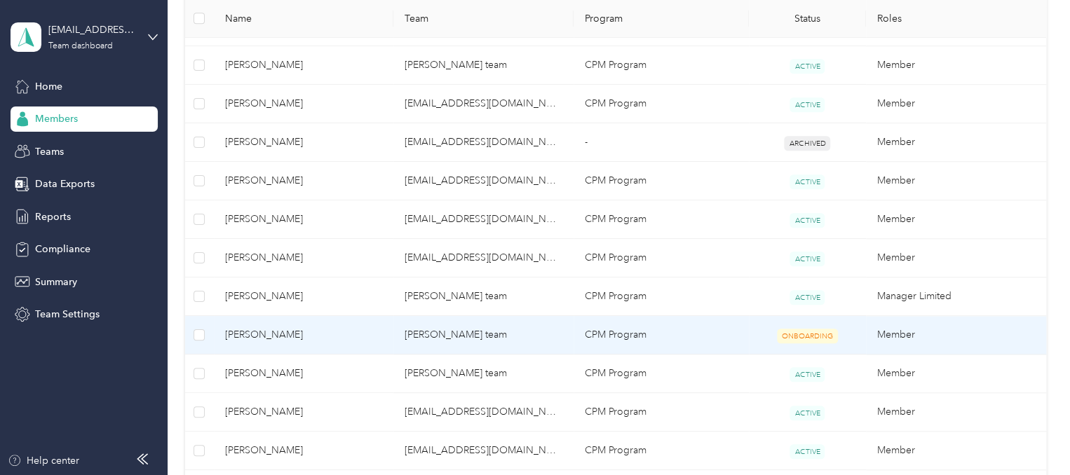
scroll to position [519, 0]
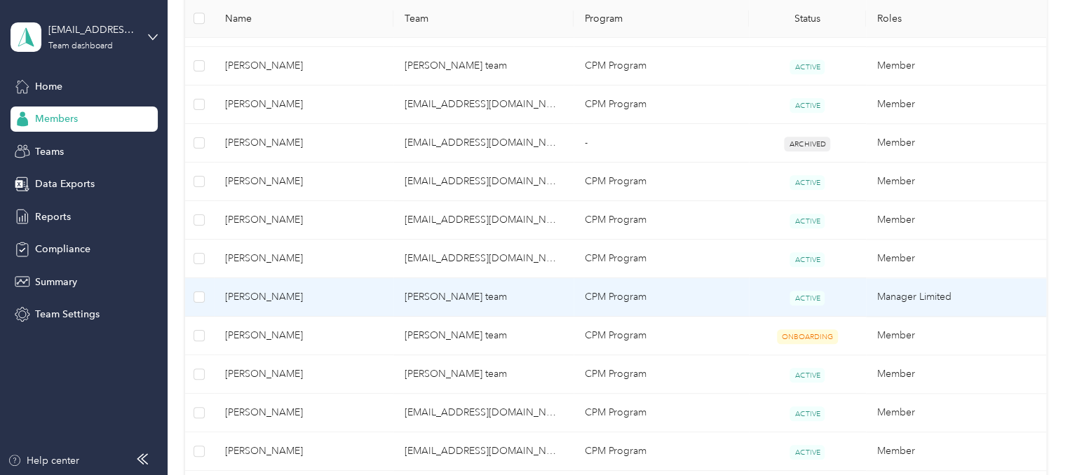
click at [439, 288] on td "[PERSON_NAME] team" at bounding box center [483, 297] width 180 height 39
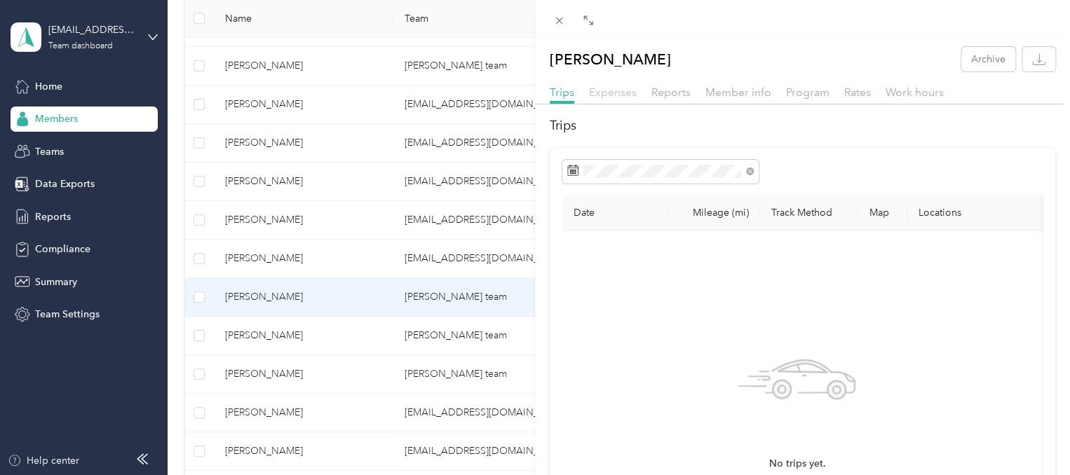
click at [613, 93] on span "Expenses" at bounding box center [613, 92] width 48 height 13
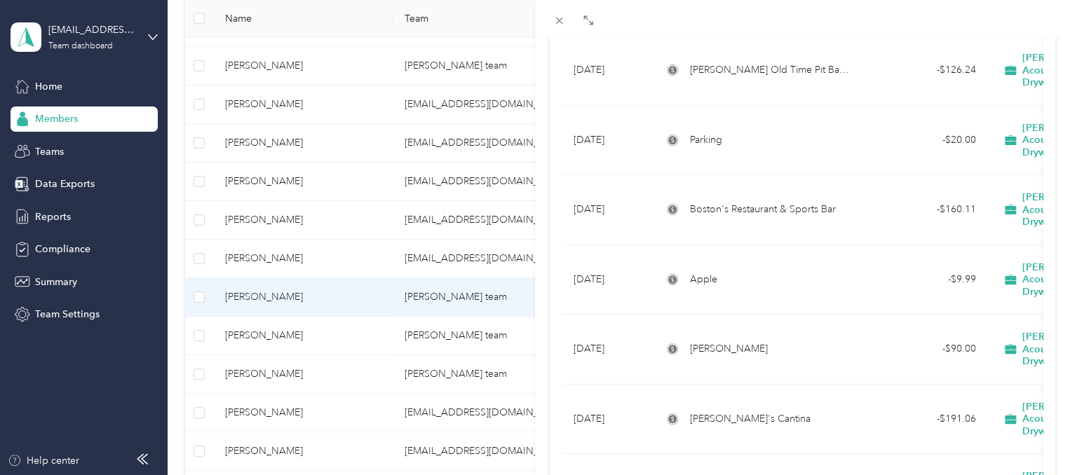
scroll to position [1296, 0]
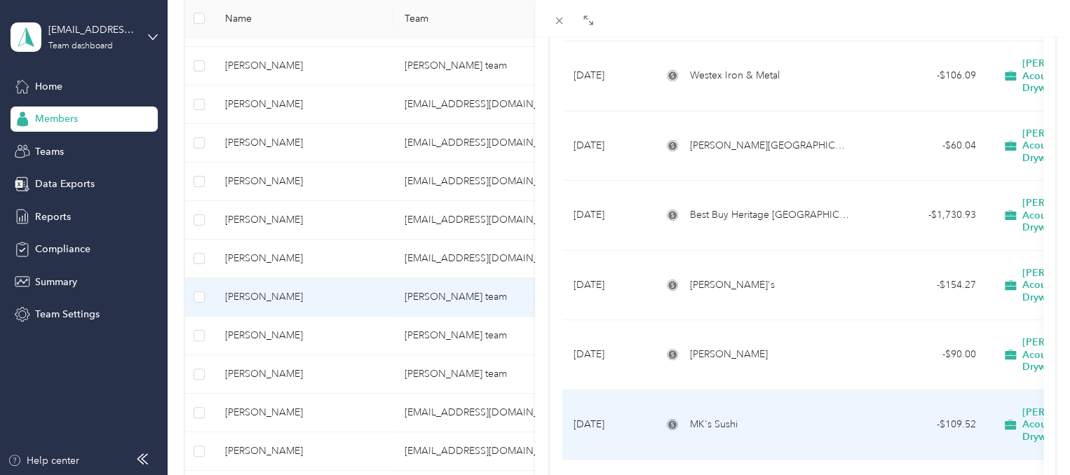
scroll to position [2729, 0]
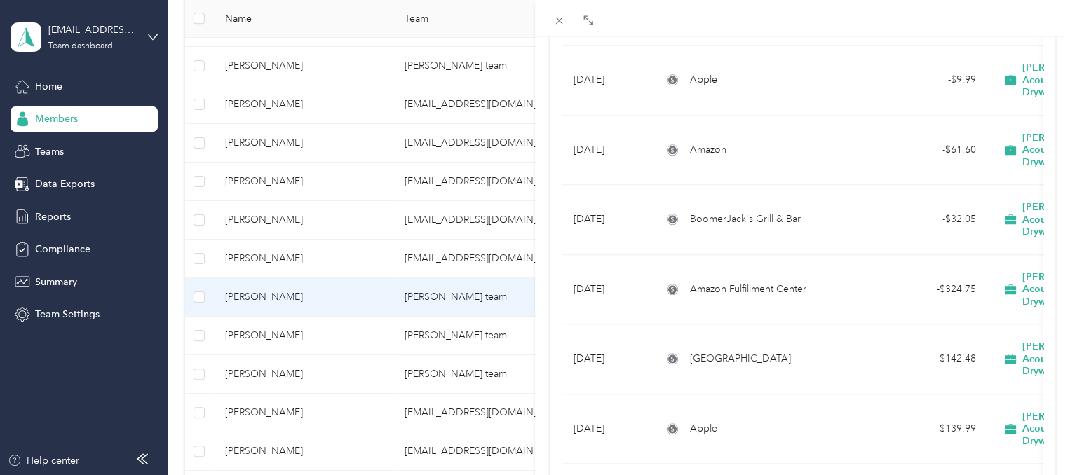
scroll to position [3395, 0]
drag, startPoint x: 836, startPoint y: 299, endPoint x: 1098, endPoint y: 379, distance: 274.1
click at [1063, 379] on html "[EMAIL_ADDRESS][DOMAIN_NAME]'s team Team dashboard Home Members Teams Data Expo…" at bounding box center [531, 237] width 1063 height 475
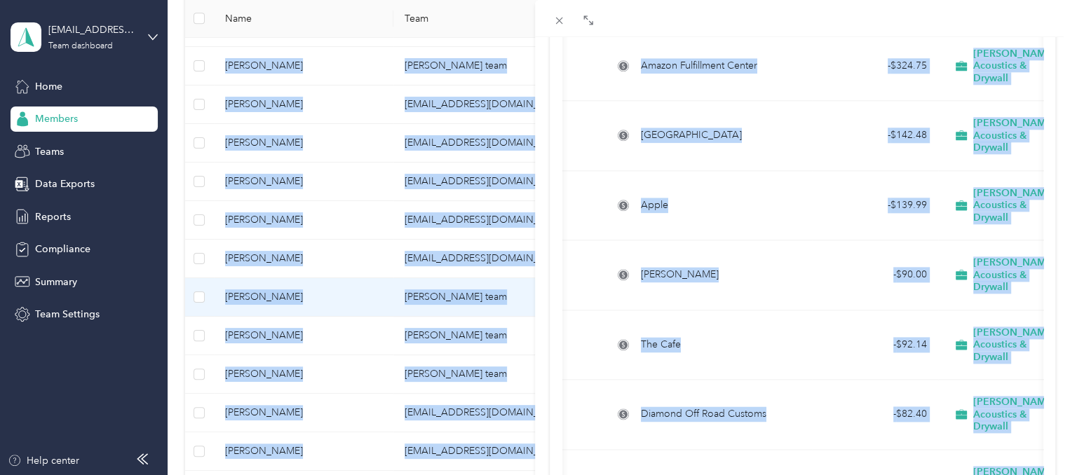
scroll to position [3622, 0]
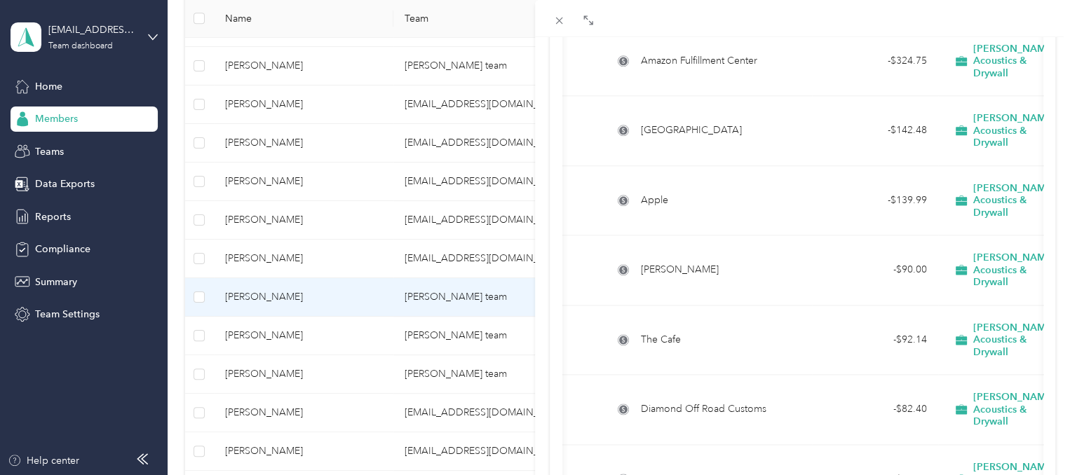
drag, startPoint x: 829, startPoint y: 464, endPoint x: 906, endPoint y: 442, distance: 79.4
drag, startPoint x: 404, startPoint y: 469, endPoint x: 502, endPoint y: 467, distance: 98.2
click at [502, 467] on div "[PERSON_NAME] Archive Trips Expenses Reports Member info Program Rates Work hou…" at bounding box center [535, 237] width 1070 height 475
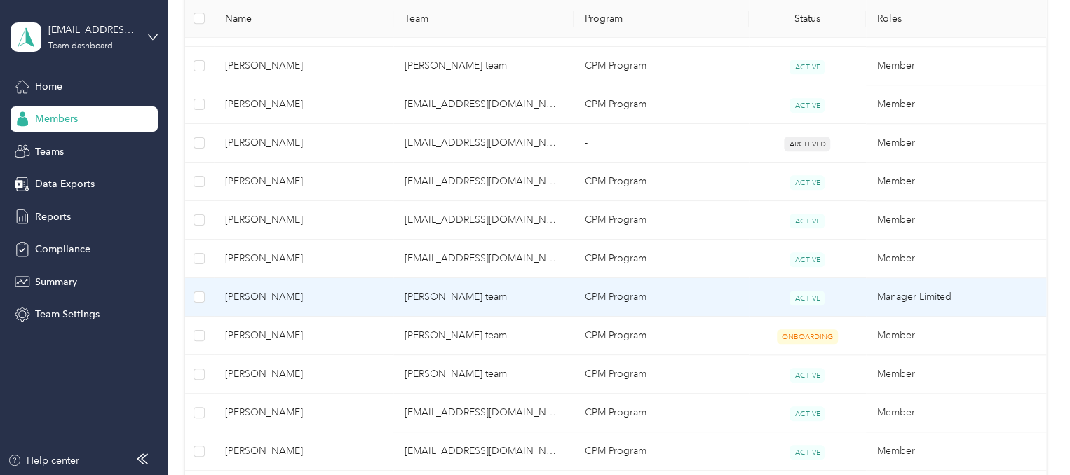
scroll to position [219, 0]
click at [248, 293] on span "[PERSON_NAME]" at bounding box center [304, 297] width 158 height 15
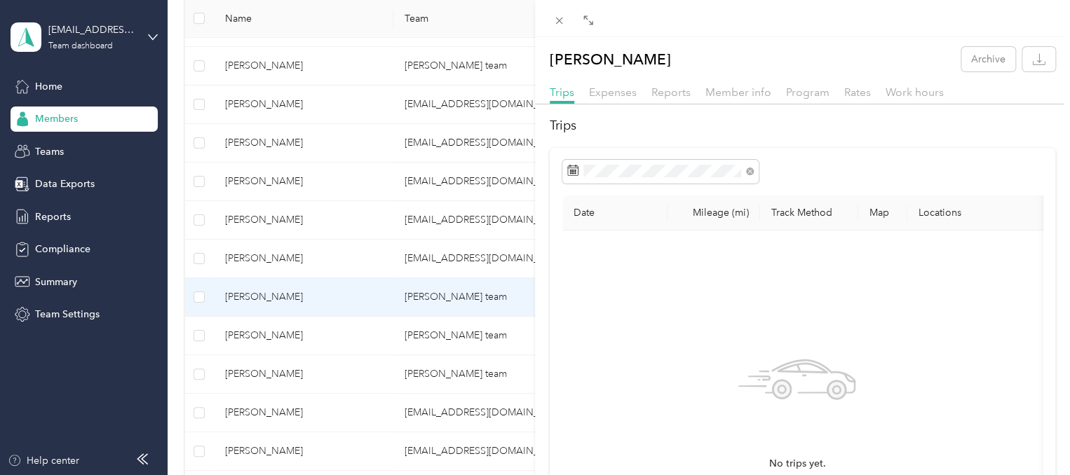
click at [248, 293] on div "[PERSON_NAME] Archive Trips Expenses Reports Member info Program Rates Work hou…" at bounding box center [535, 237] width 1070 height 475
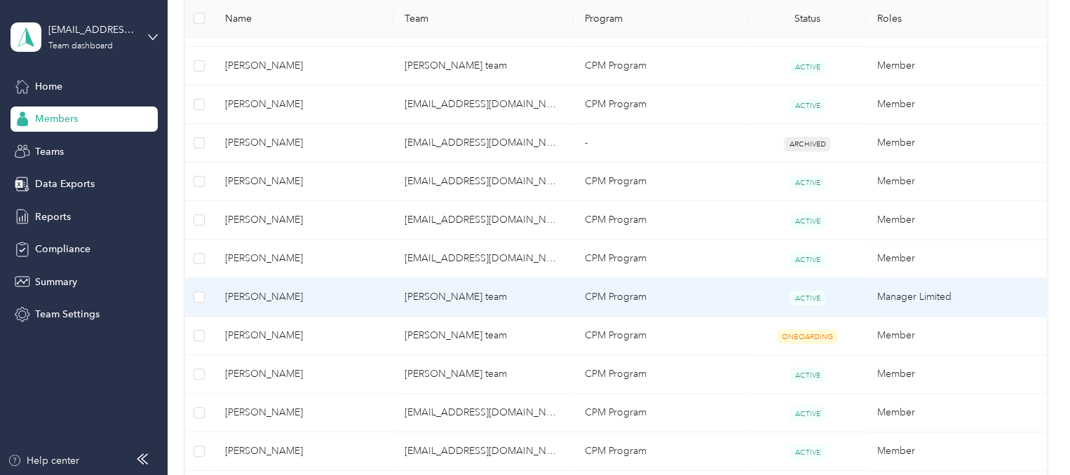
click at [248, 293] on span "[PERSON_NAME]" at bounding box center [304, 297] width 158 height 15
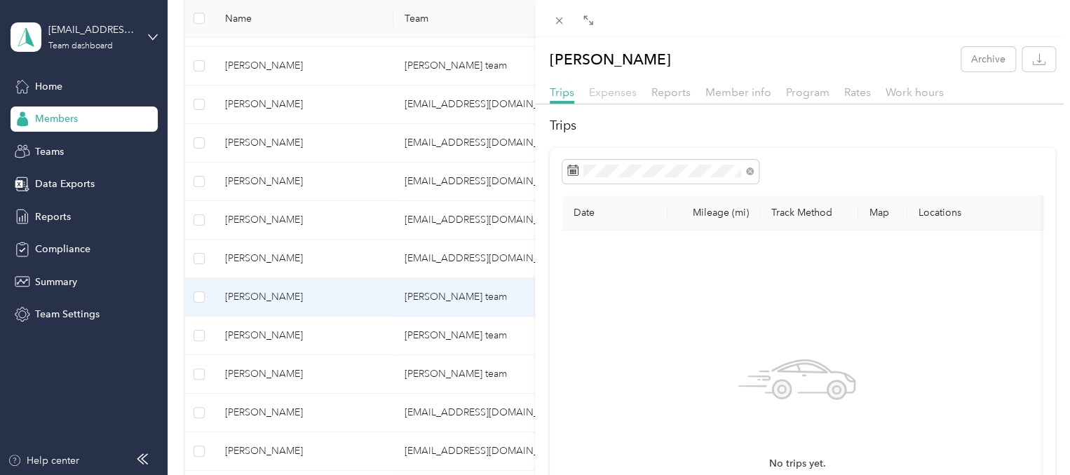
click at [618, 92] on span "Expenses" at bounding box center [613, 92] width 48 height 13
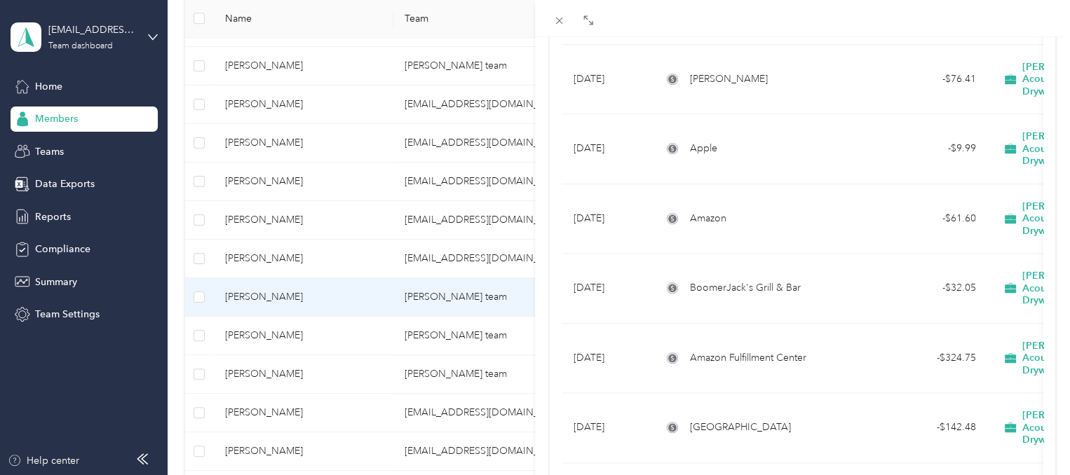
scroll to position [3326, 0]
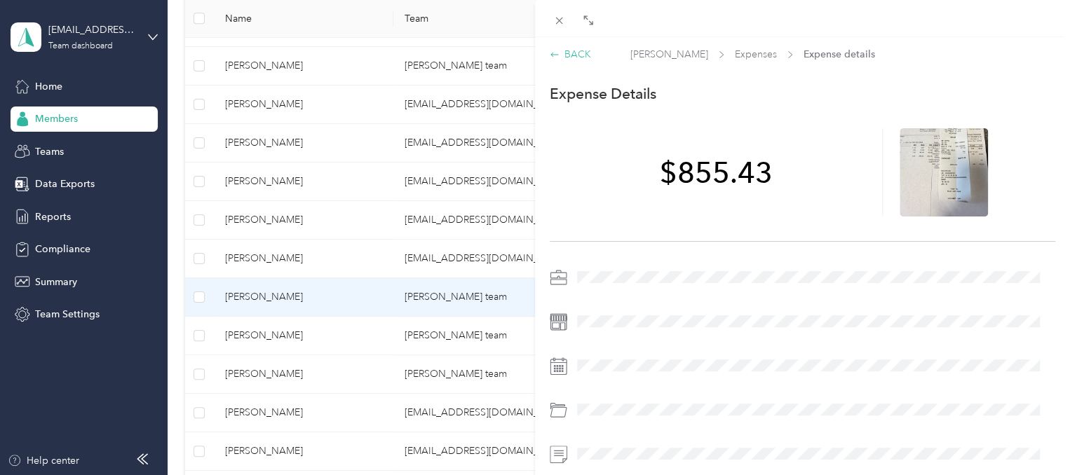
click at [573, 57] on div "BACK" at bounding box center [570, 54] width 41 height 15
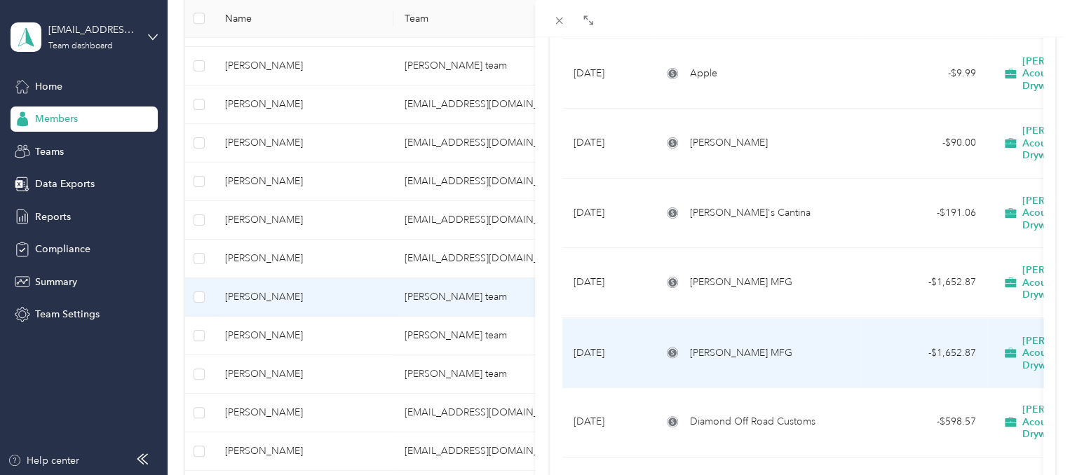
scroll to position [1296, 0]
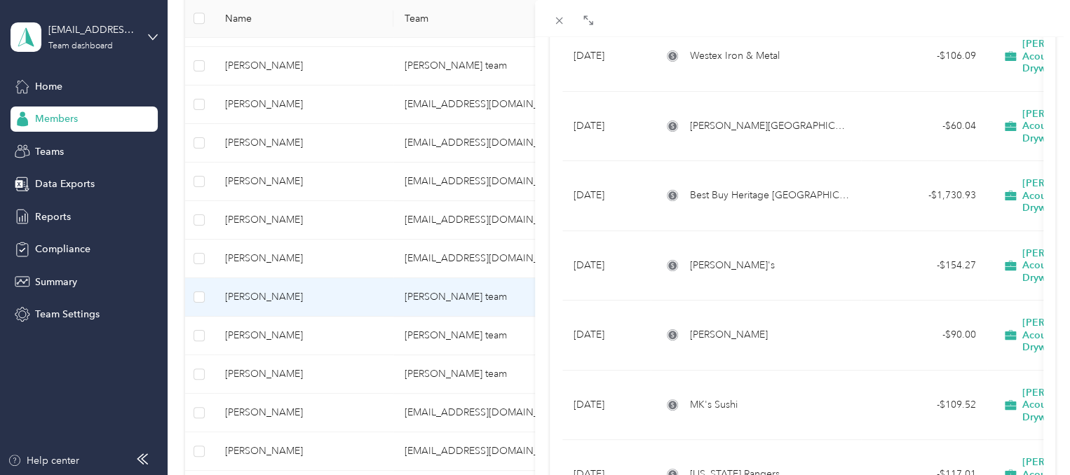
scroll to position [2729, 0]
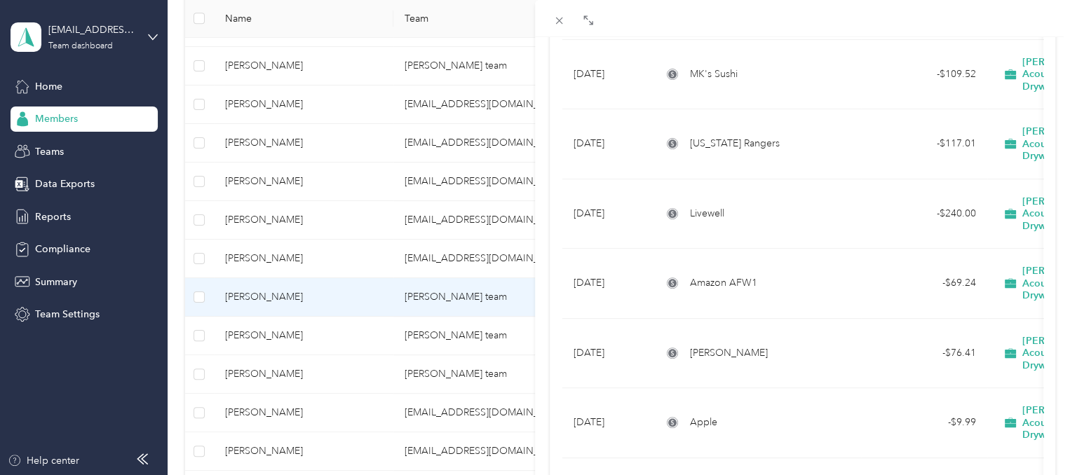
scroll to position [3100, 0]
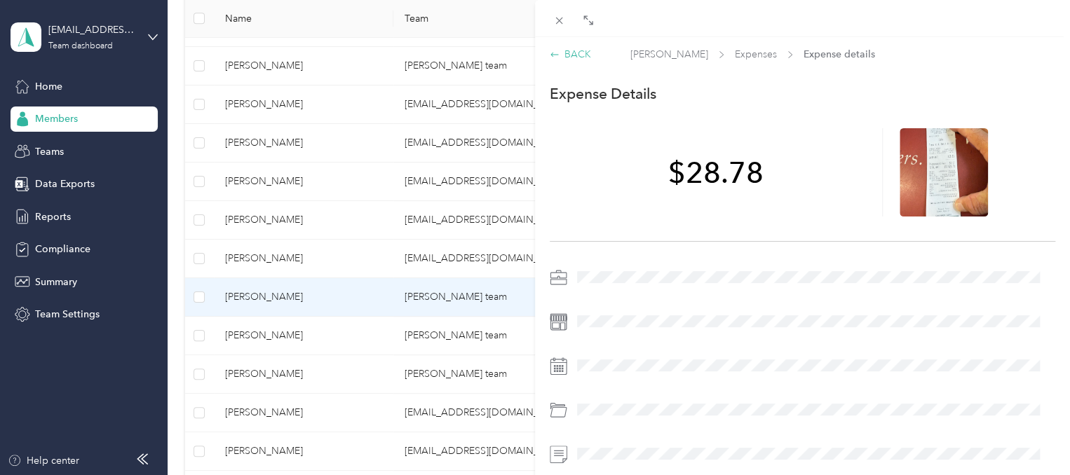
click at [575, 57] on div "BACK" at bounding box center [570, 54] width 41 height 15
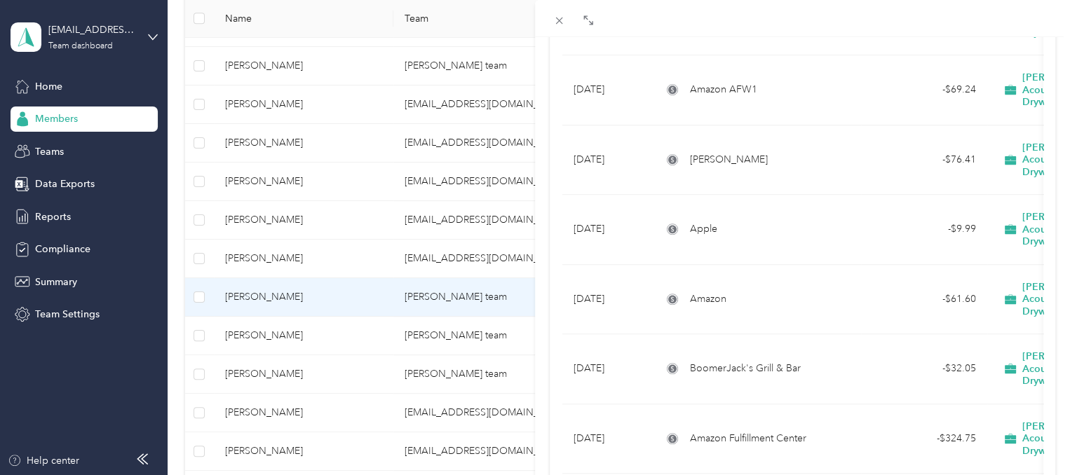
scroll to position [3231, 0]
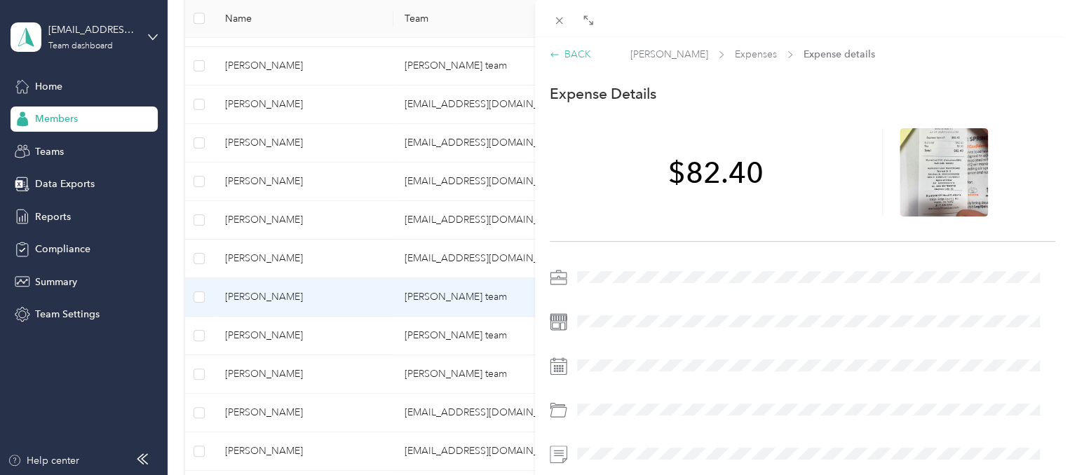
click at [567, 54] on div "BACK" at bounding box center [570, 54] width 41 height 15
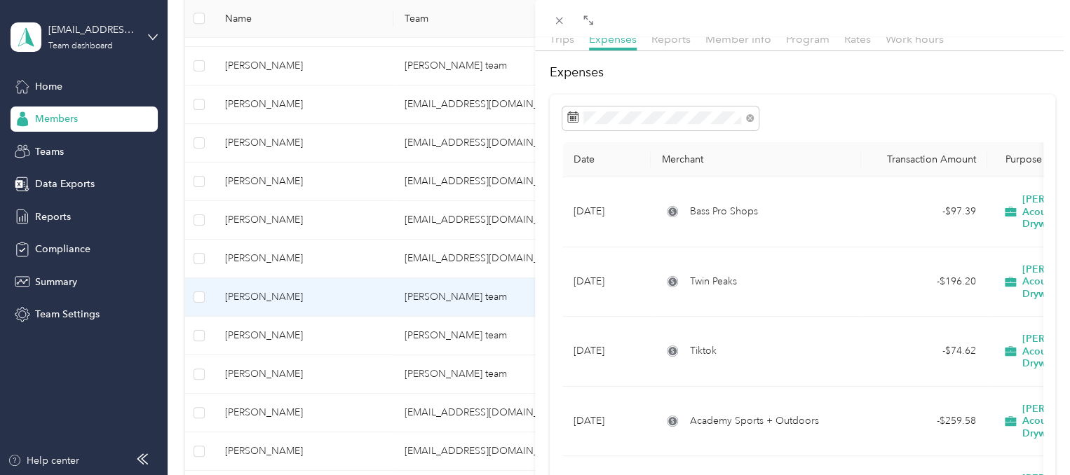
scroll to position [17, 0]
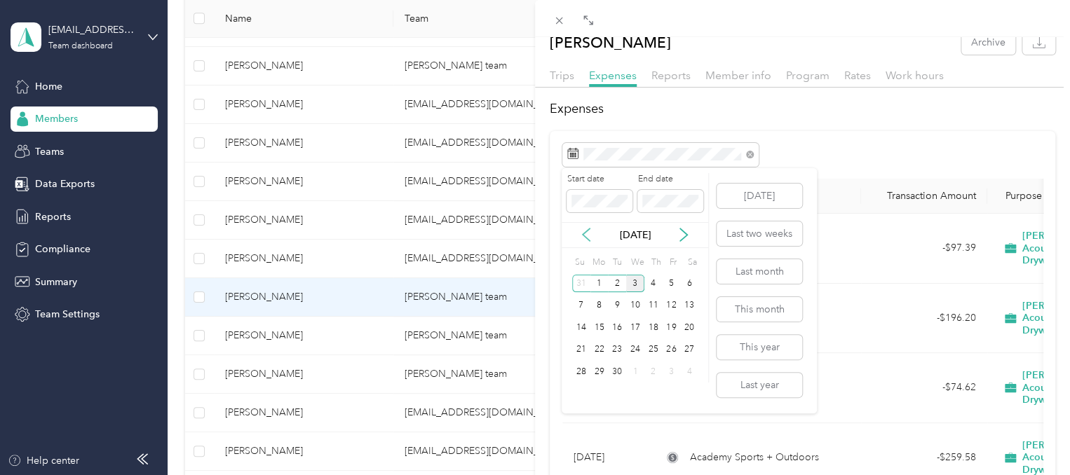
click at [586, 236] on icon at bounding box center [586, 235] width 14 height 14
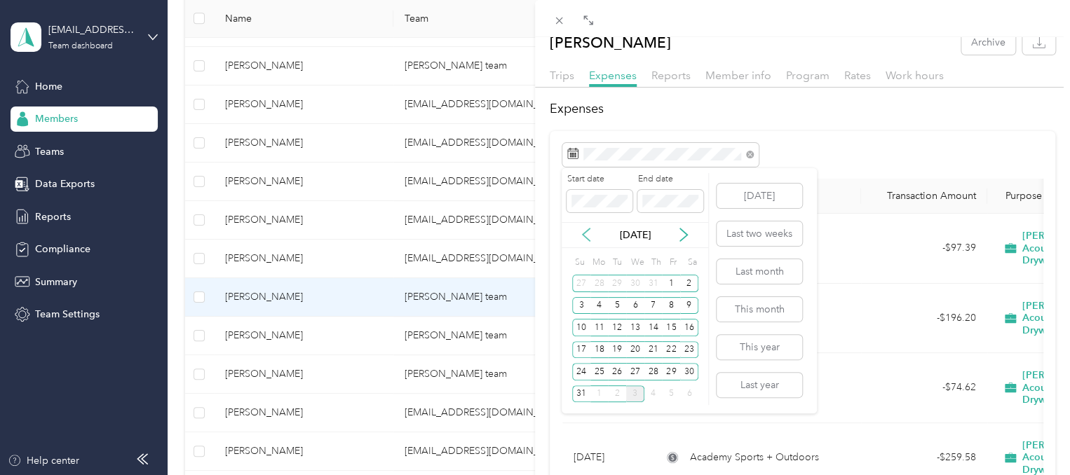
click at [586, 236] on icon at bounding box center [586, 235] width 14 height 14
click at [647, 332] on div "19" at bounding box center [653, 328] width 18 height 18
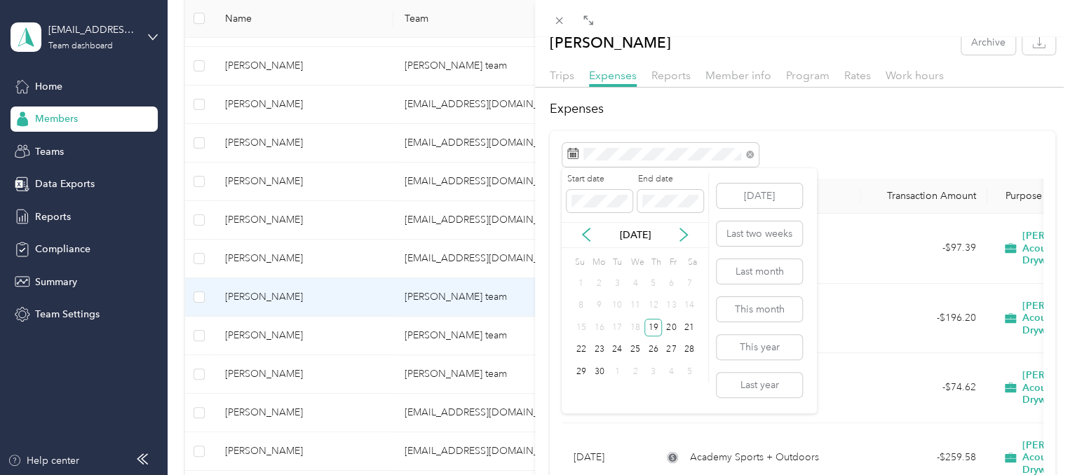
click at [651, 245] on div "[DATE]" at bounding box center [635, 235] width 147 height 26
click at [682, 240] on icon at bounding box center [684, 235] width 14 height 14
click at [589, 240] on icon at bounding box center [586, 235] width 7 height 13
click at [691, 326] on div "19" at bounding box center [689, 328] width 18 height 18
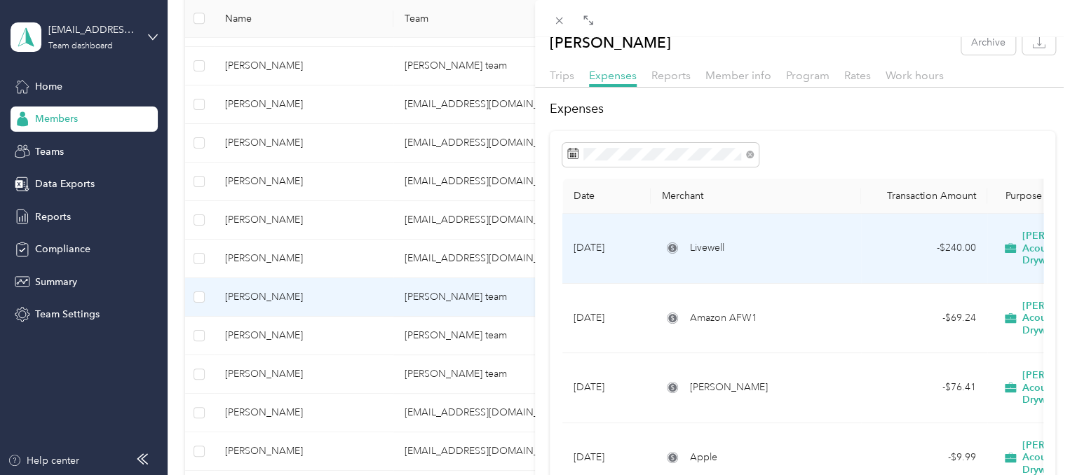
click at [962, 240] on div "- $240.00" at bounding box center [924, 247] width 104 height 15
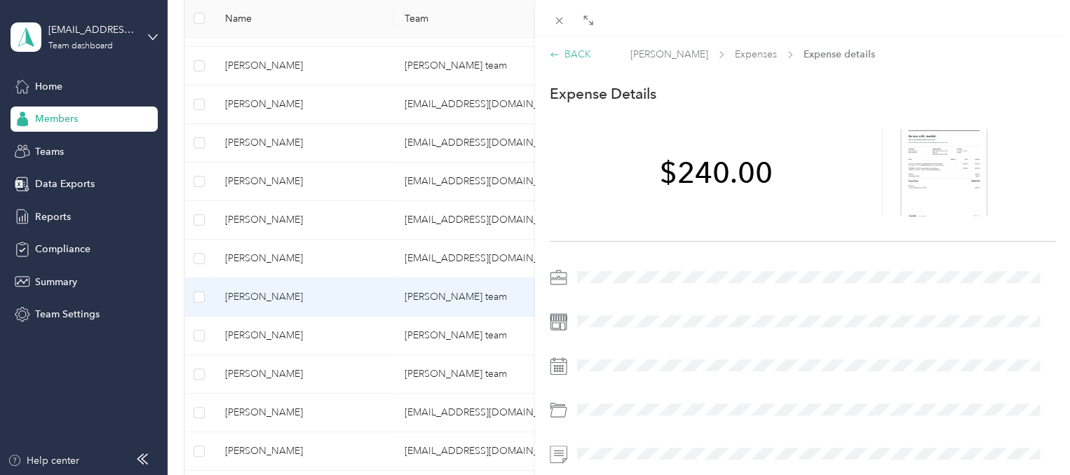
click at [564, 53] on div "BACK" at bounding box center [570, 54] width 41 height 15
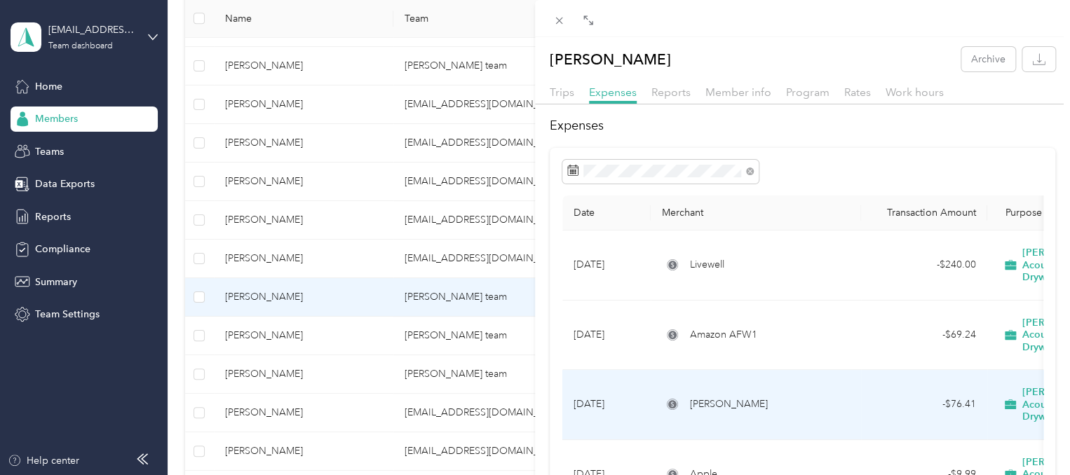
scroll to position [235, 0]
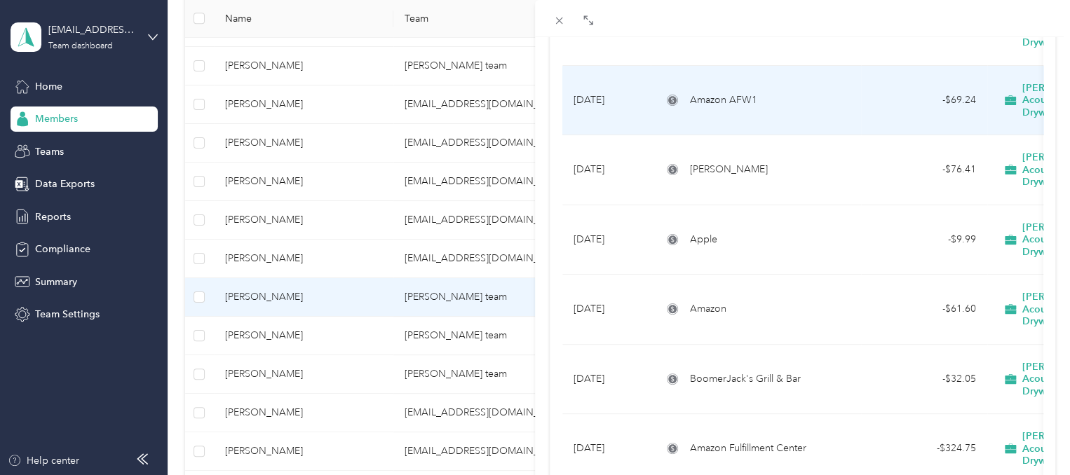
click at [920, 90] on td "- $69.24" at bounding box center [924, 101] width 126 height 70
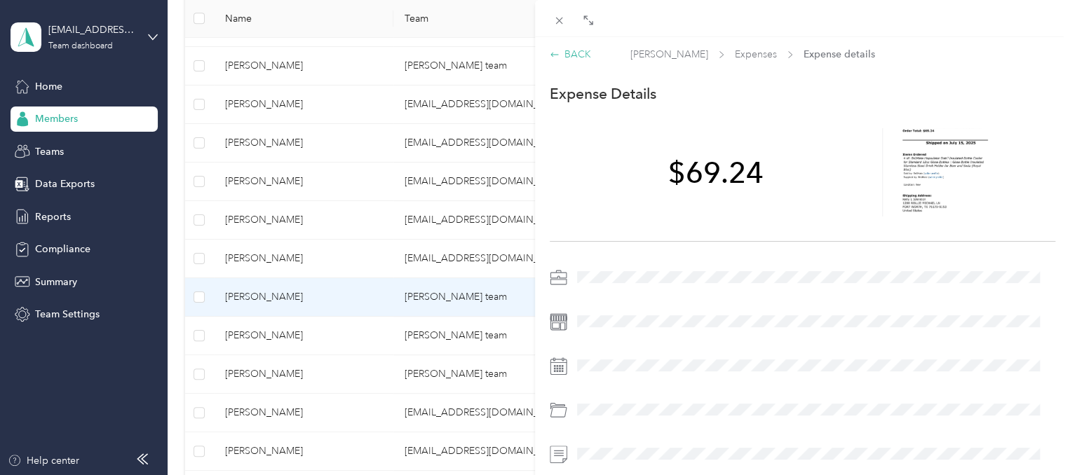
click at [587, 54] on div "BACK" at bounding box center [570, 54] width 41 height 15
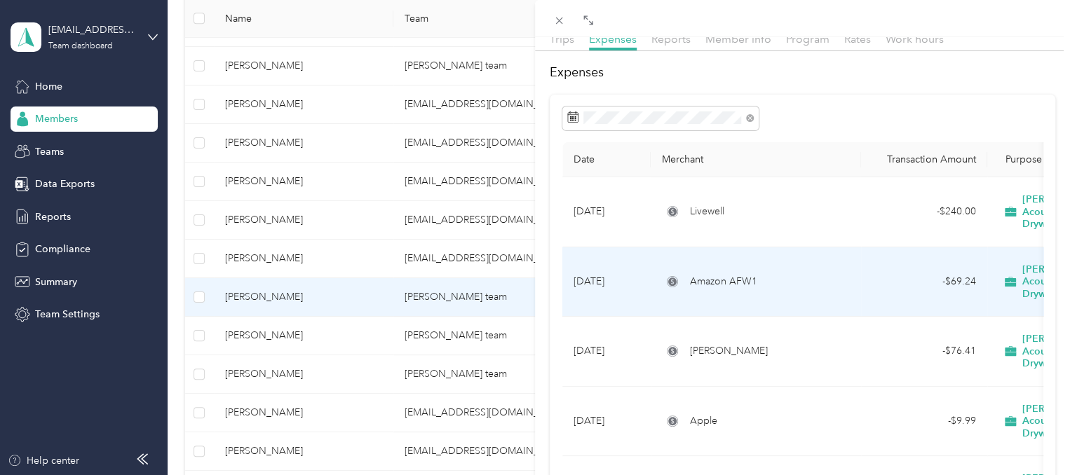
scroll to position [64, 0]
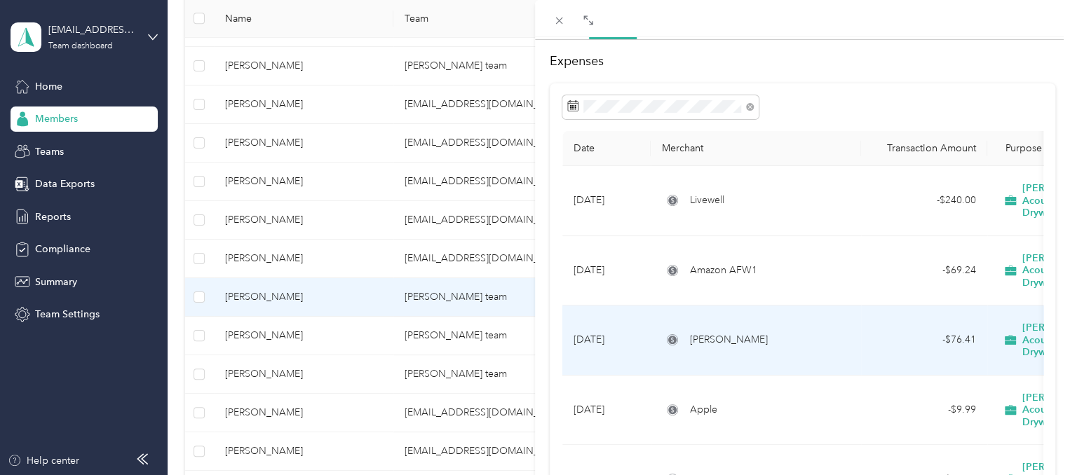
click at [752, 322] on td "[PERSON_NAME]" at bounding box center [756, 341] width 210 height 70
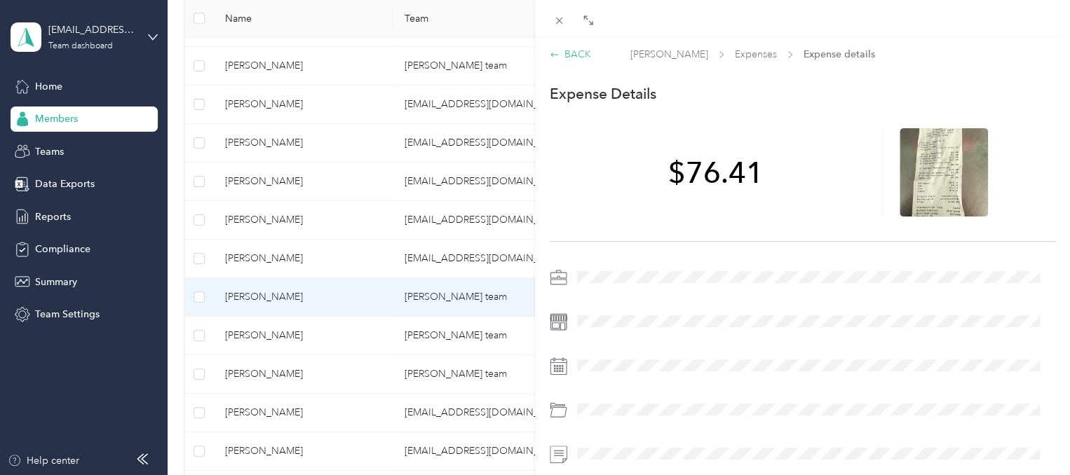
click at [583, 57] on div "BACK" at bounding box center [570, 54] width 41 height 15
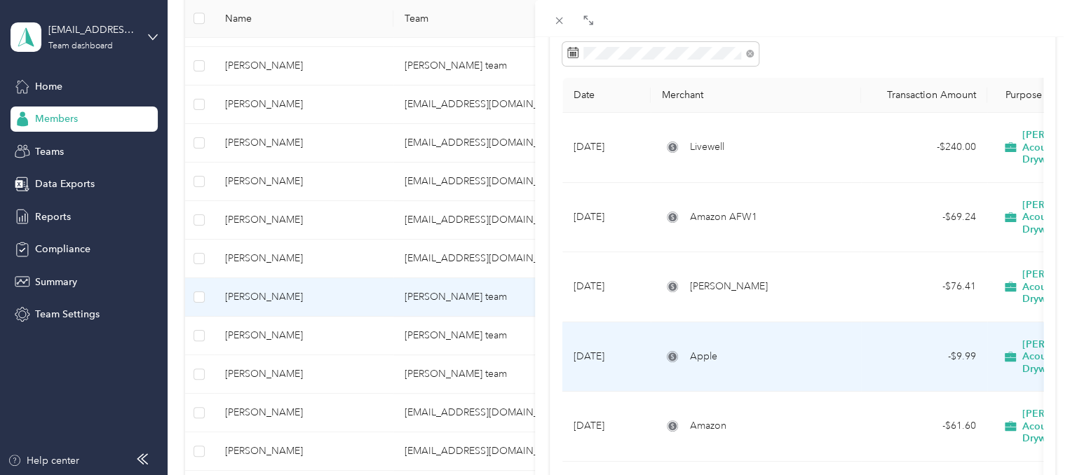
scroll to position [199, 0]
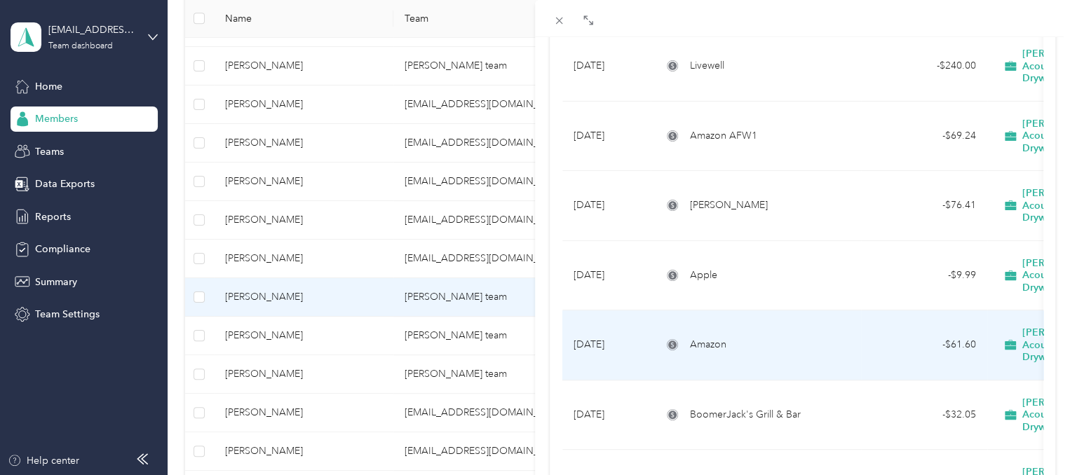
click at [652, 311] on td "Amazon" at bounding box center [756, 346] width 210 height 70
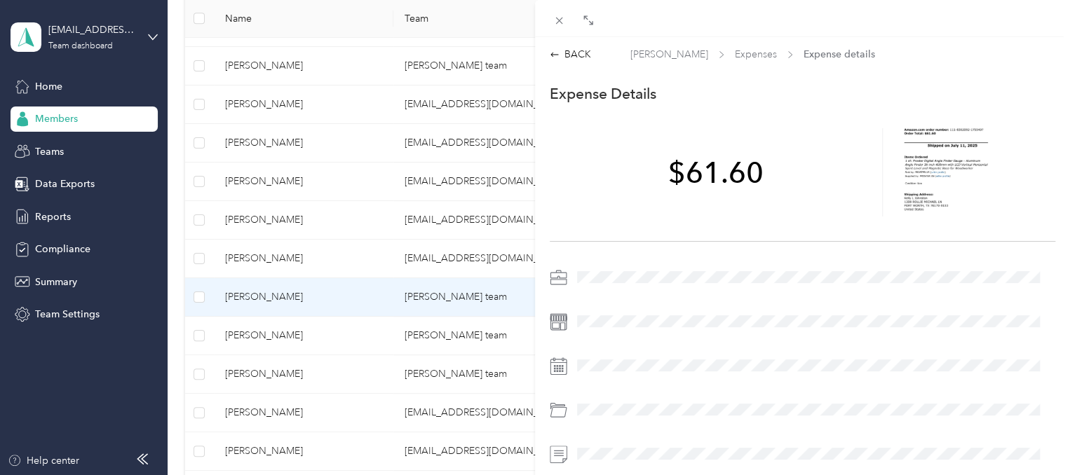
click at [576, 62] on div "BACK [PERSON_NAME] Expenses Expense details This expense cannot be edited becau…" at bounding box center [802, 328] width 535 height 563
click at [568, 55] on div "BACK" at bounding box center [570, 54] width 41 height 15
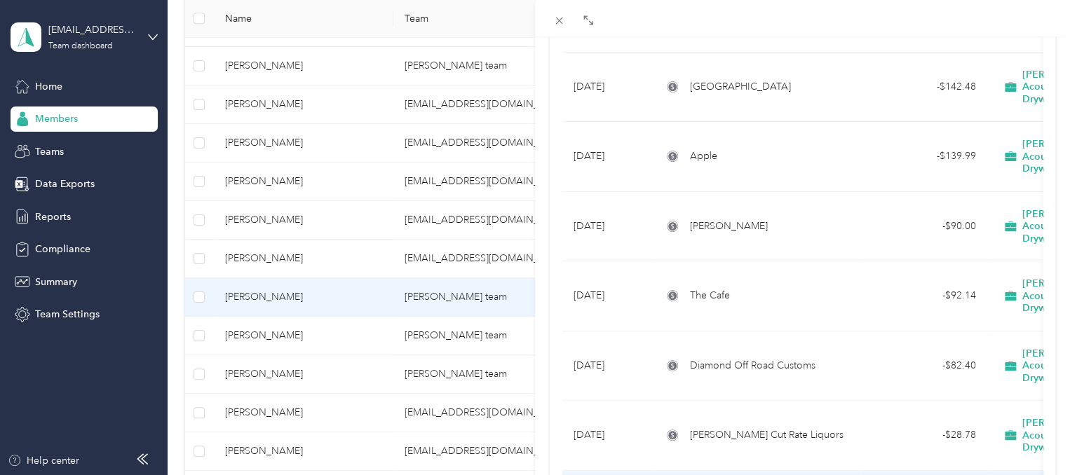
scroll to position [623, 0]
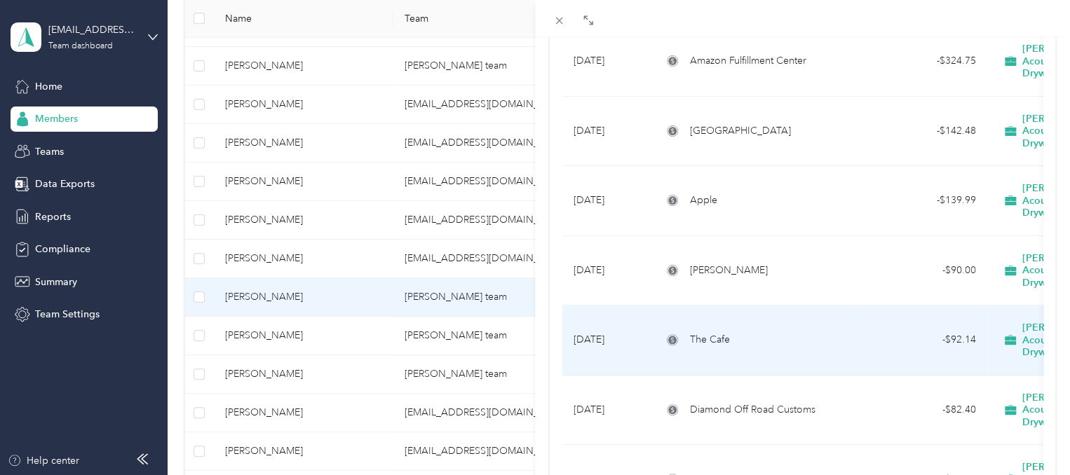
click at [778, 332] on div "The Cafe" at bounding box center [756, 339] width 188 height 15
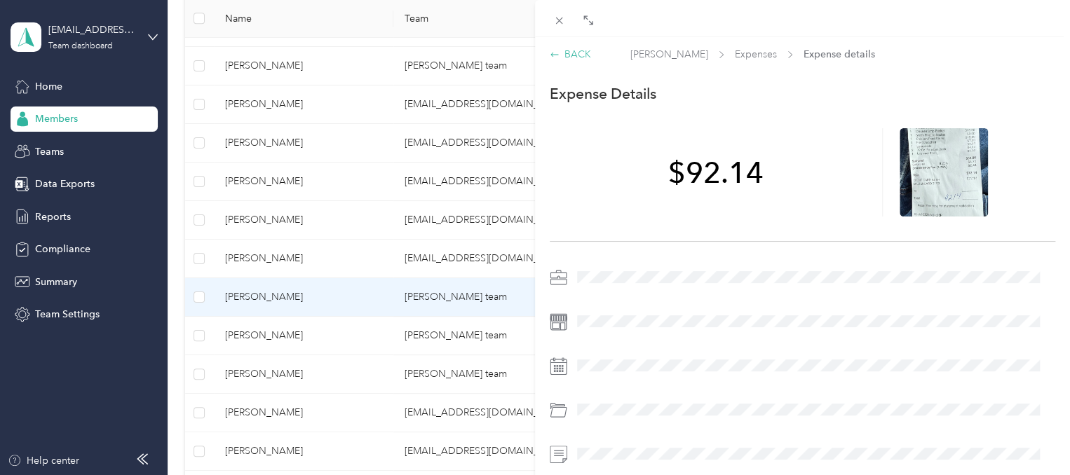
click at [578, 53] on div "BACK" at bounding box center [570, 54] width 41 height 15
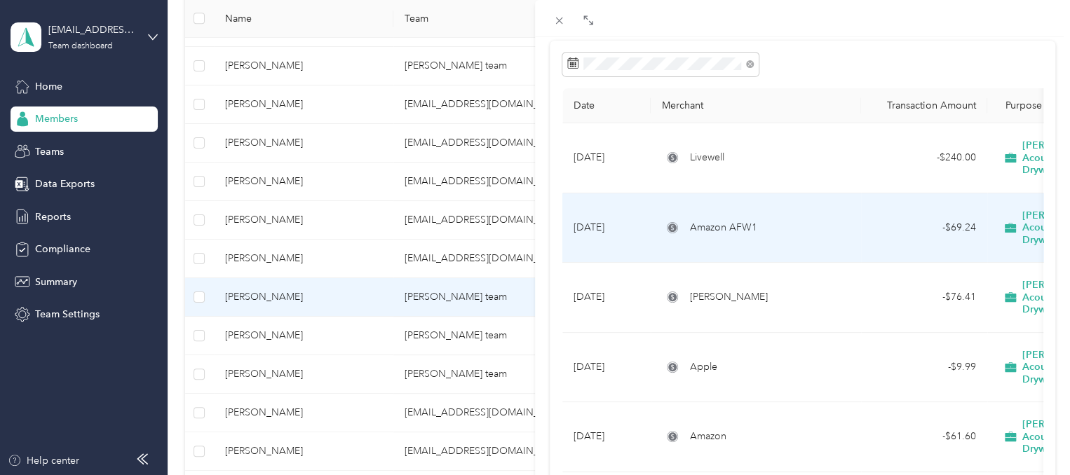
scroll to position [108, 0]
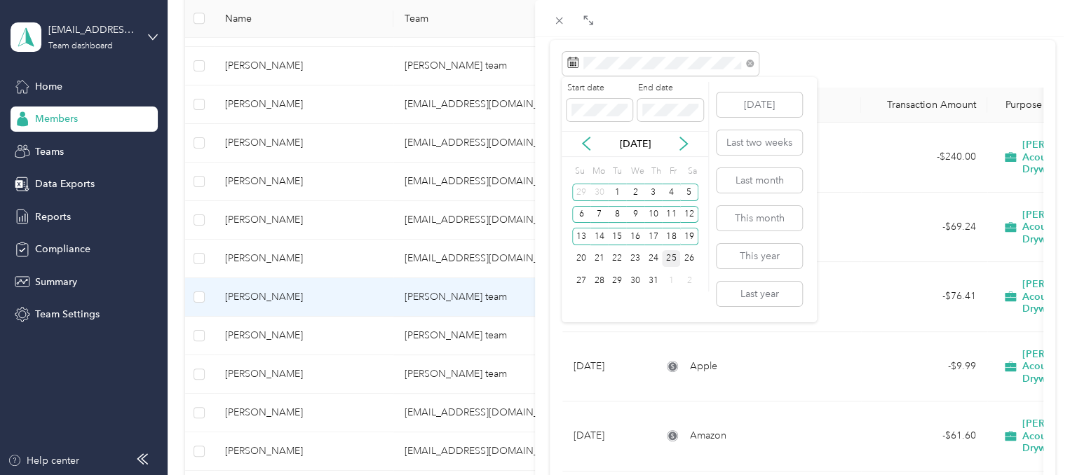
click at [678, 256] on div "25" at bounding box center [671, 259] width 18 height 18
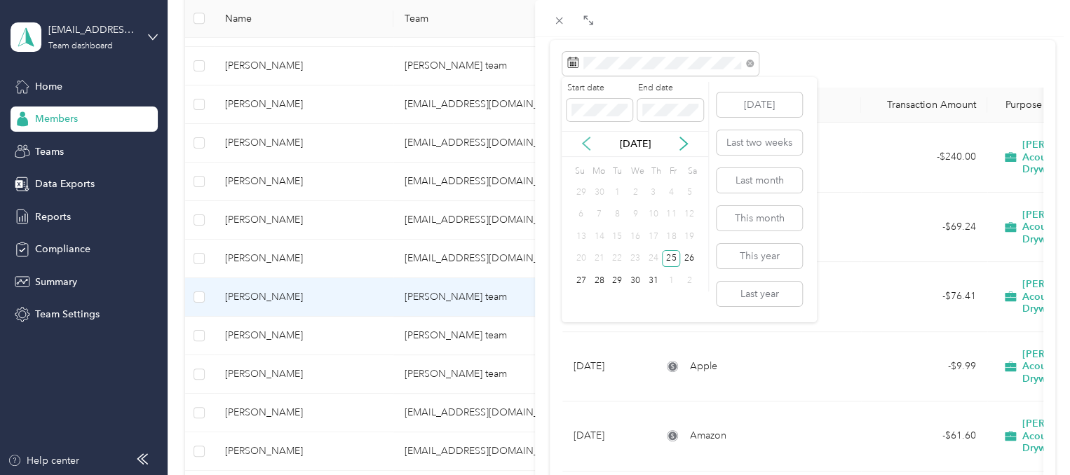
click at [585, 147] on icon at bounding box center [586, 144] width 14 height 14
click at [651, 236] on div "19" at bounding box center [653, 237] width 18 height 18
click at [583, 120] on span at bounding box center [599, 110] width 66 height 22
click at [469, 475] on div "Drag to resize Click to close [PERSON_NAME] Archive Trips Expenses Reports Memb…" at bounding box center [531, 475] width 1063 height 0
click at [586, 149] on icon at bounding box center [586, 144] width 14 height 14
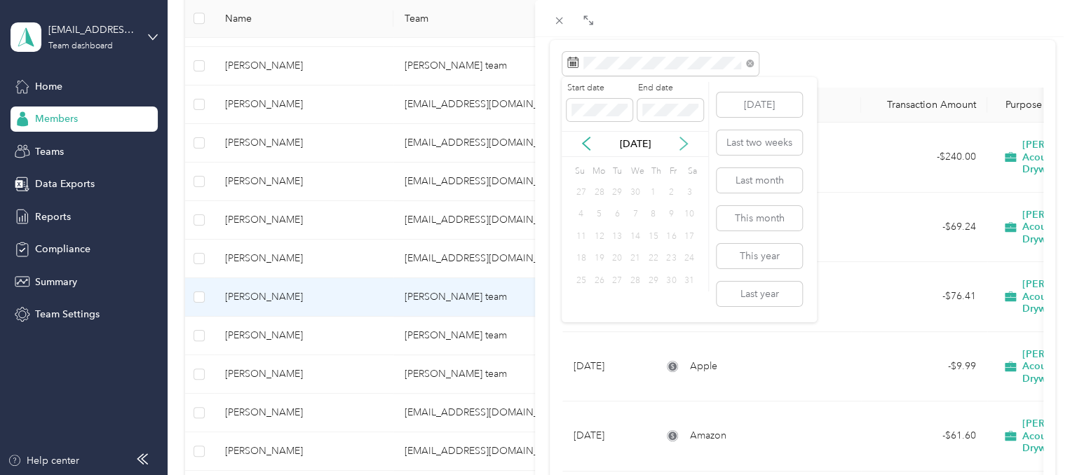
click at [680, 144] on icon at bounding box center [684, 144] width 14 height 14
click at [654, 235] on div "19" at bounding box center [653, 237] width 18 height 18
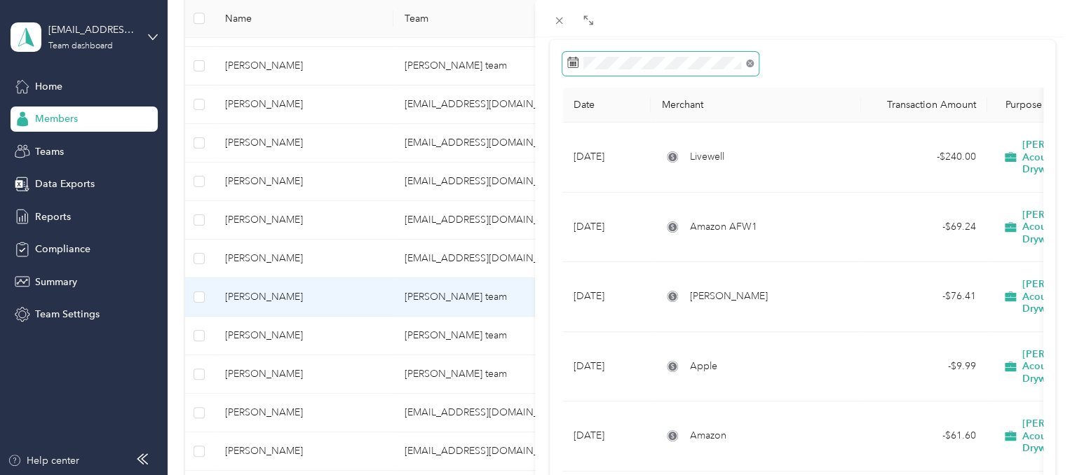
click at [751, 65] on icon at bounding box center [750, 64] width 8 height 8
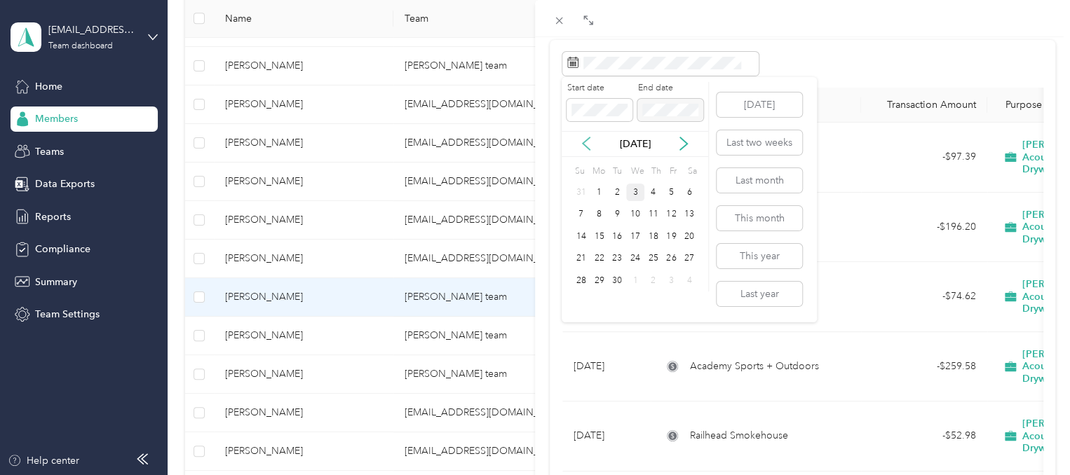
click at [586, 145] on icon at bounding box center [586, 144] width 14 height 14
click at [587, 143] on icon at bounding box center [586, 144] width 14 height 14
click at [604, 261] on div "23" at bounding box center [599, 259] width 18 height 18
click at [621, 144] on p "[DATE]" at bounding box center [635, 144] width 59 height 15
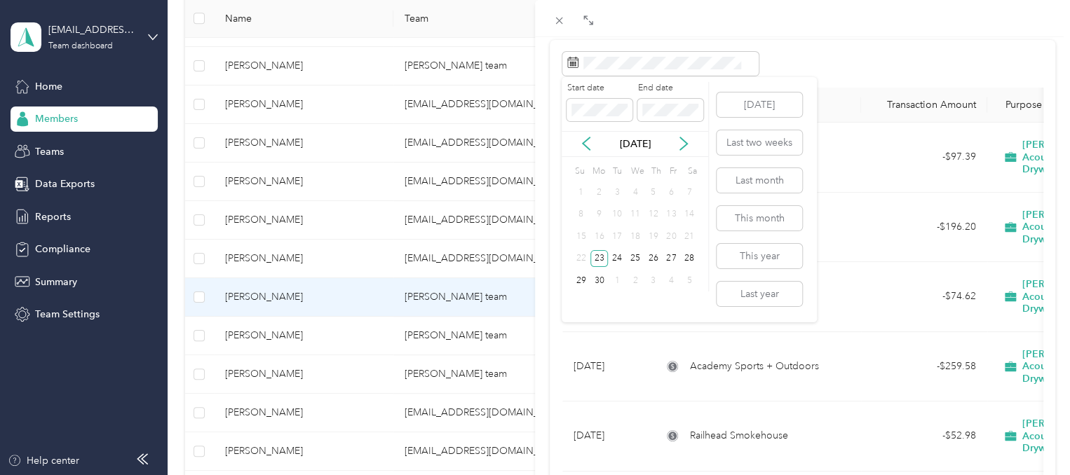
click at [691, 142] on div "[DATE]" at bounding box center [635, 144] width 147 height 15
click at [684, 143] on icon at bounding box center [684, 144] width 14 height 14
click at [634, 260] on div "23" at bounding box center [635, 259] width 18 height 18
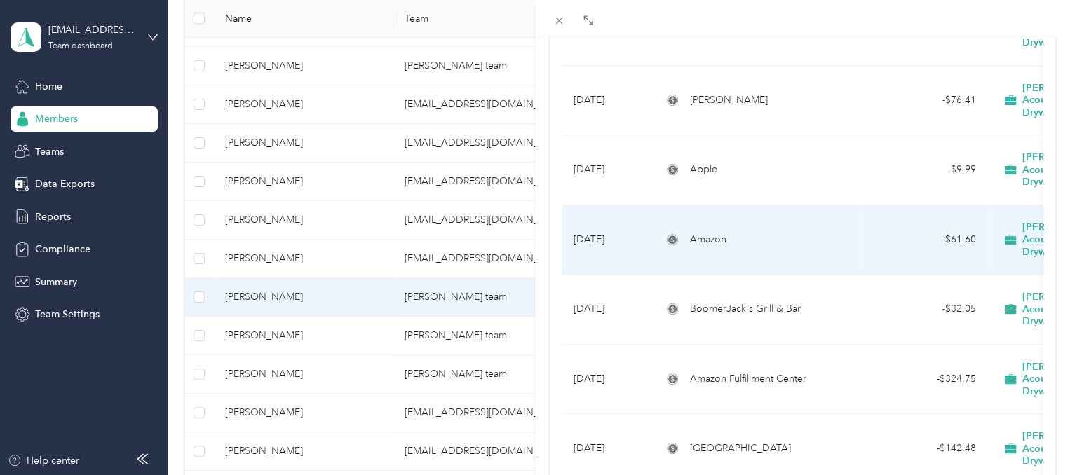
scroll to position [660, 0]
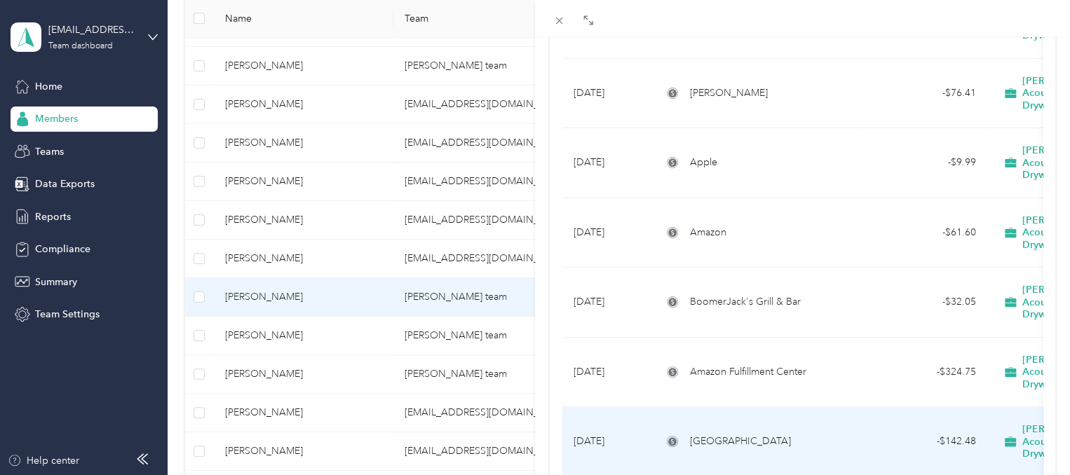
click at [813, 434] on div "[GEOGRAPHIC_DATA]" at bounding box center [756, 441] width 188 height 15
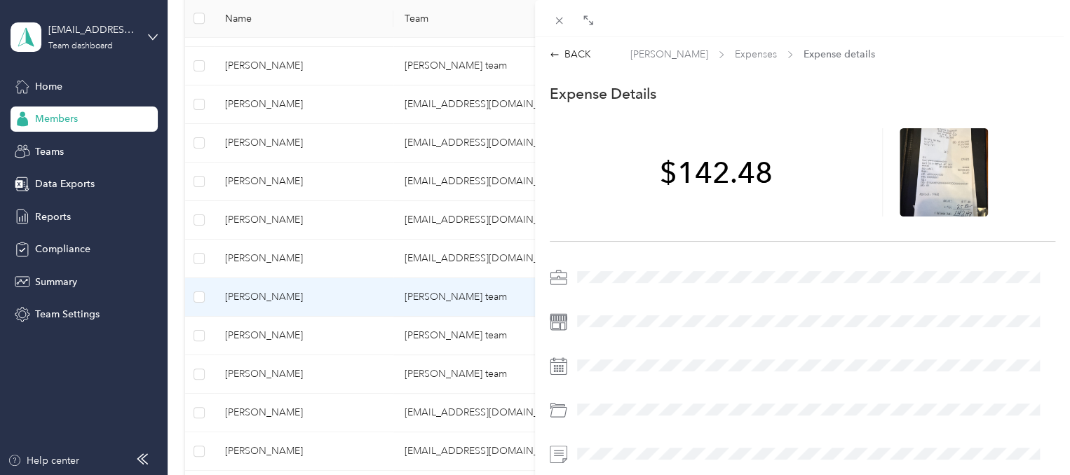
click at [576, 62] on div "BACK [PERSON_NAME] Expenses Expense details This expense cannot be edited becau…" at bounding box center [802, 328] width 535 height 563
click at [573, 59] on div "BACK" at bounding box center [570, 54] width 41 height 15
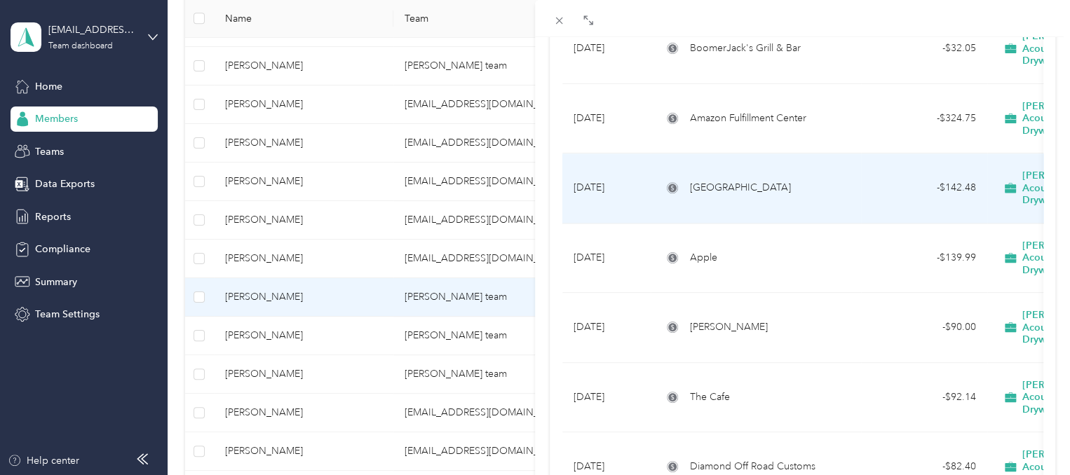
scroll to position [918, 0]
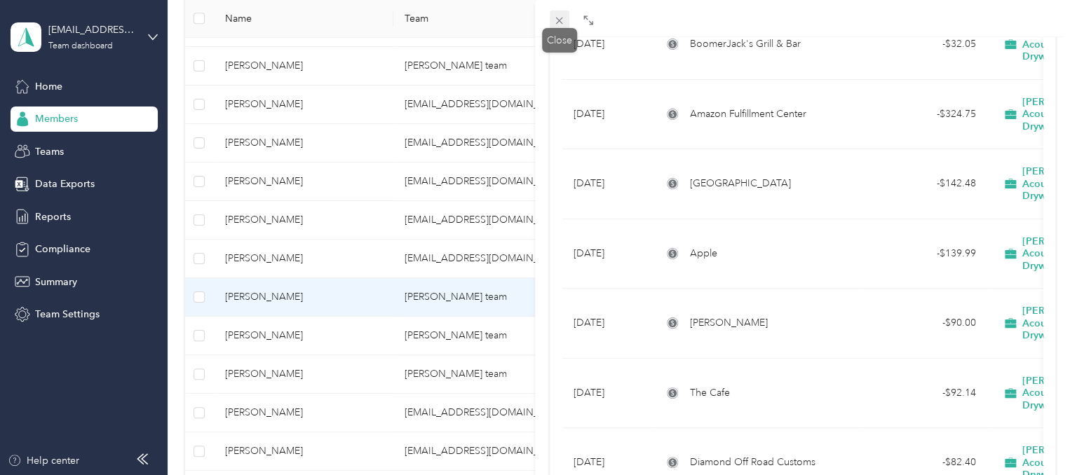
click at [561, 22] on icon at bounding box center [559, 21] width 12 height 12
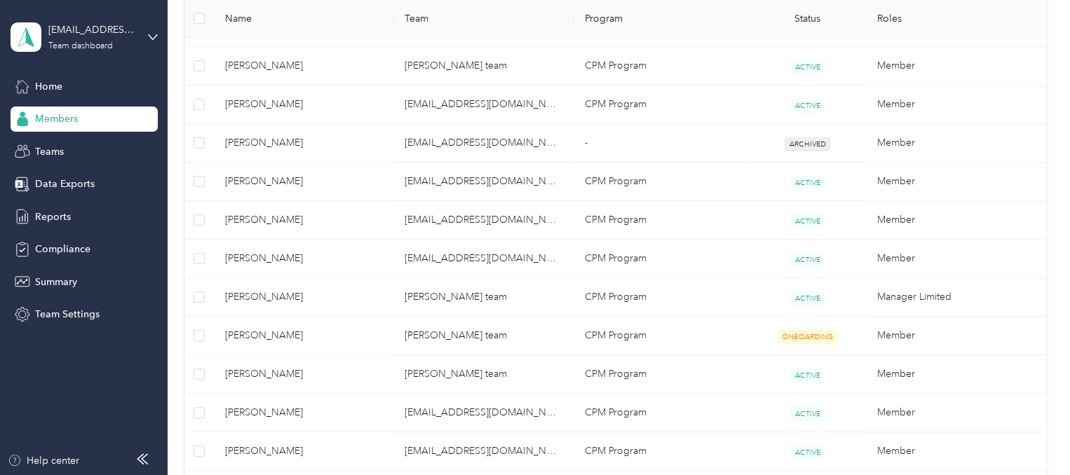
scroll to position [219, 0]
click at [561, 475] on div "Drag to resize Click to close [PERSON_NAME] Archive Trips Expenses Reports Memb…" at bounding box center [531, 475] width 1063 height 0
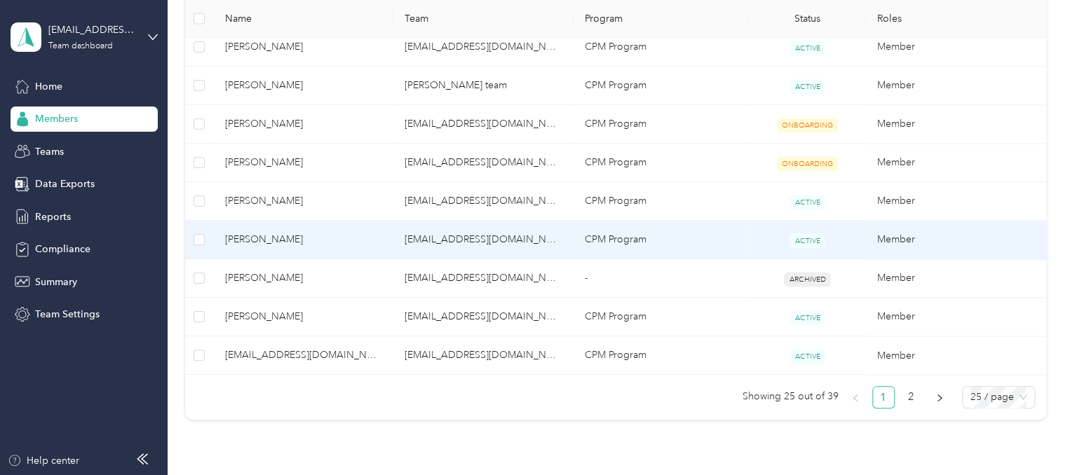
scroll to position [1099, 0]
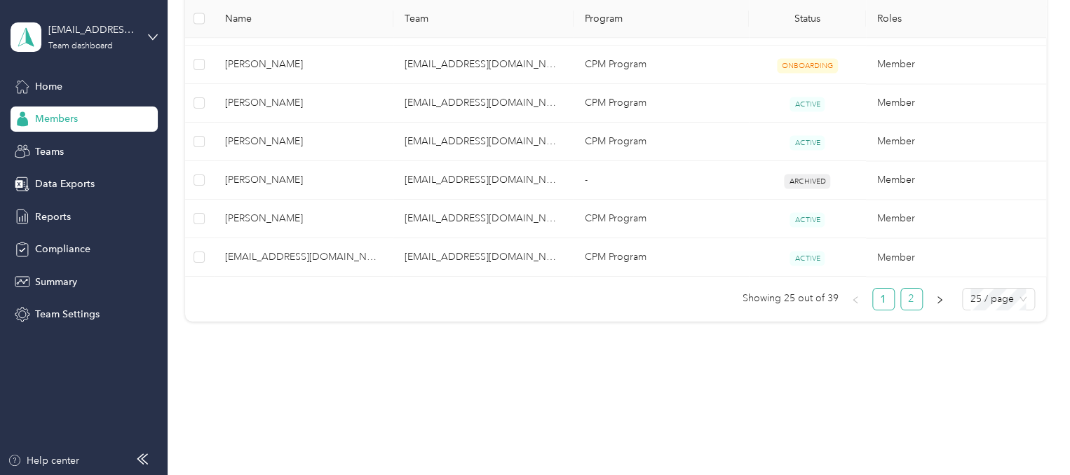
click at [911, 290] on link "2" at bounding box center [911, 299] width 21 height 21
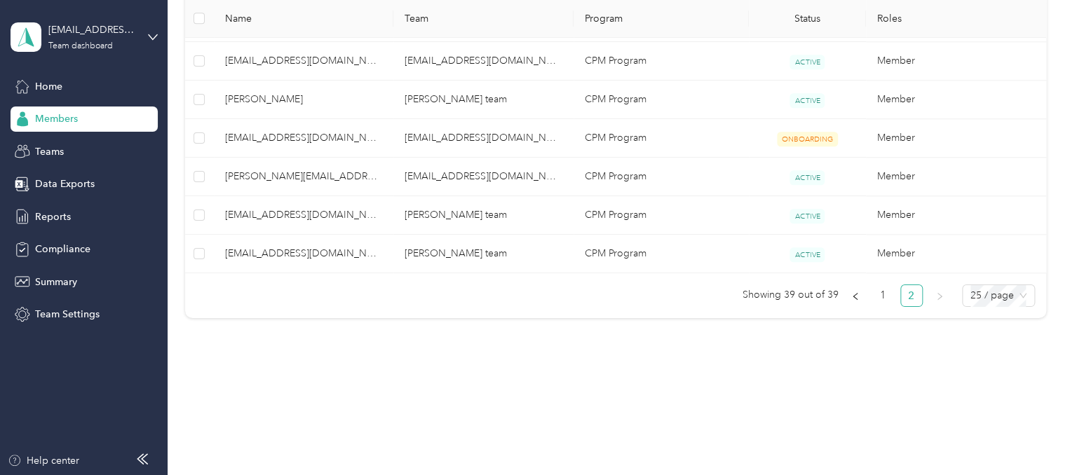
scroll to position [676, 0]
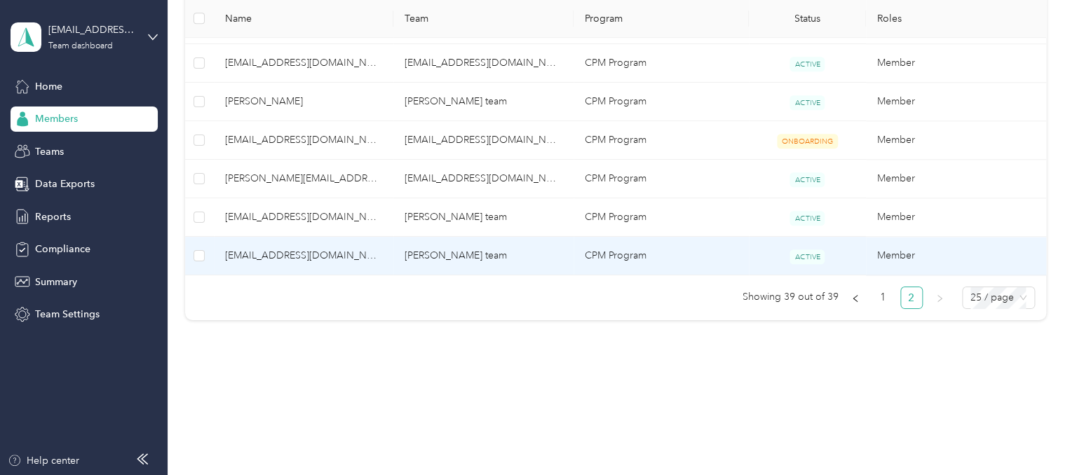
click at [487, 260] on td "[PERSON_NAME] team" at bounding box center [483, 256] width 180 height 39
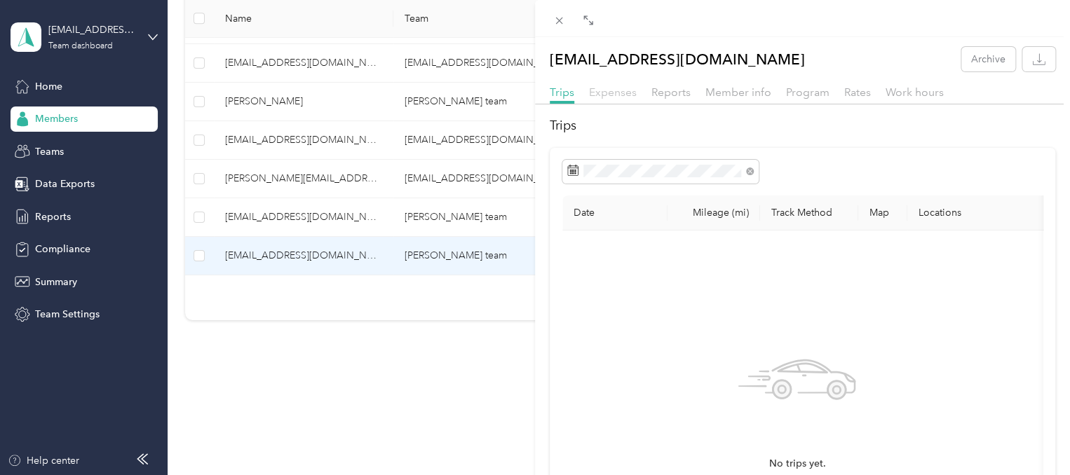
click at [602, 94] on span "Expenses" at bounding box center [613, 92] width 48 height 13
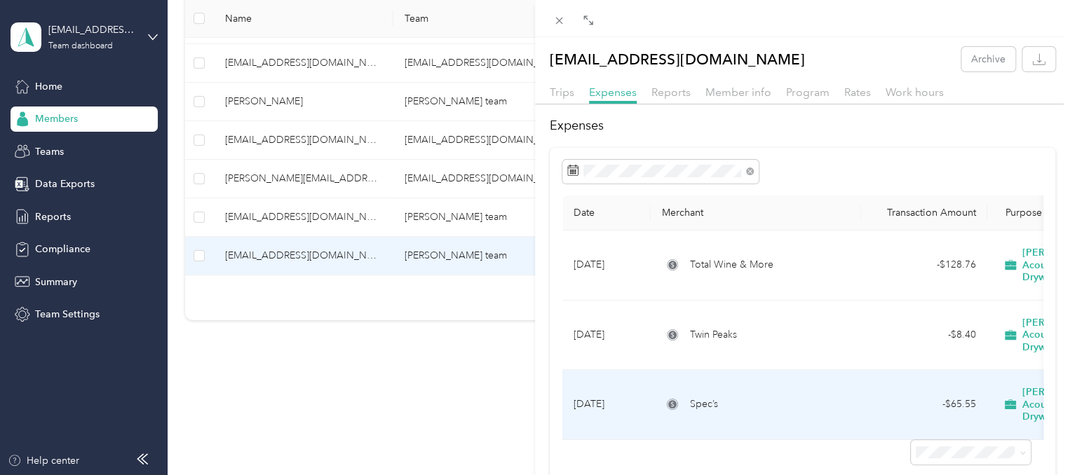
click at [757, 397] on div "Spec’s" at bounding box center [756, 404] width 188 height 15
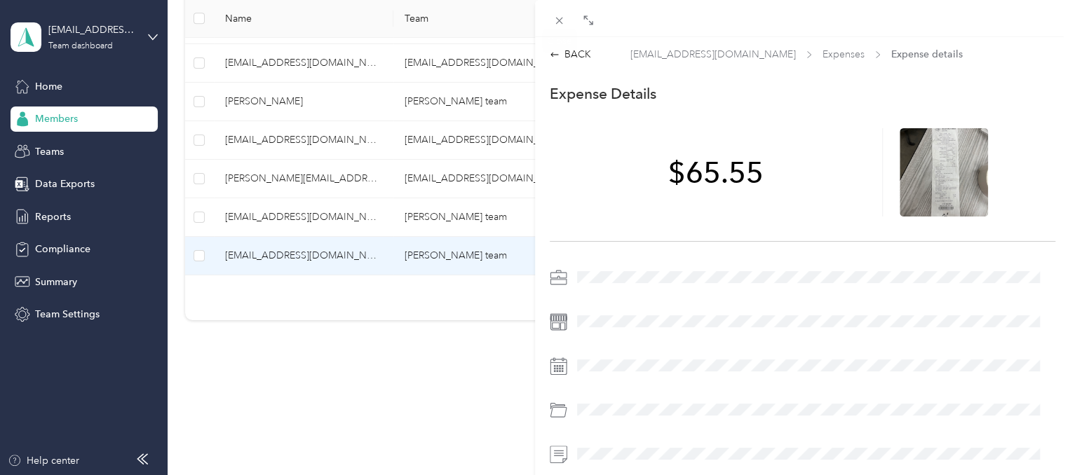
click at [567, 20] on span at bounding box center [560, 21] width 20 height 20
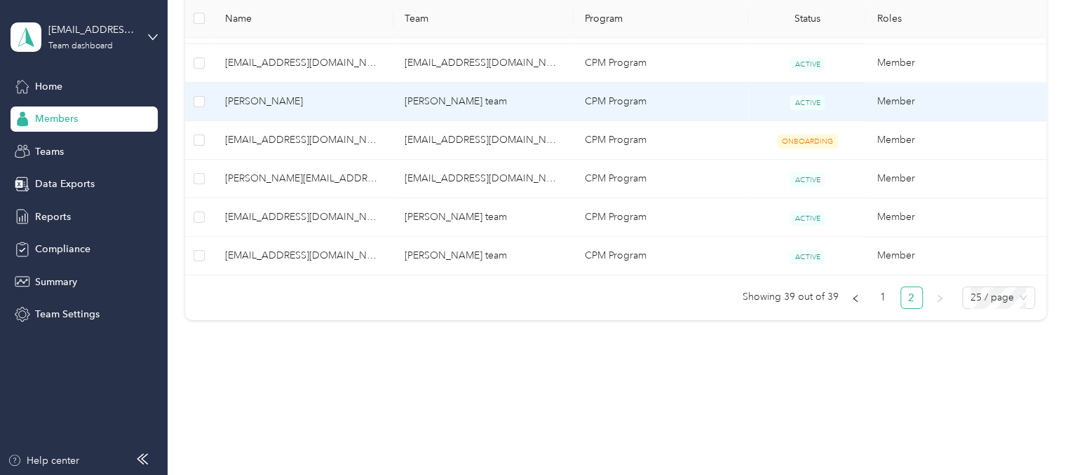
click at [425, 97] on td "[PERSON_NAME] team" at bounding box center [483, 102] width 180 height 39
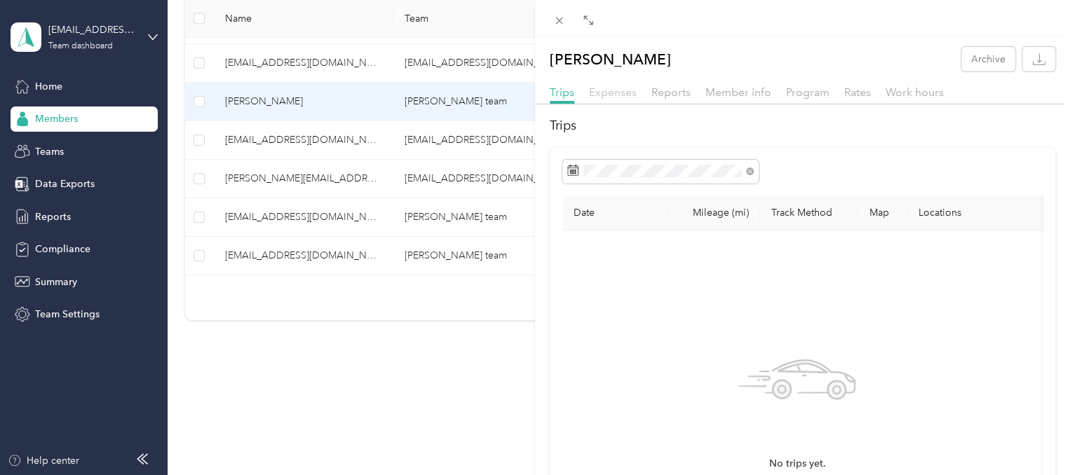
click at [623, 95] on span "Expenses" at bounding box center [613, 92] width 48 height 13
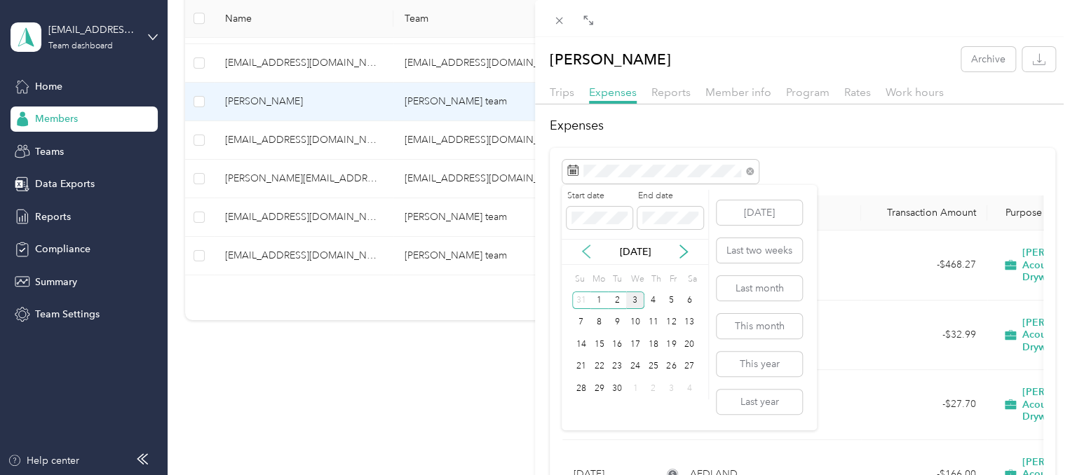
click at [583, 255] on icon at bounding box center [586, 252] width 14 height 14
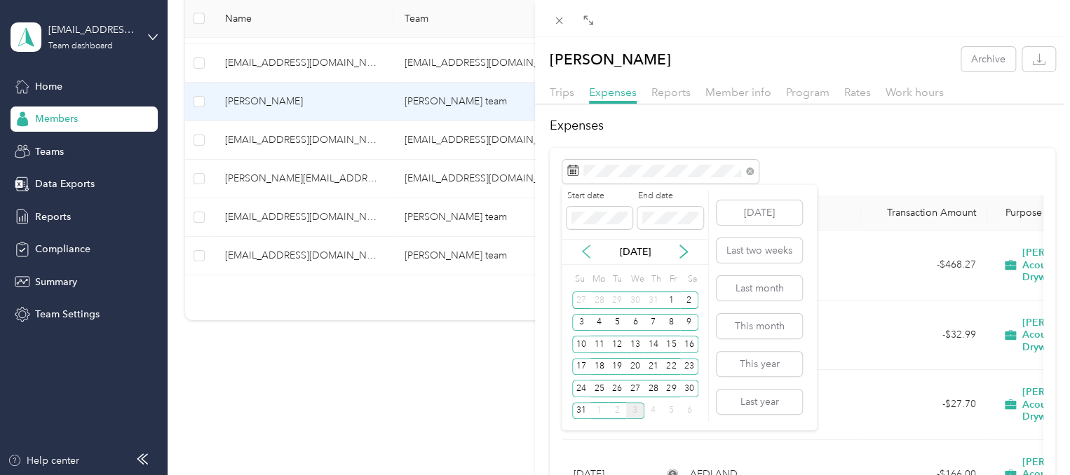
click at [583, 255] on icon at bounding box center [586, 252] width 14 height 14
click at [619, 346] on div "17" at bounding box center [617, 345] width 18 height 18
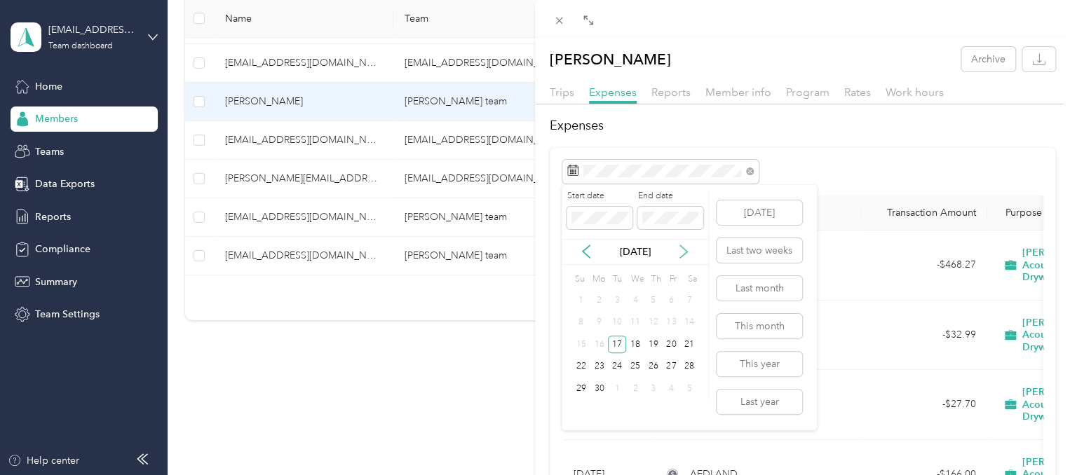
click at [680, 253] on icon at bounding box center [684, 252] width 14 height 14
click at [583, 254] on icon at bounding box center [586, 252] width 14 height 14
click at [598, 344] on div "14" at bounding box center [599, 345] width 18 height 18
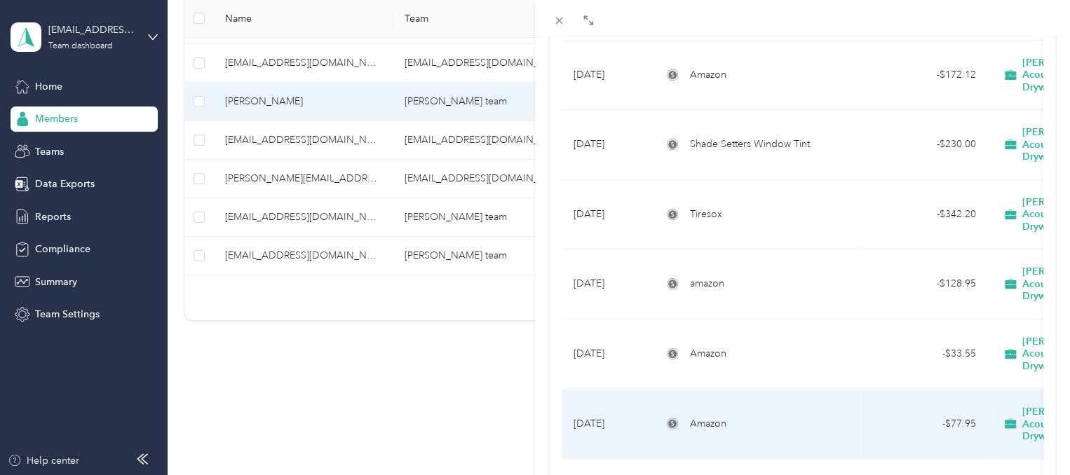
scroll to position [1296, 0]
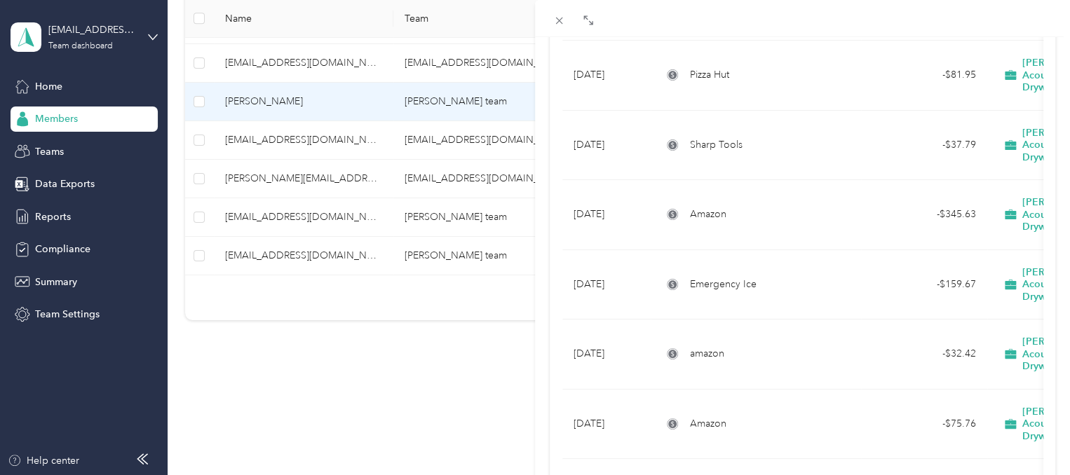
scroll to position [2386, 0]
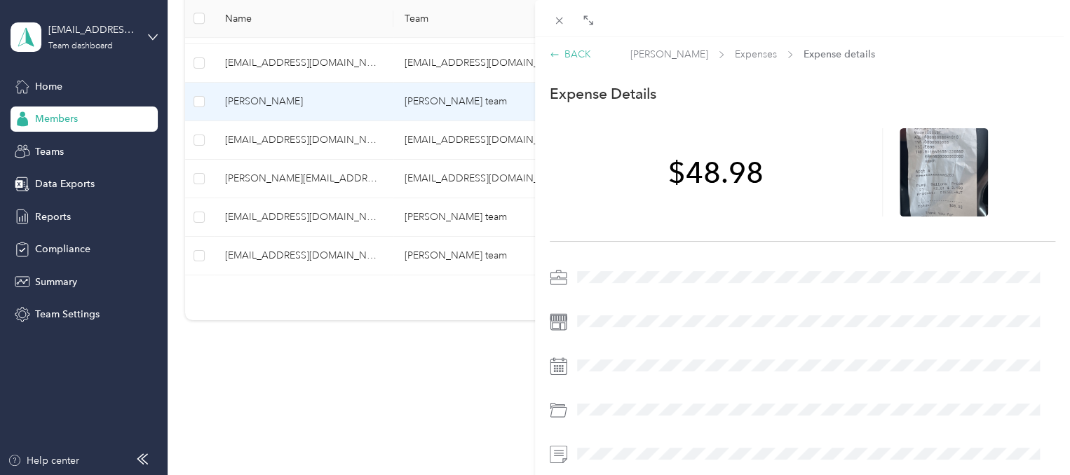
click at [561, 50] on div "BACK" at bounding box center [570, 54] width 41 height 15
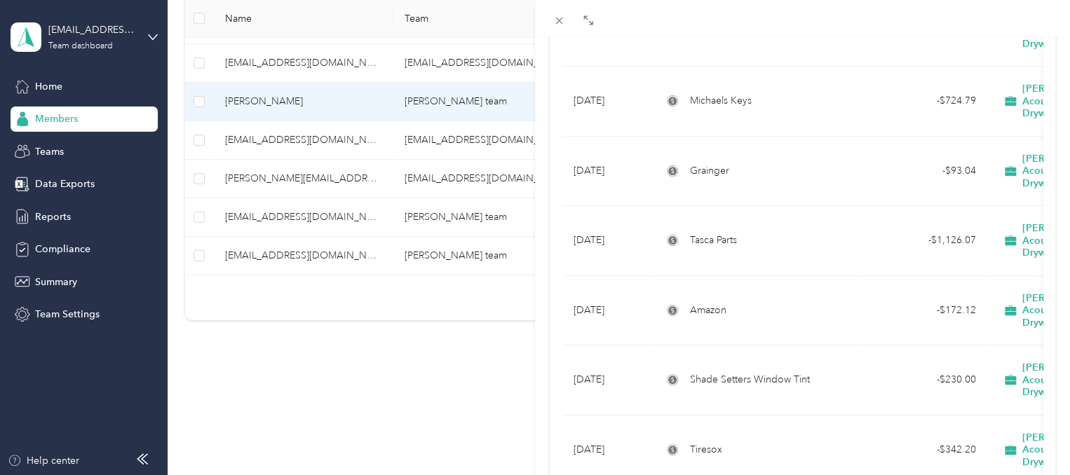
scroll to position [1296, 0]
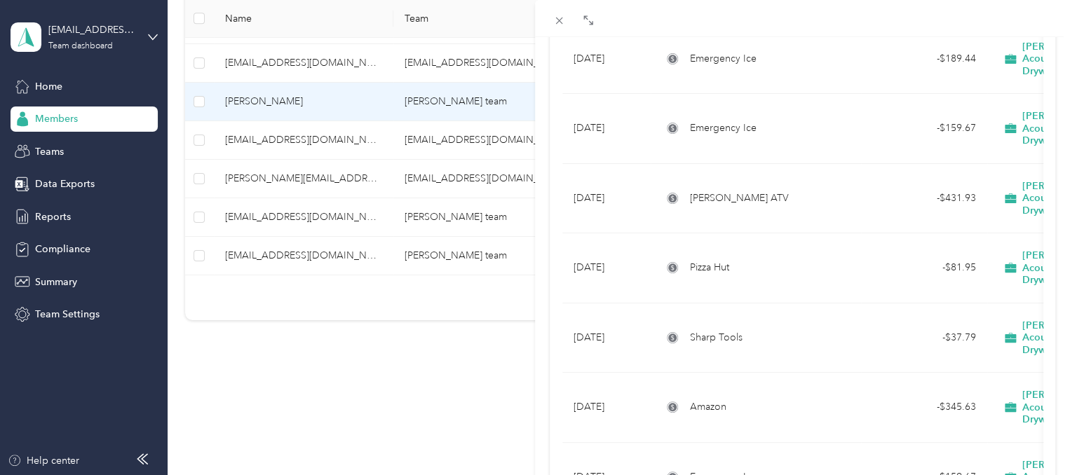
scroll to position [2095, 0]
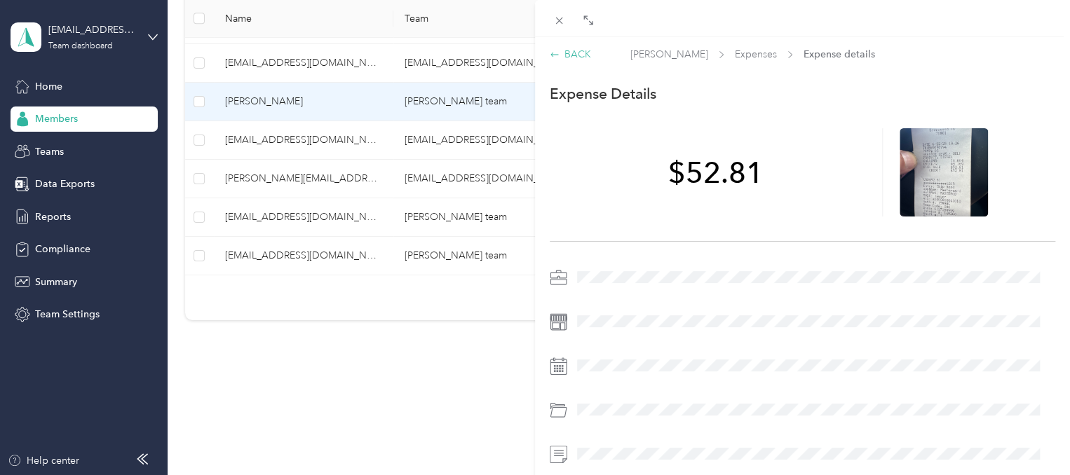
click at [555, 52] on icon at bounding box center [555, 55] width 10 height 10
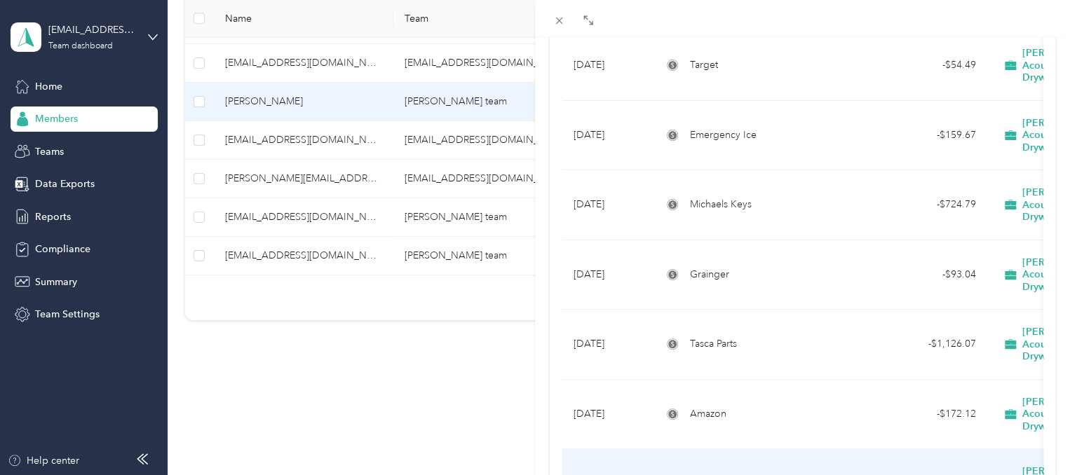
scroll to position [911, 0]
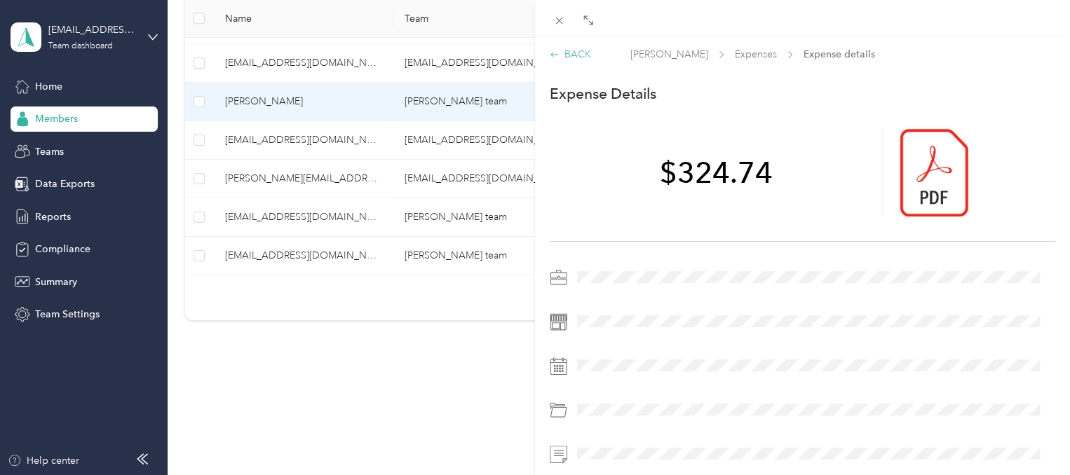
click at [563, 58] on div "BACK" at bounding box center [570, 54] width 41 height 15
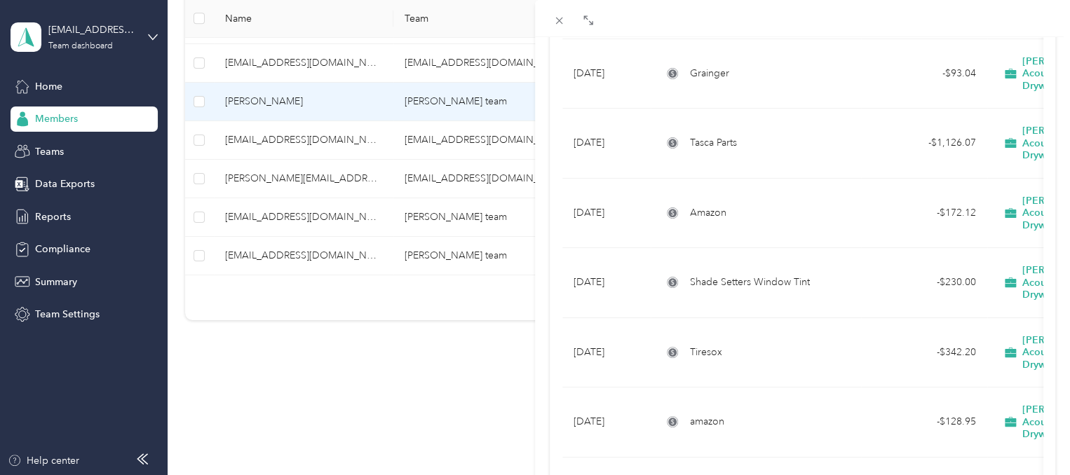
scroll to position [1099, 0]
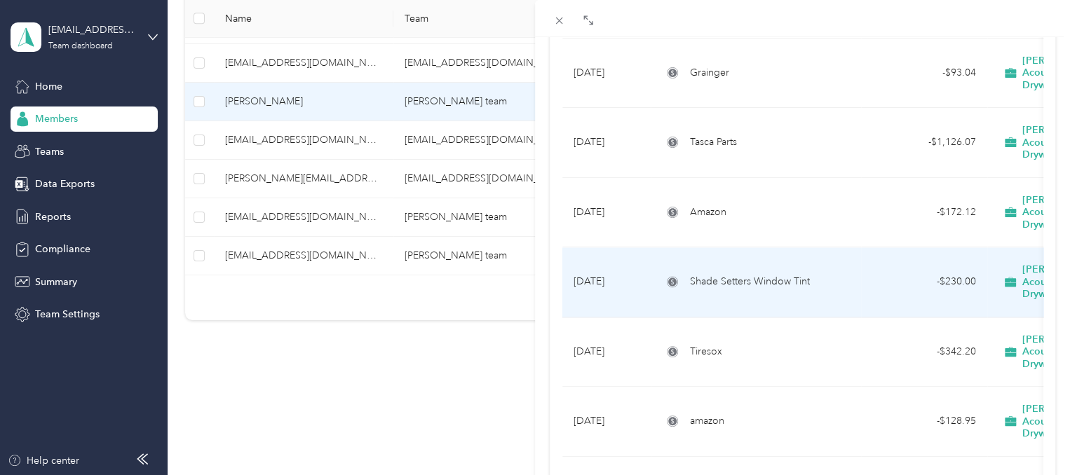
click at [802, 247] on td "Shade Setters Window Tint" at bounding box center [756, 282] width 210 height 70
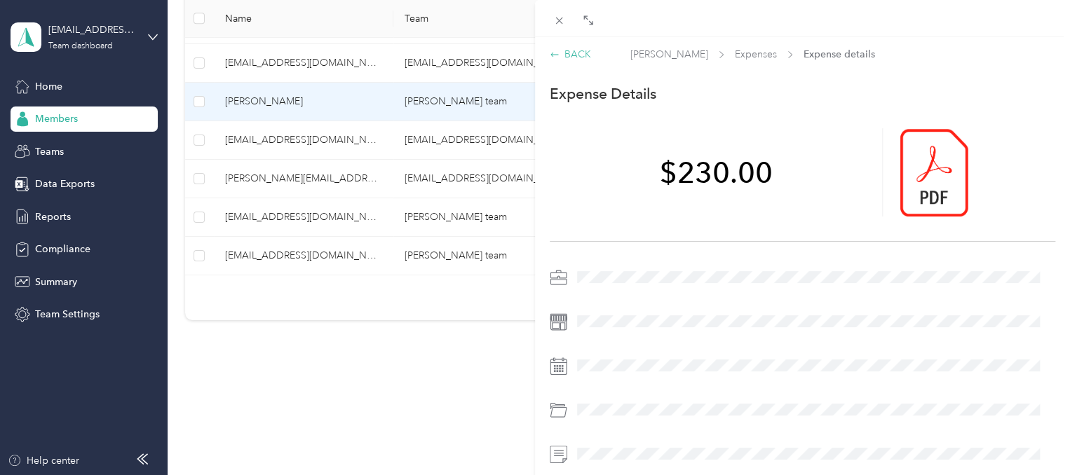
click at [566, 54] on div "BACK" at bounding box center [570, 54] width 41 height 15
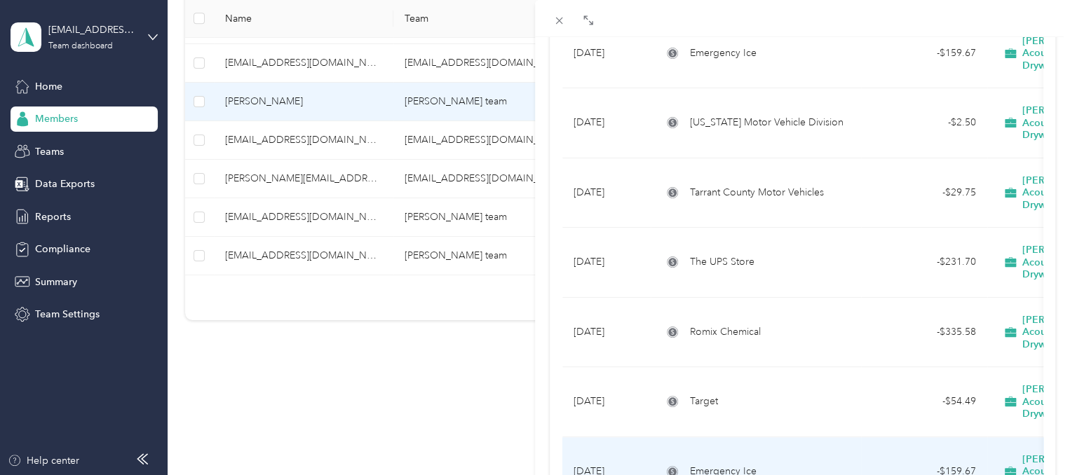
scroll to position [560, 0]
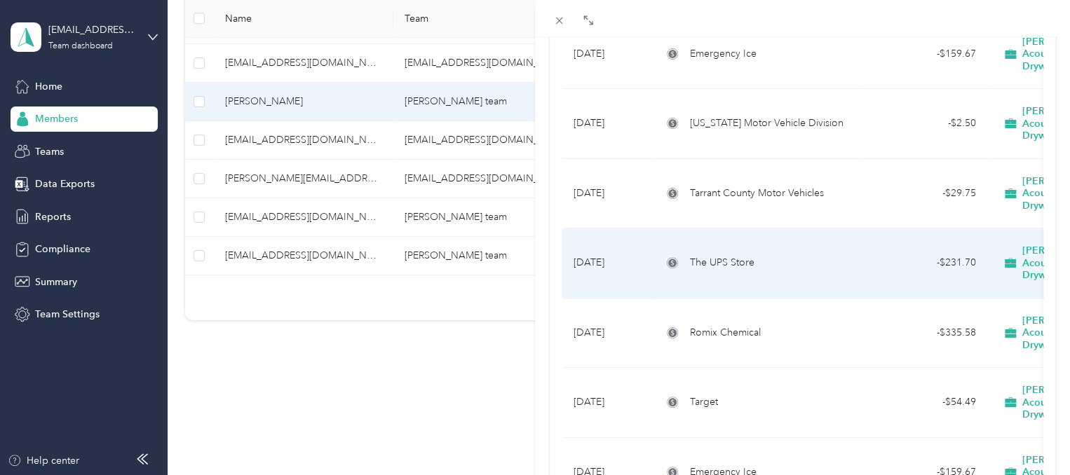
click at [735, 229] on td "The UPS Store" at bounding box center [756, 264] width 210 height 70
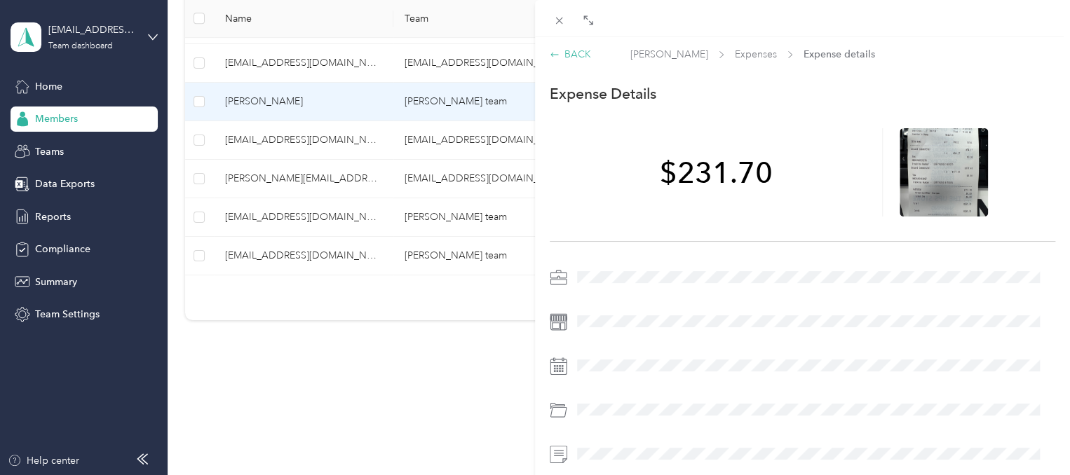
click at [572, 55] on div "BACK" at bounding box center [570, 54] width 41 height 15
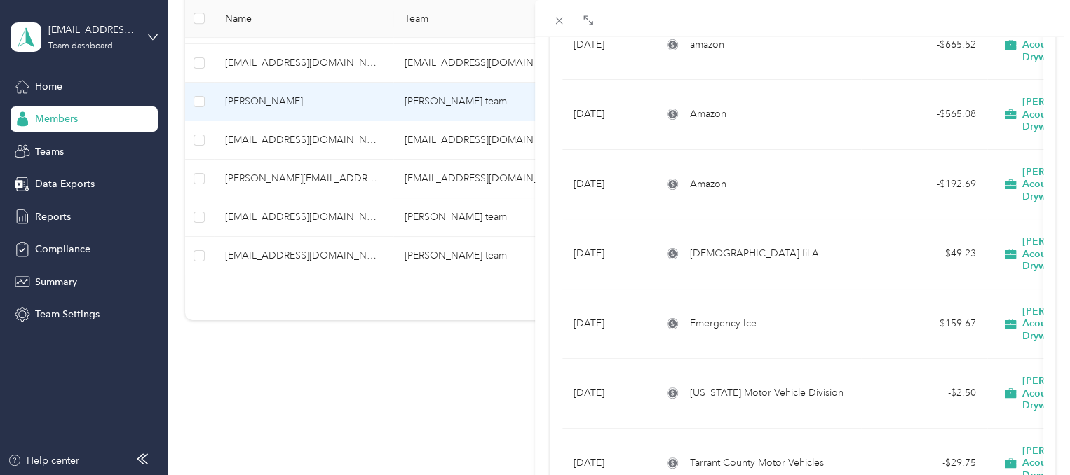
scroll to position [294, 0]
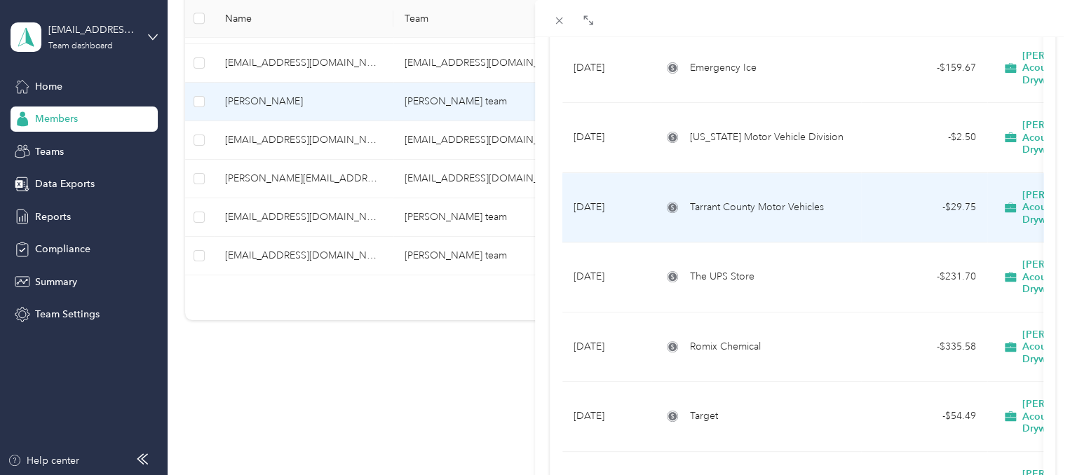
click at [700, 173] on td "Tarrant County Motor Vehicles" at bounding box center [756, 208] width 210 height 70
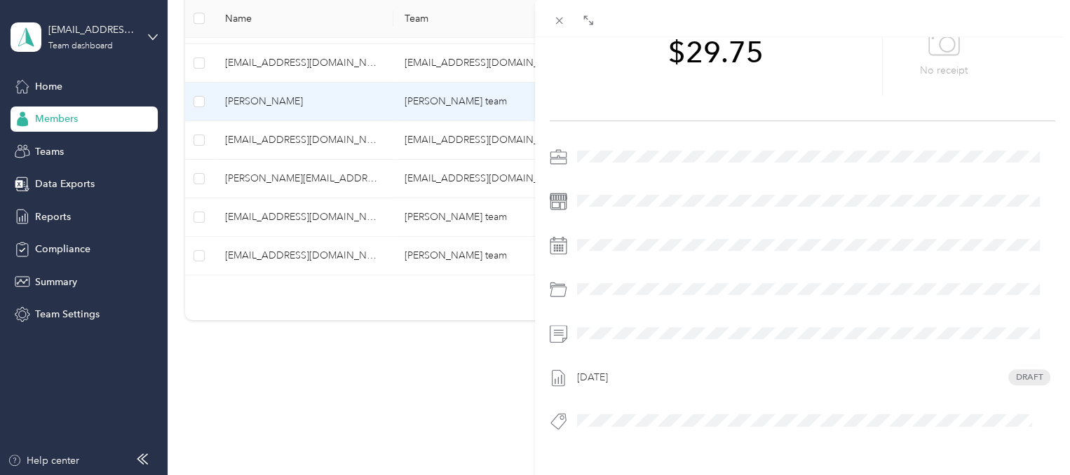
scroll to position [182, 0]
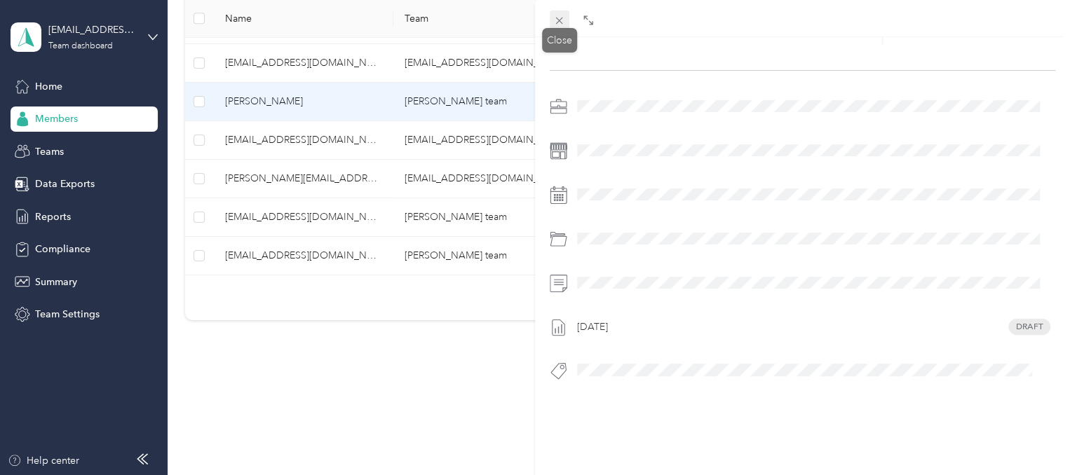
click at [557, 18] on icon at bounding box center [559, 21] width 12 height 12
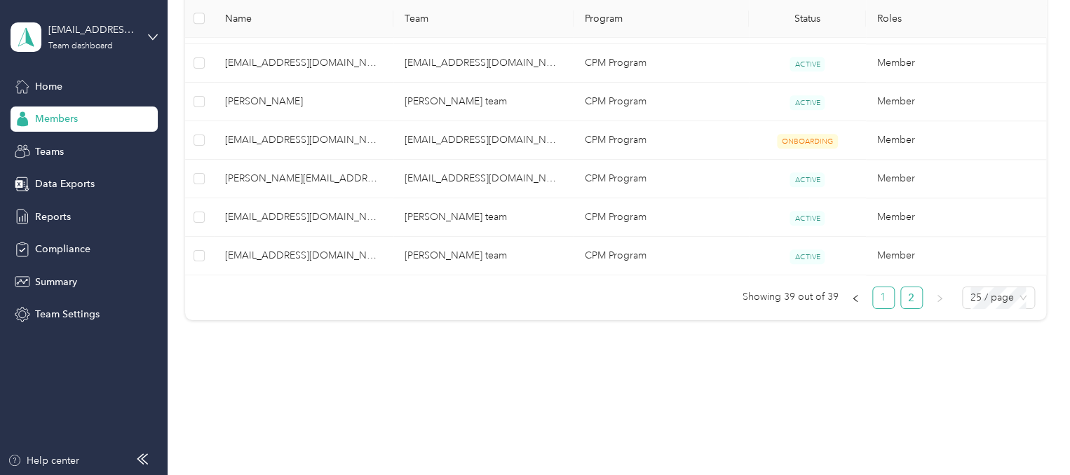
click at [885, 299] on link "1" at bounding box center [883, 297] width 21 height 21
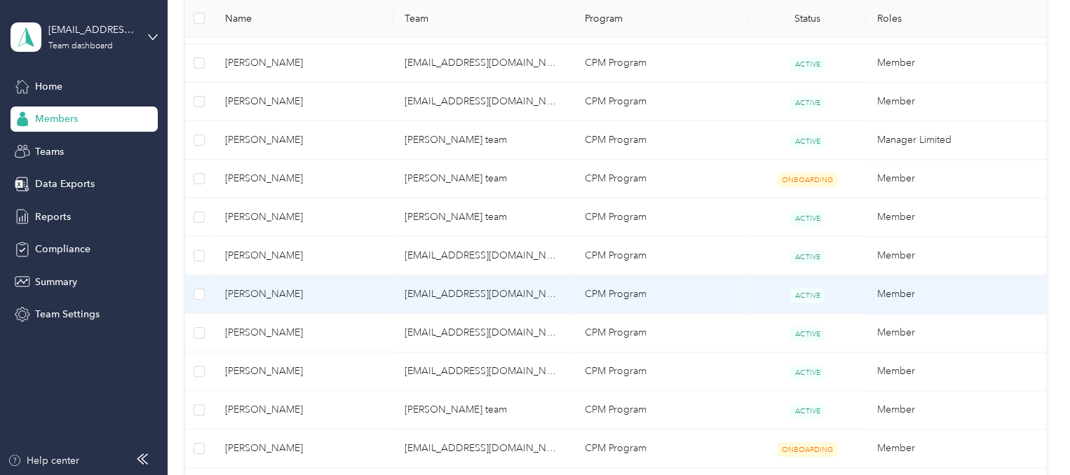
click at [885, 299] on td "Member" at bounding box center [956, 295] width 180 height 39
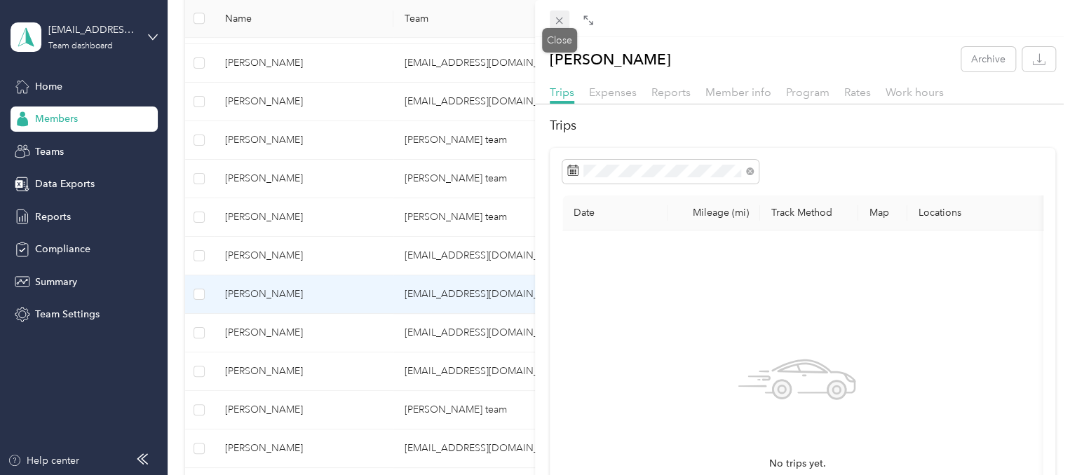
click at [564, 25] on icon at bounding box center [559, 21] width 12 height 12
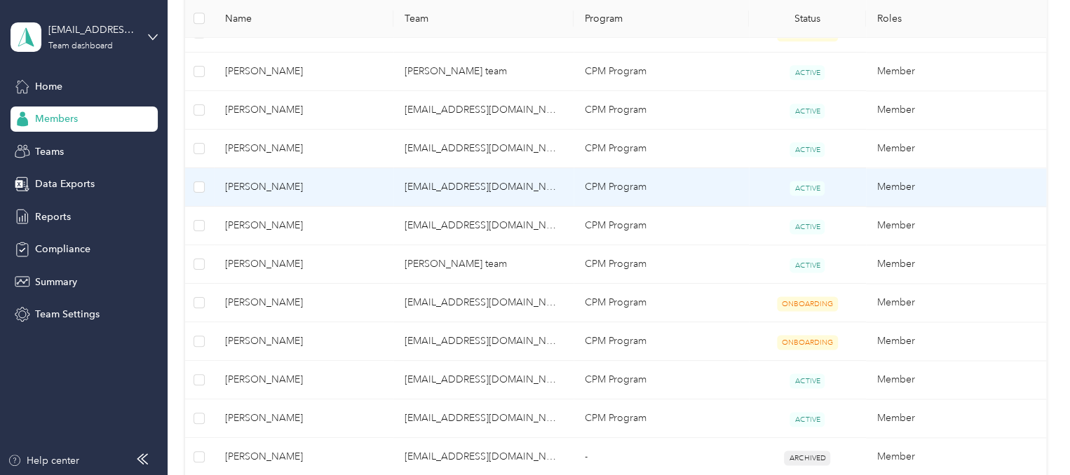
scroll to position [824, 0]
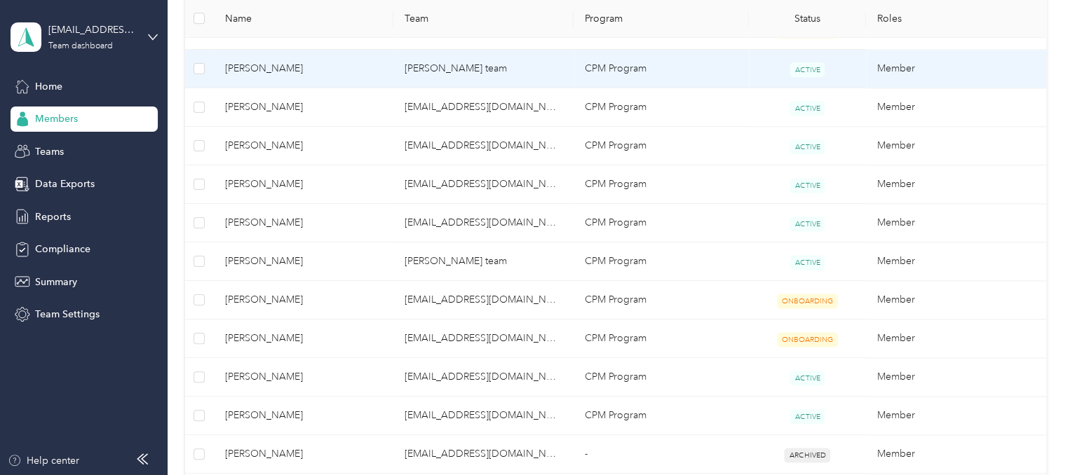
click at [496, 73] on td "[PERSON_NAME] team" at bounding box center [483, 69] width 180 height 39
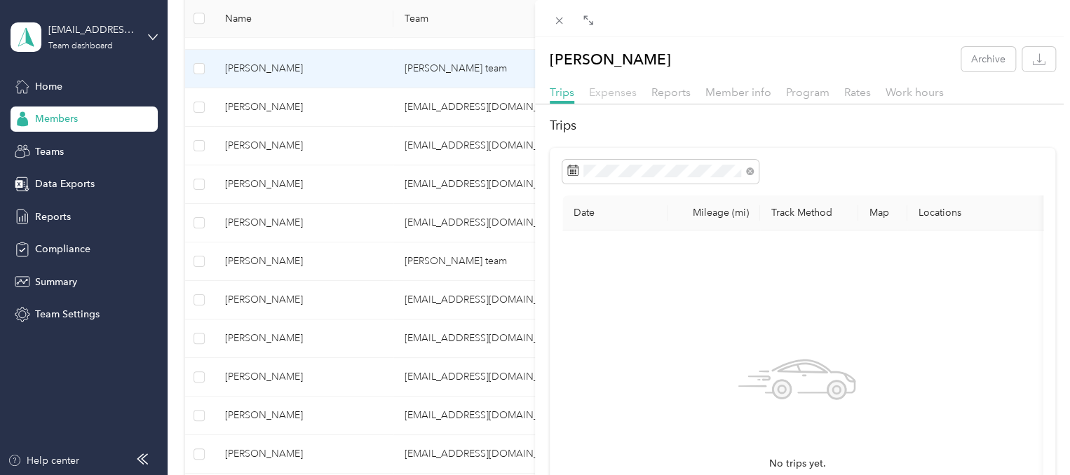
click at [611, 92] on span "Expenses" at bounding box center [613, 92] width 48 height 13
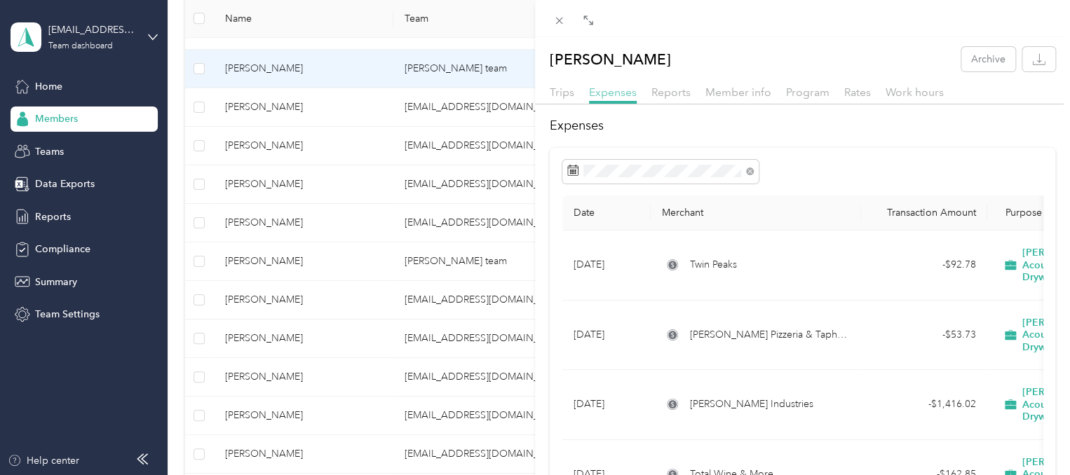
click at [611, 92] on span "Expenses" at bounding box center [613, 92] width 48 height 13
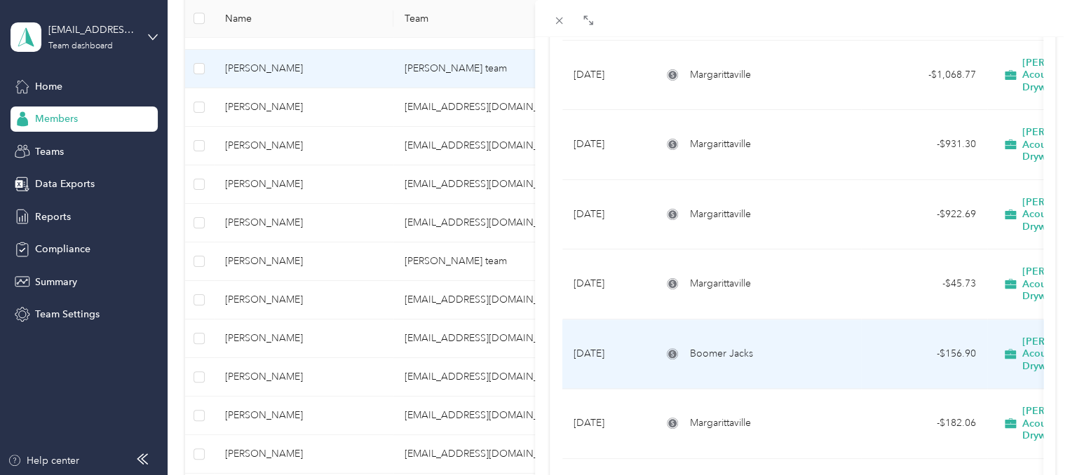
scroll to position [690, 0]
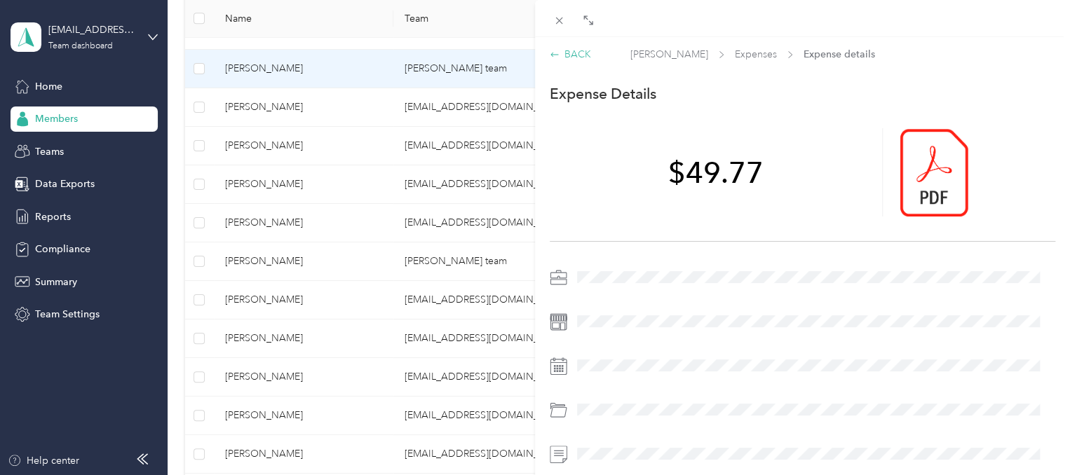
click at [570, 54] on div "BACK" at bounding box center [570, 54] width 41 height 15
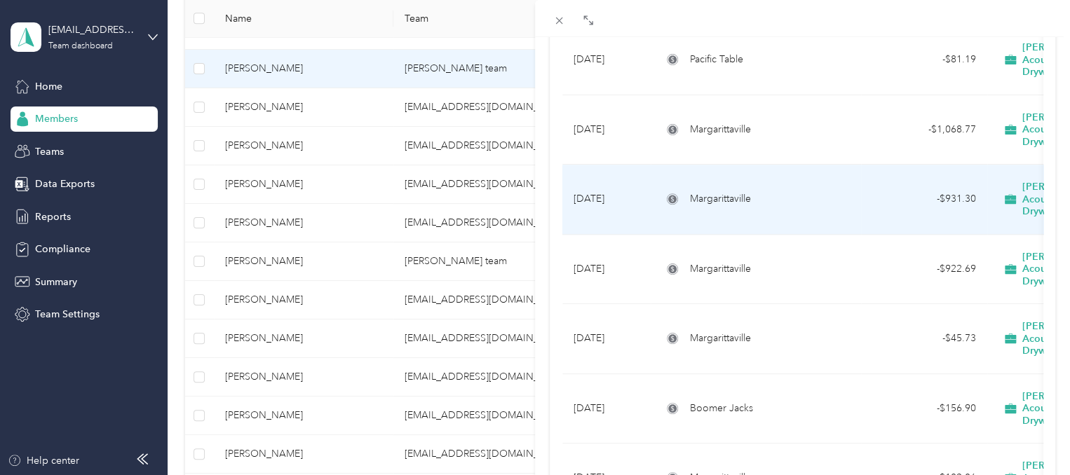
scroll to position [649, 0]
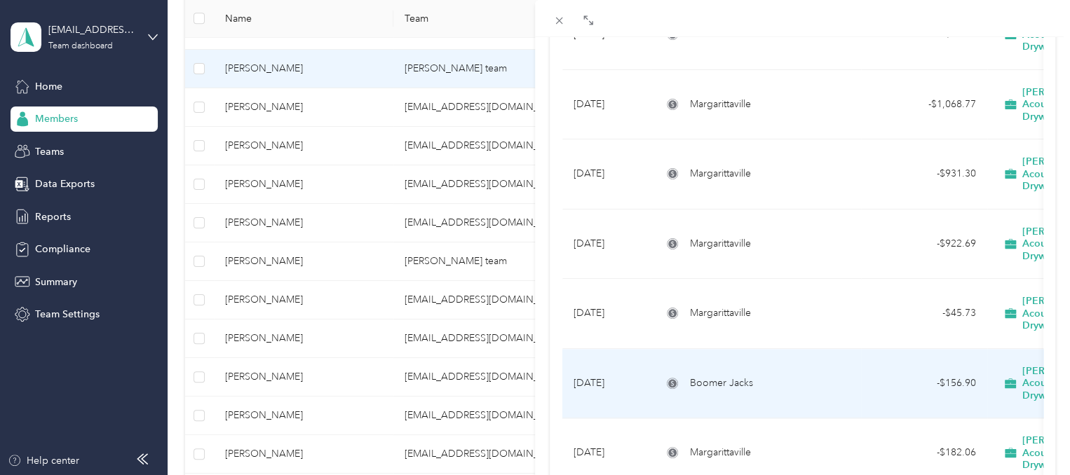
click at [810, 349] on td "Boomer Jacks" at bounding box center [756, 384] width 210 height 70
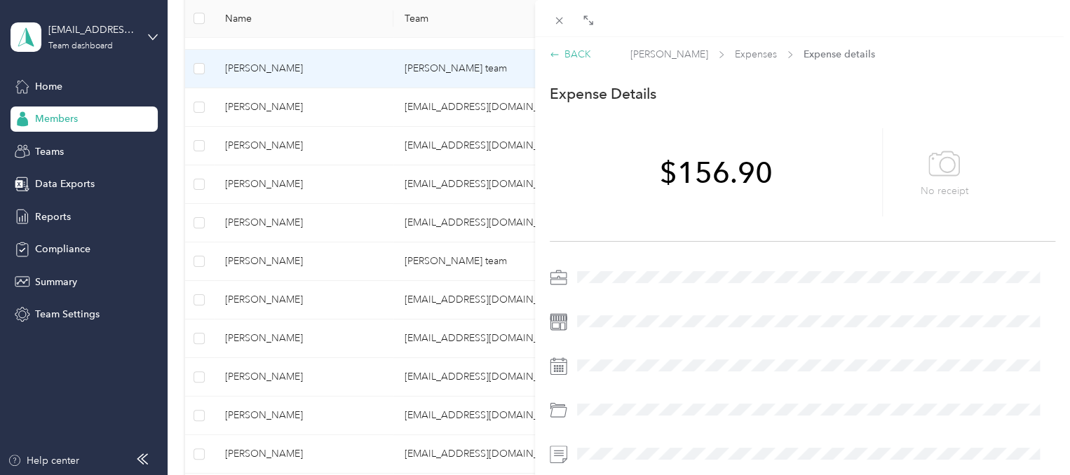
click at [573, 55] on div "BACK" at bounding box center [570, 54] width 41 height 15
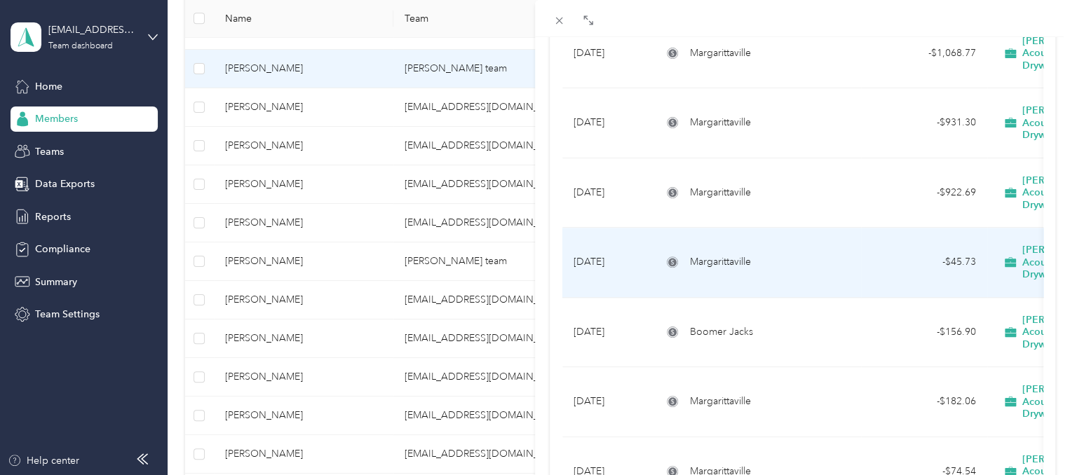
scroll to position [704, 0]
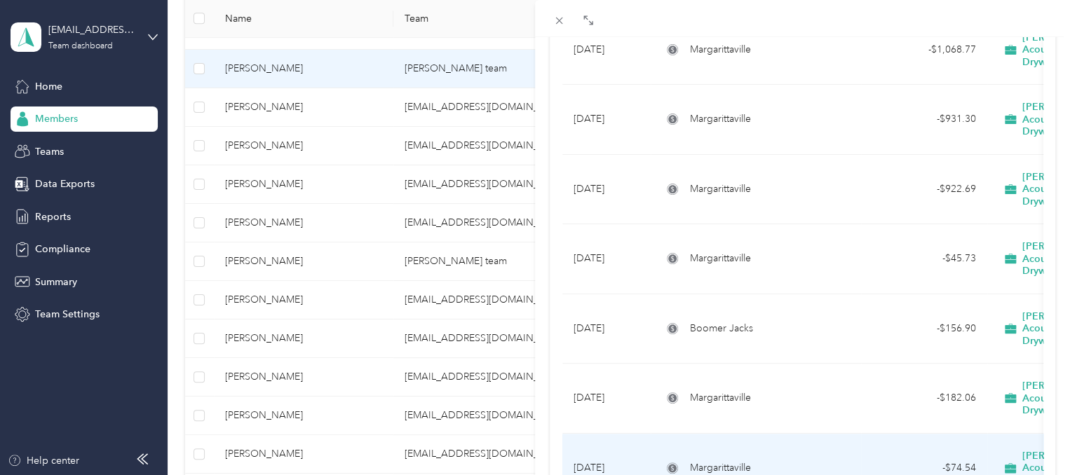
click at [711, 461] on span "Margarittaville" at bounding box center [720, 468] width 61 height 15
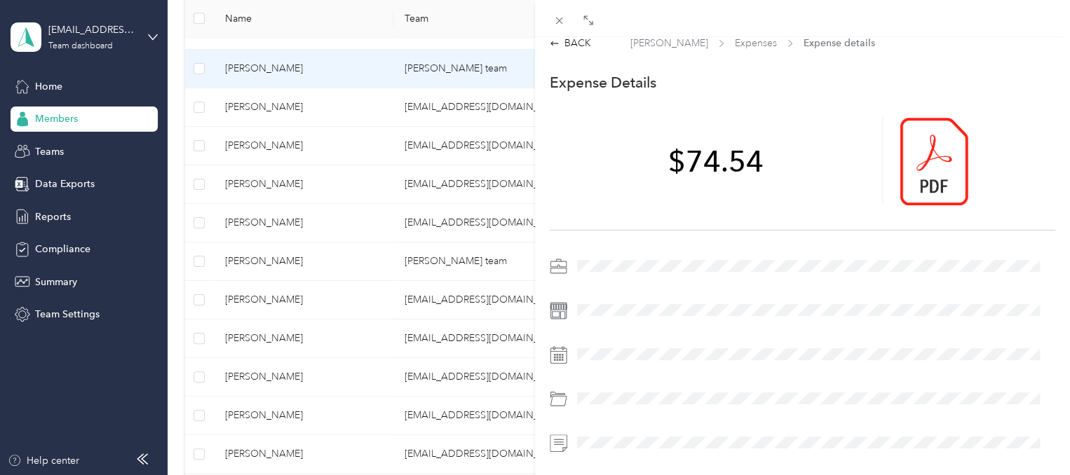
scroll to position [8, 0]
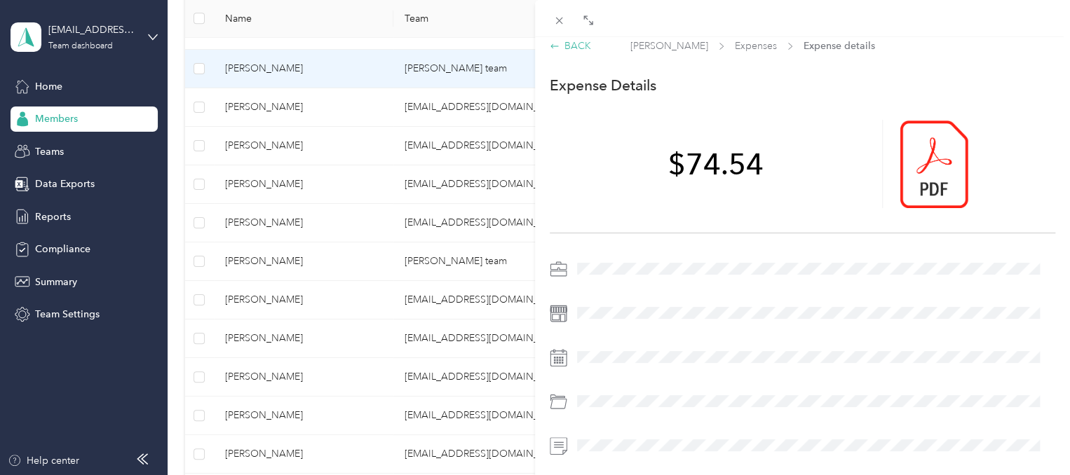
click at [585, 47] on div "BACK" at bounding box center [570, 46] width 41 height 15
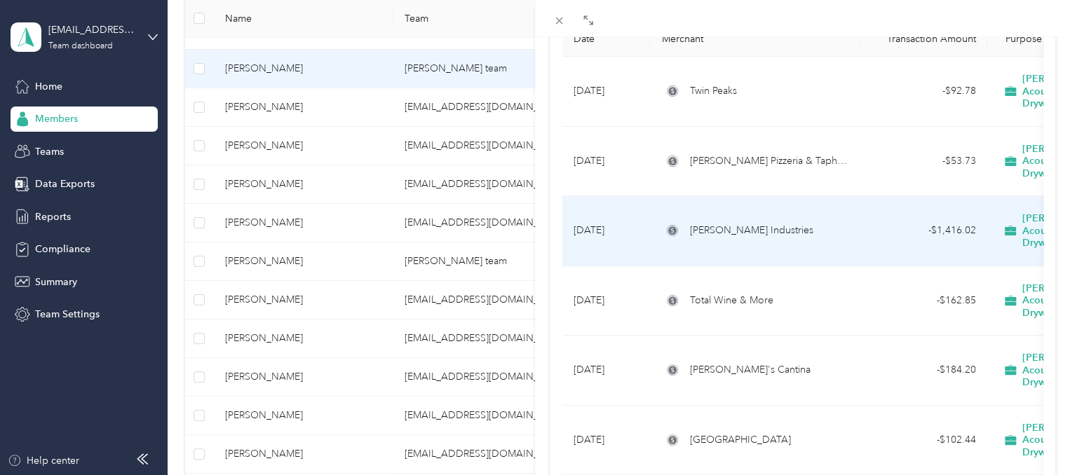
scroll to position [175, 0]
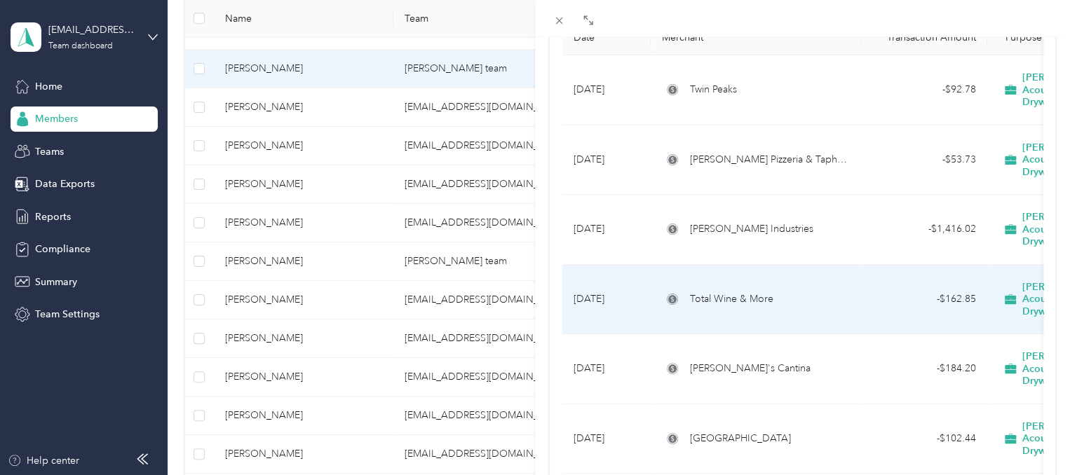
click at [773, 292] on div "Total Wine & More" at bounding box center [756, 299] width 188 height 15
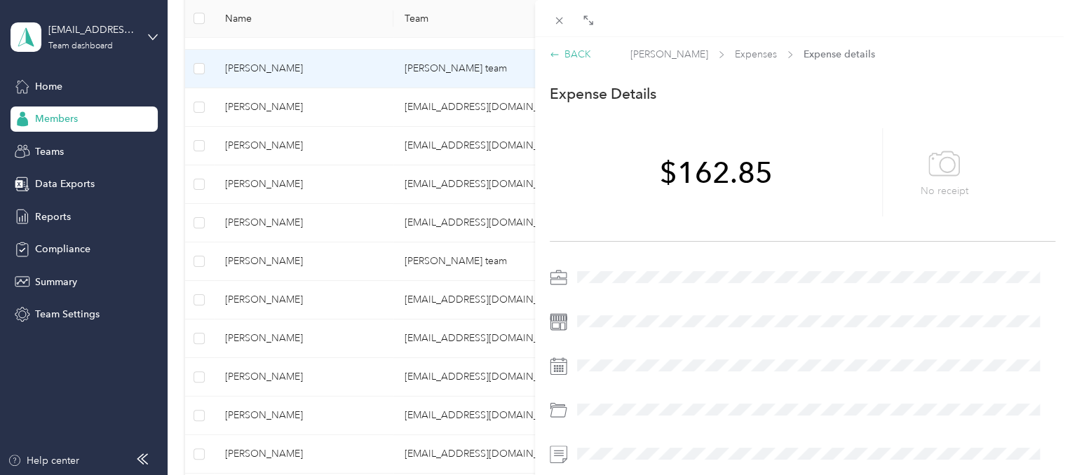
click at [569, 58] on div "BACK" at bounding box center [570, 54] width 41 height 15
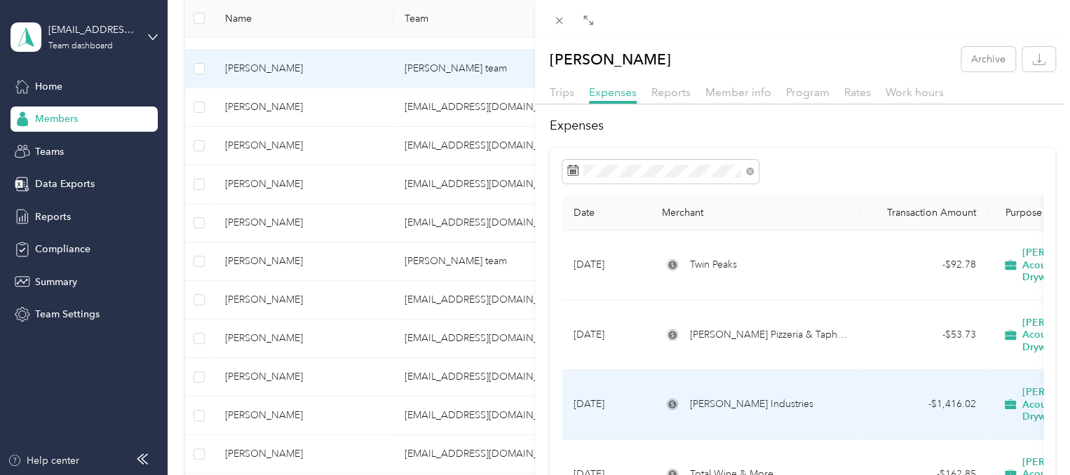
click at [803, 397] on div "[PERSON_NAME] Industries" at bounding box center [756, 404] width 188 height 15
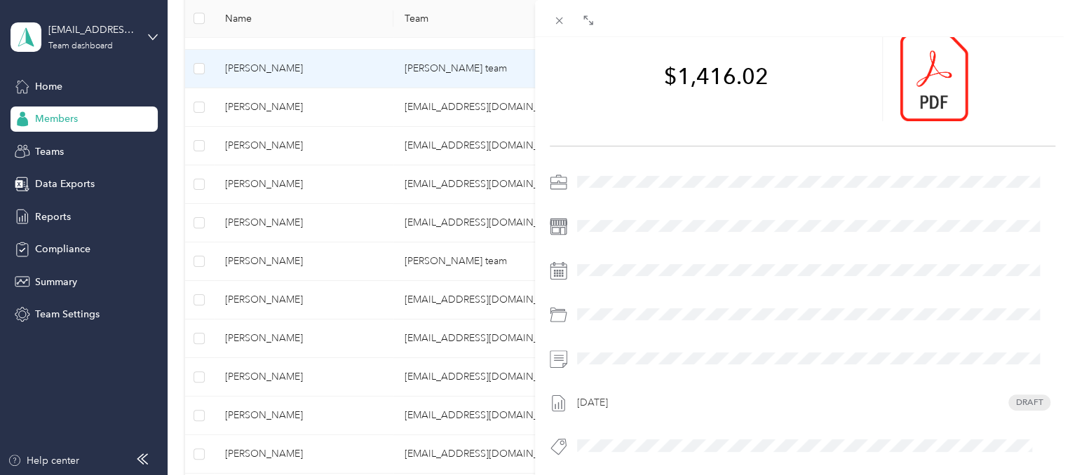
scroll to position [95, 0]
